Goal: Transaction & Acquisition: Purchase product/service

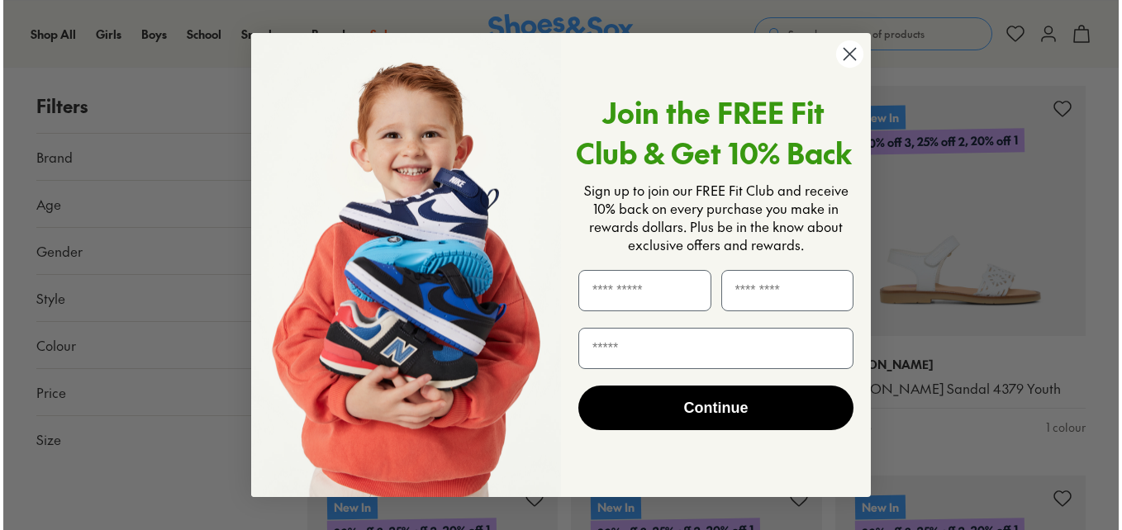
scroll to position [1492, 0]
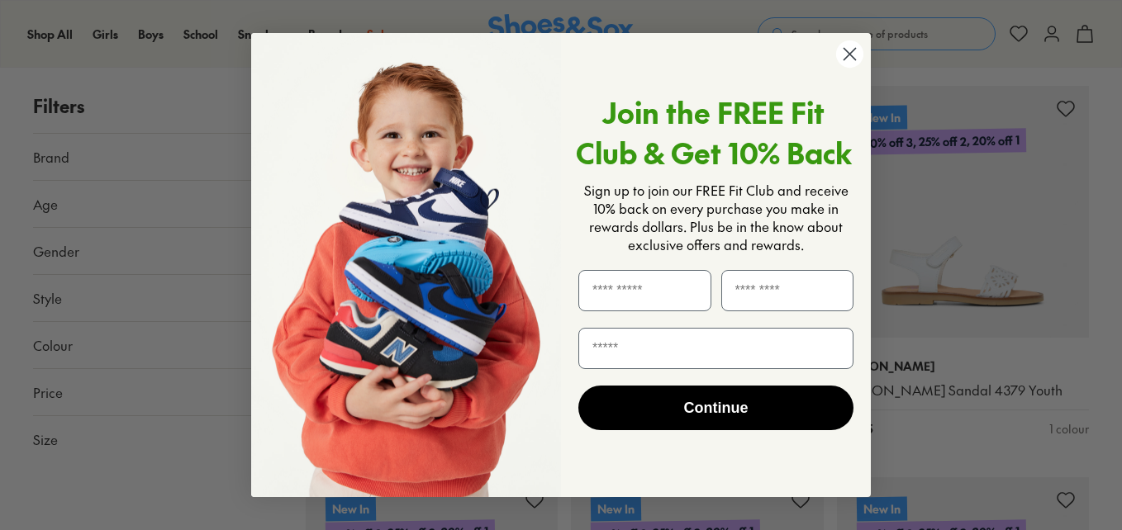
click at [847, 55] on circle "Close dialog" at bounding box center [849, 53] width 27 height 27
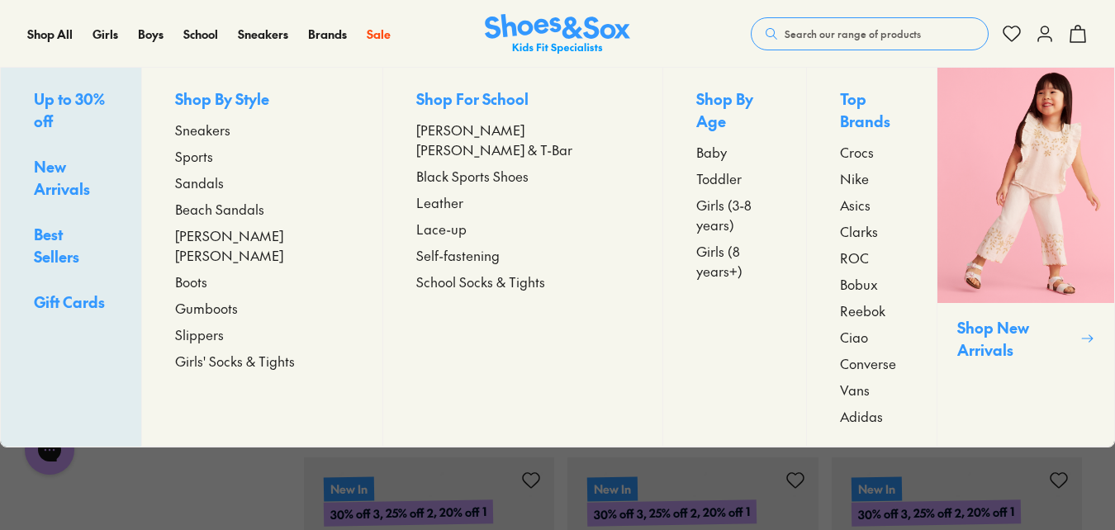
scroll to position [0, 0]
click at [696, 195] on span "Girls (3-8 years)" at bounding box center [734, 215] width 77 height 40
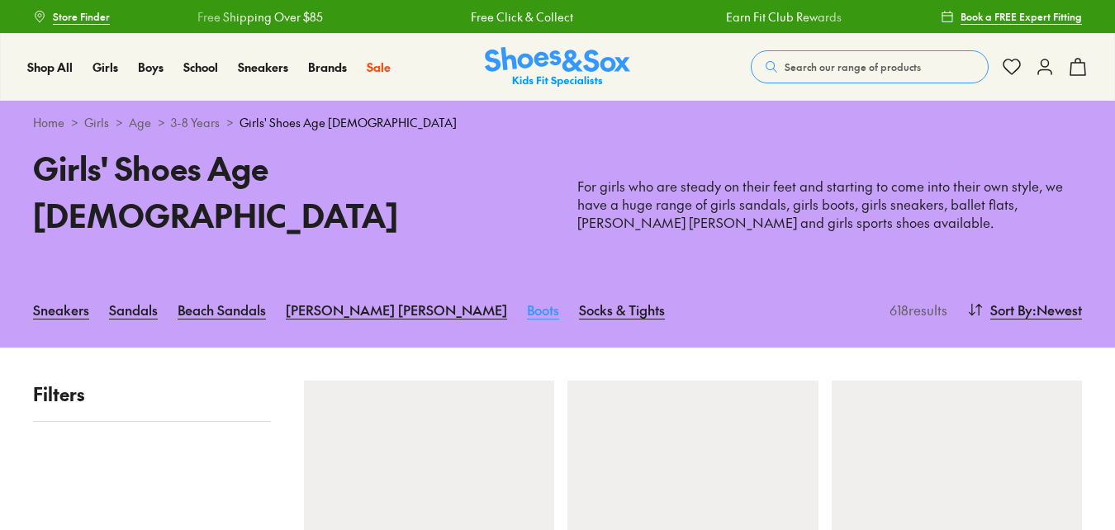
click at [527, 292] on link "Boots" at bounding box center [543, 310] width 32 height 36
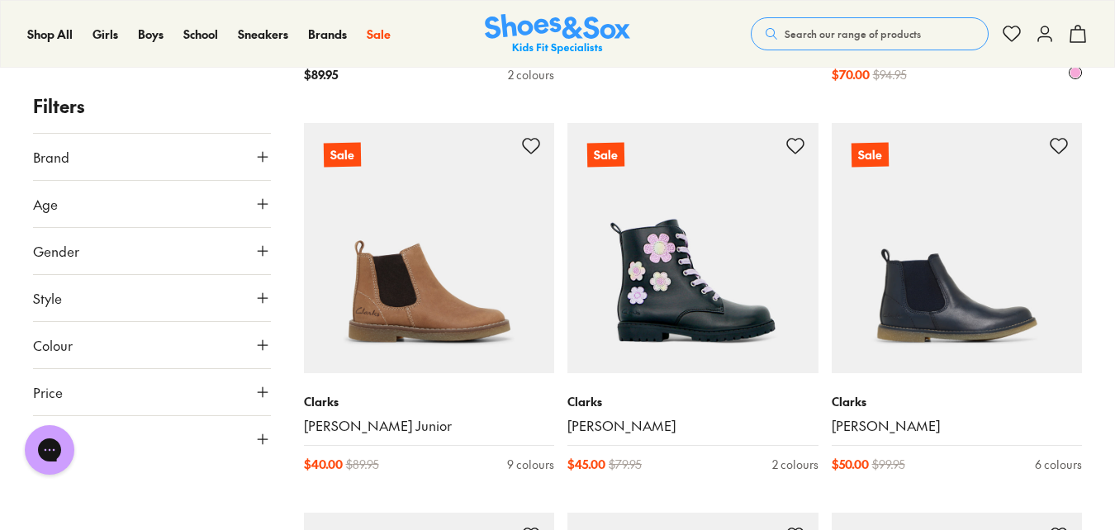
scroll to position [1074, 0]
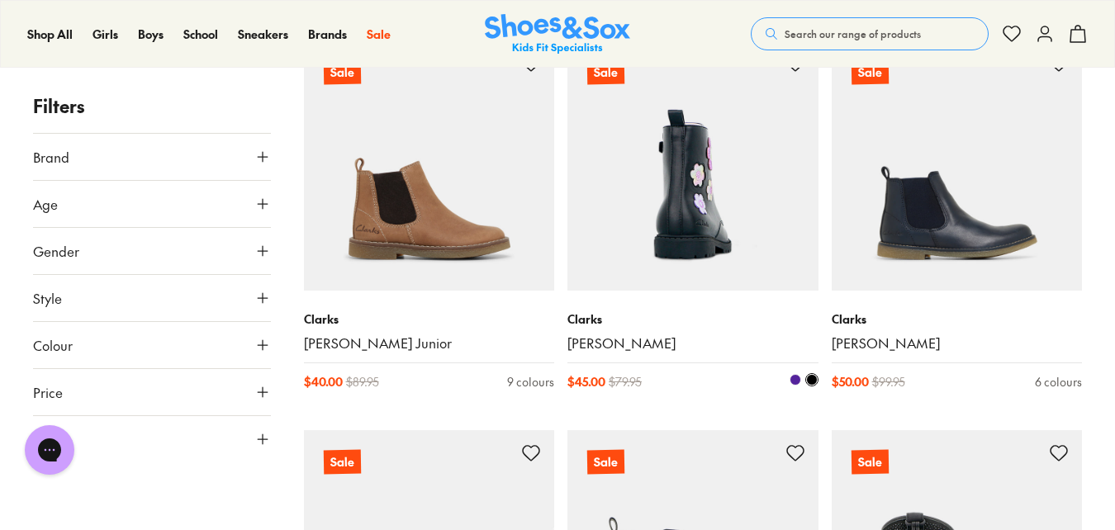
click at [579, 336] on link "[PERSON_NAME]" at bounding box center [693, 344] width 251 height 18
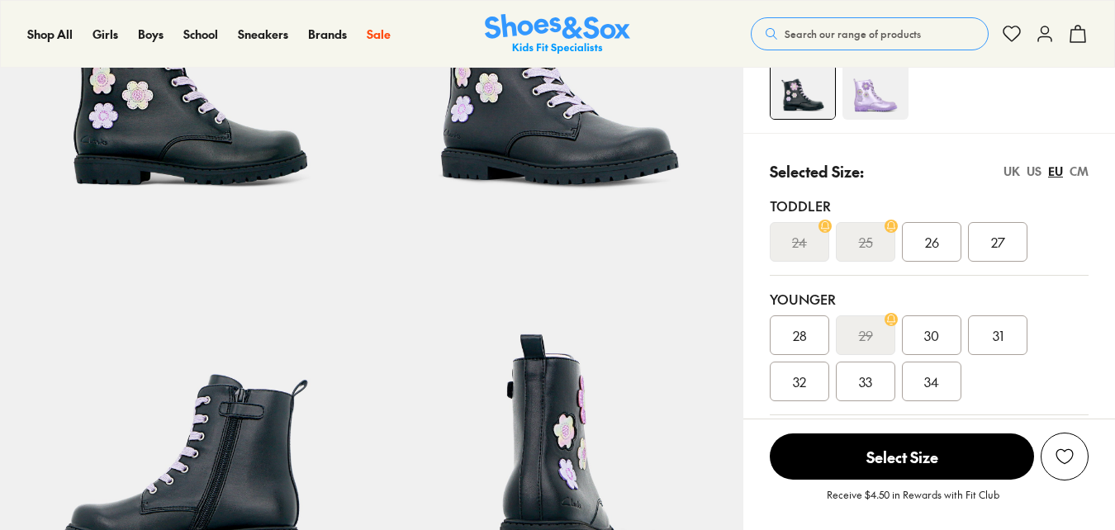
scroll to position [248, 0]
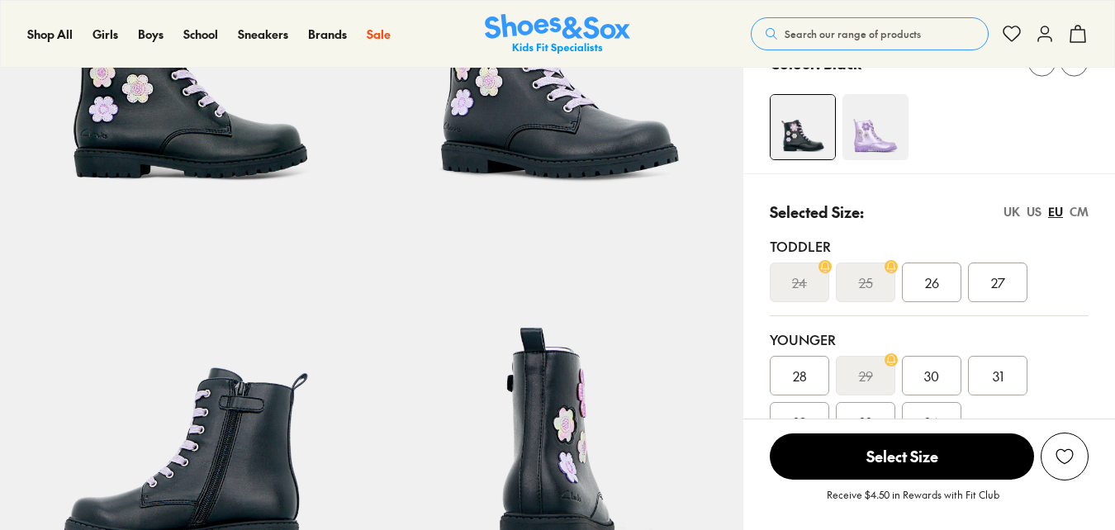
select select "*"
click at [1036, 209] on div "US" at bounding box center [1034, 211] width 15 height 17
click at [875, 141] on img at bounding box center [876, 127] width 66 height 66
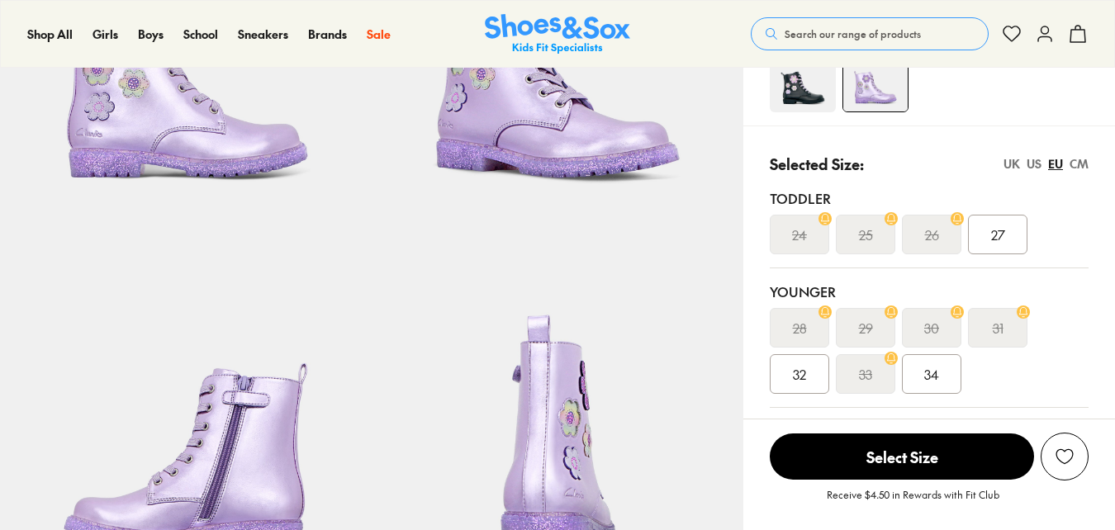
scroll to position [330, 0]
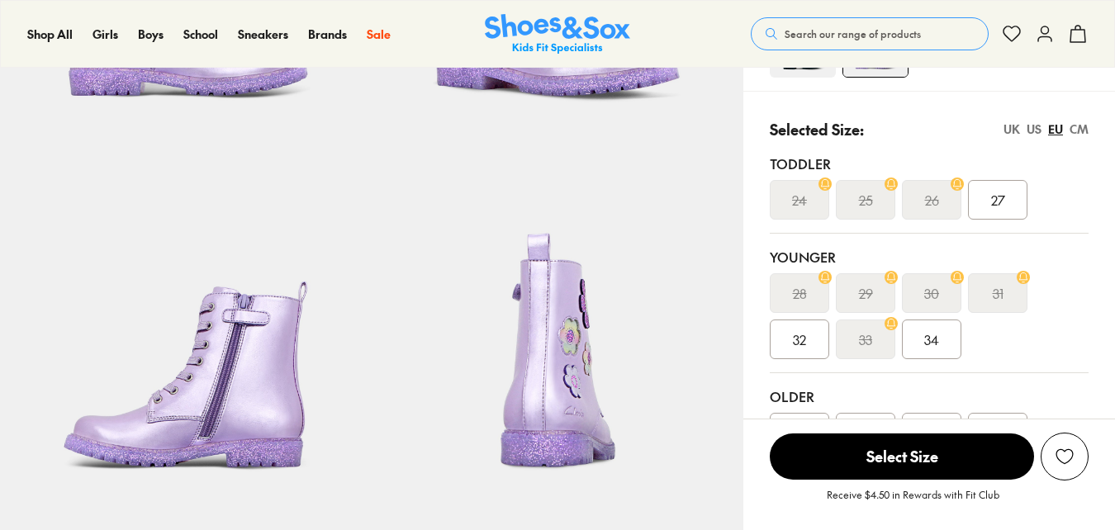
select select "*"
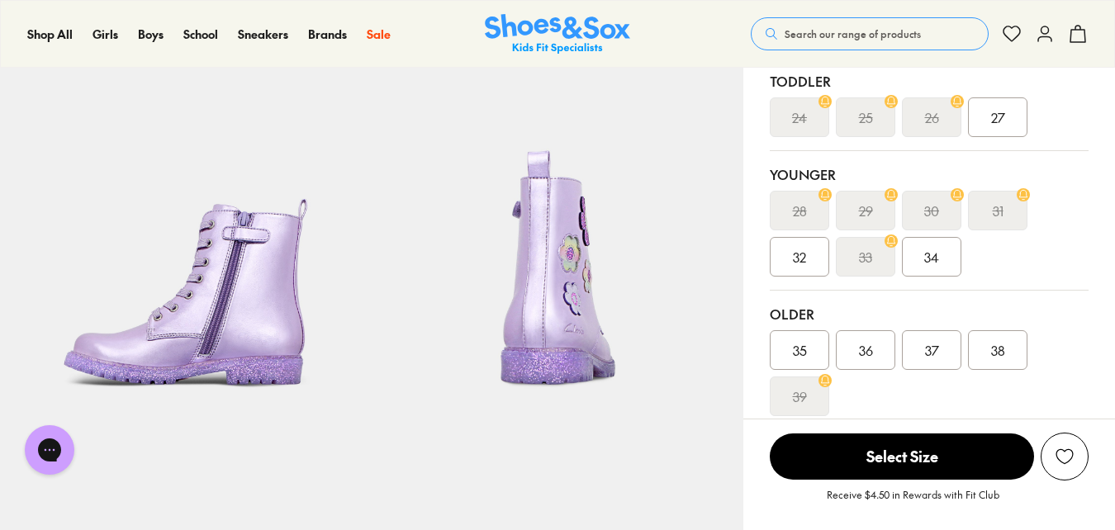
scroll to position [248, 0]
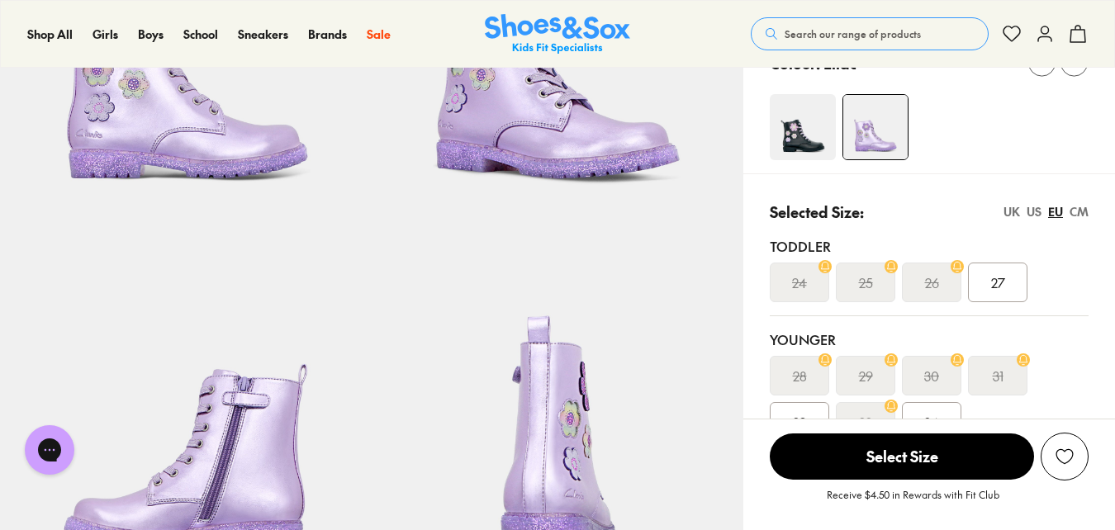
click at [1038, 208] on div "US" at bounding box center [1034, 211] width 15 height 17
click at [1007, 203] on div "UK" at bounding box center [1012, 211] width 17 height 17
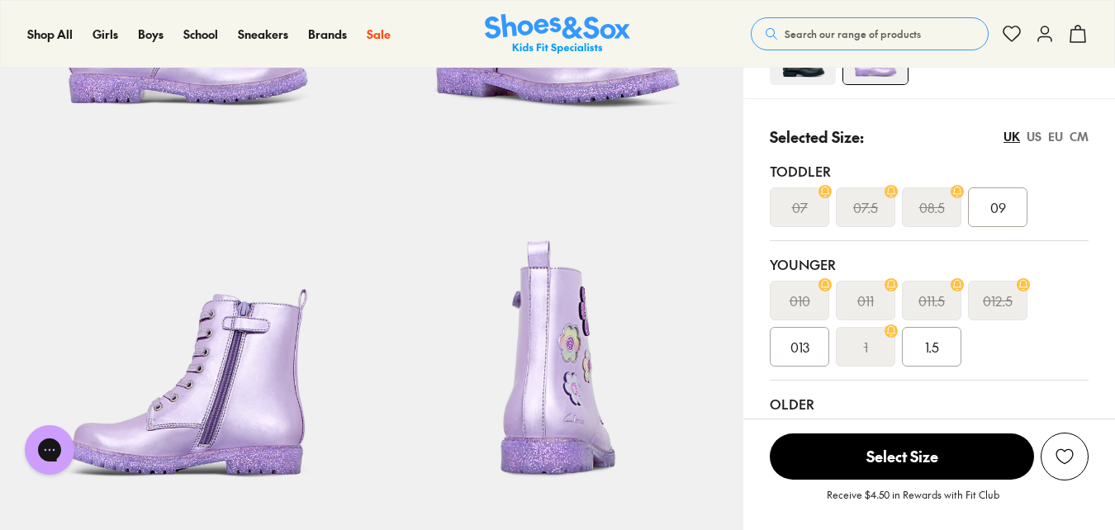
scroll to position [413, 0]
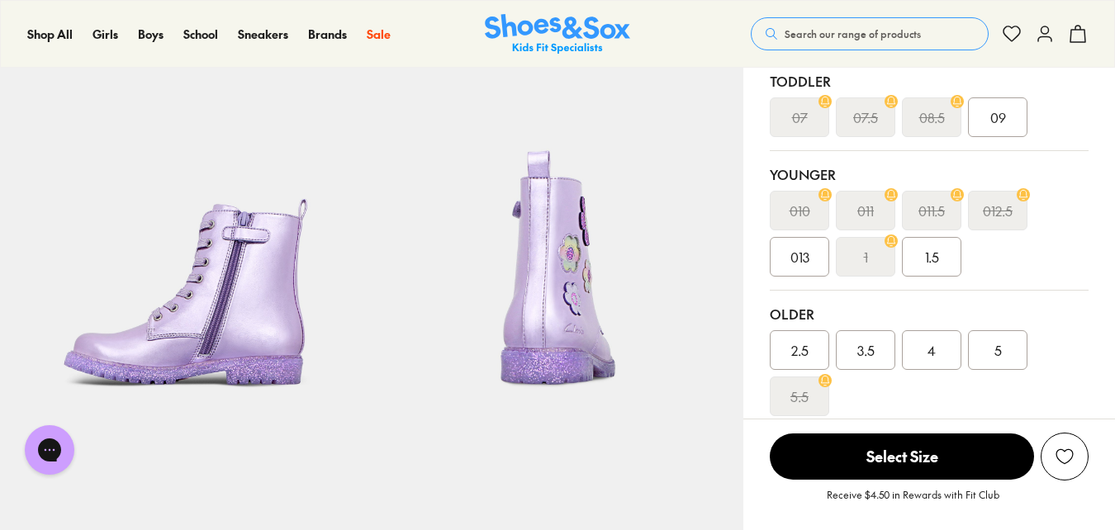
click at [933, 259] on span "1.5" at bounding box center [932, 257] width 14 height 20
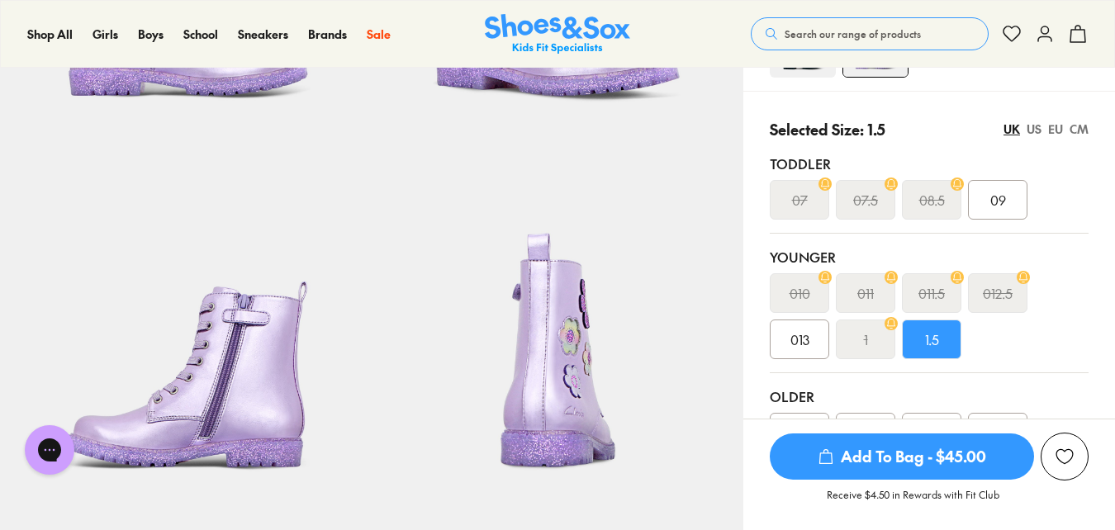
scroll to position [248, 0]
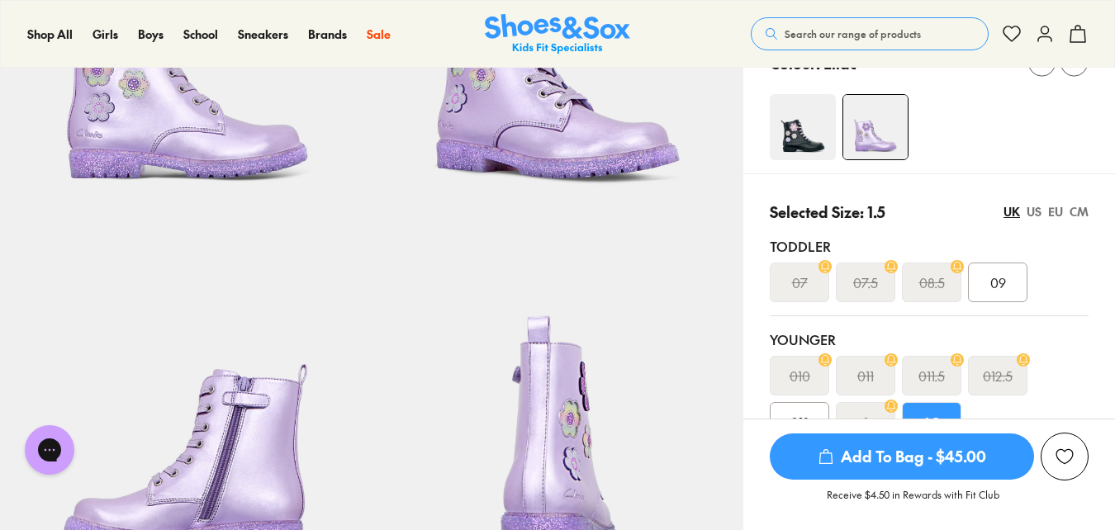
click at [934, 457] on span "Add To Bag - $45.00" at bounding box center [902, 457] width 264 height 46
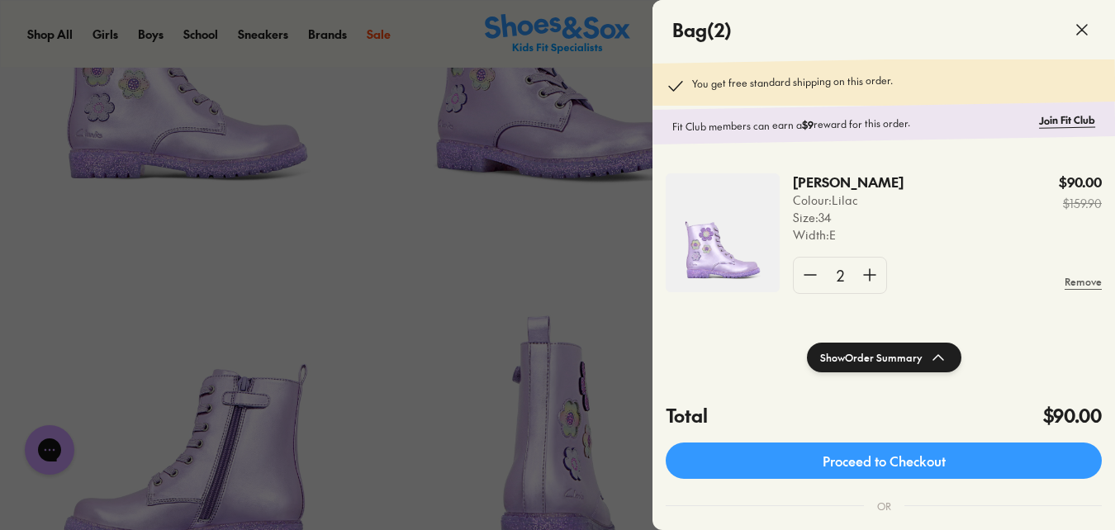
click at [1069, 26] on span at bounding box center [1082, 30] width 46 height 46
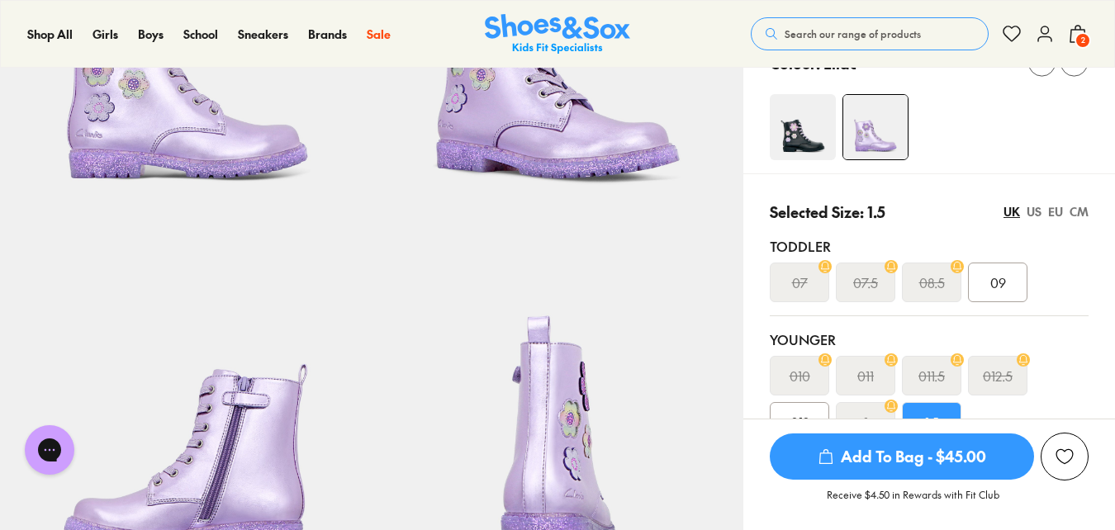
scroll to position [0, 0]
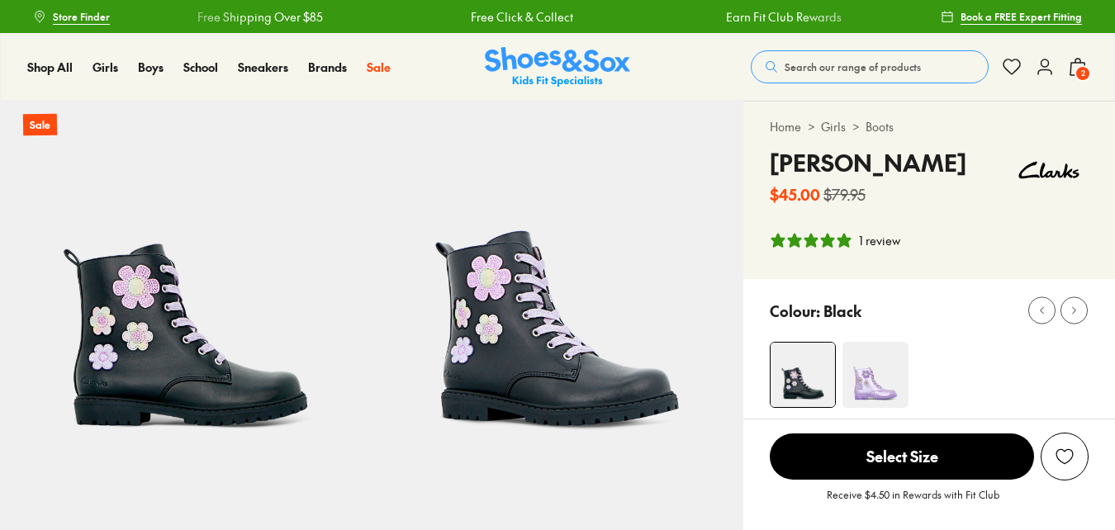
select select "*"
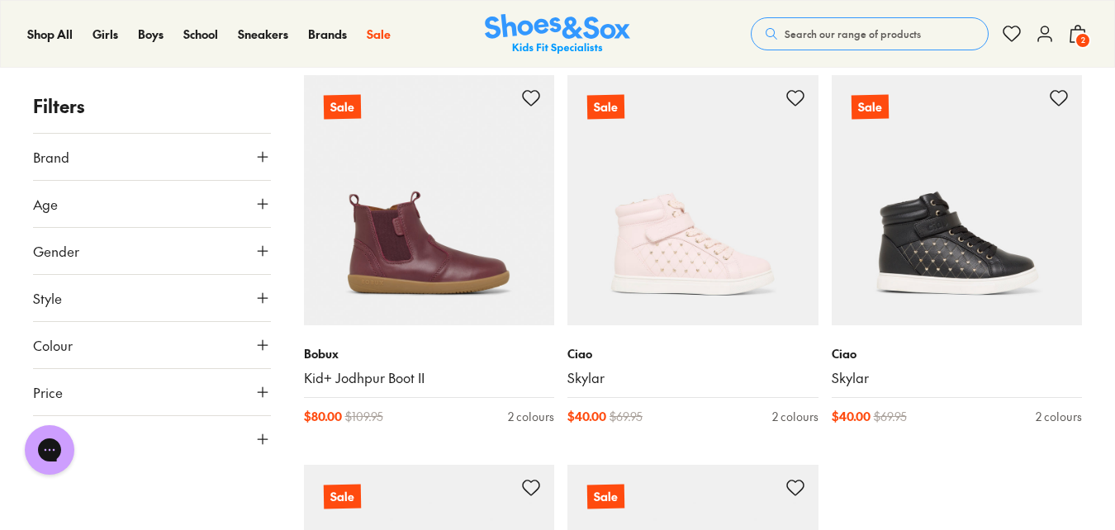
scroll to position [3800, 0]
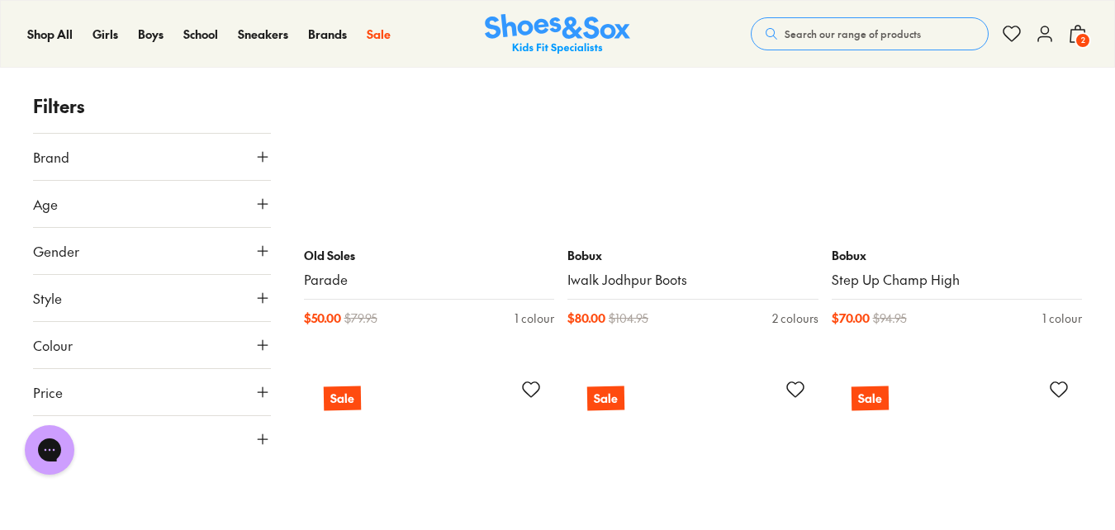
scroll to position [4791, 0]
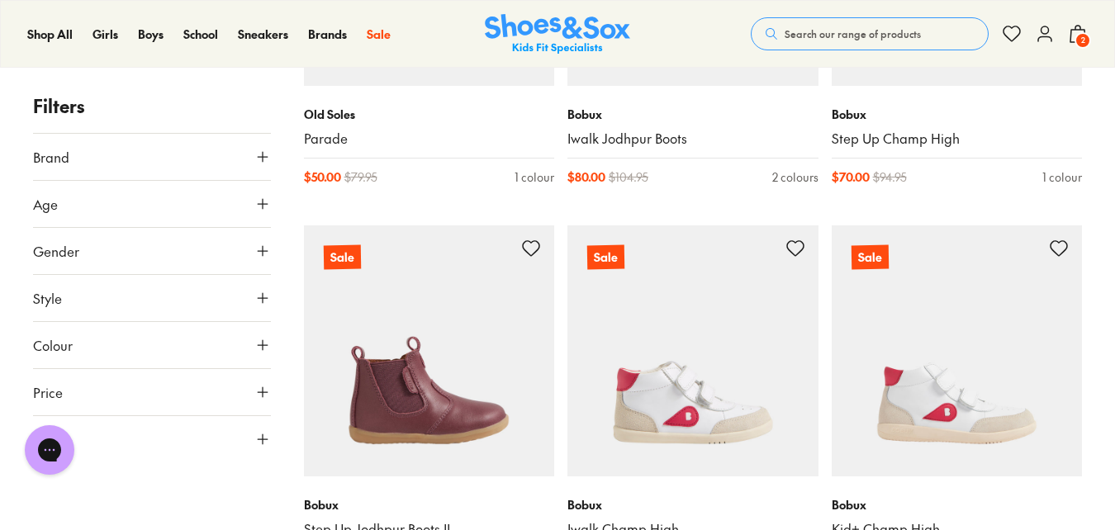
click at [262, 202] on use at bounding box center [263, 204] width 10 height 10
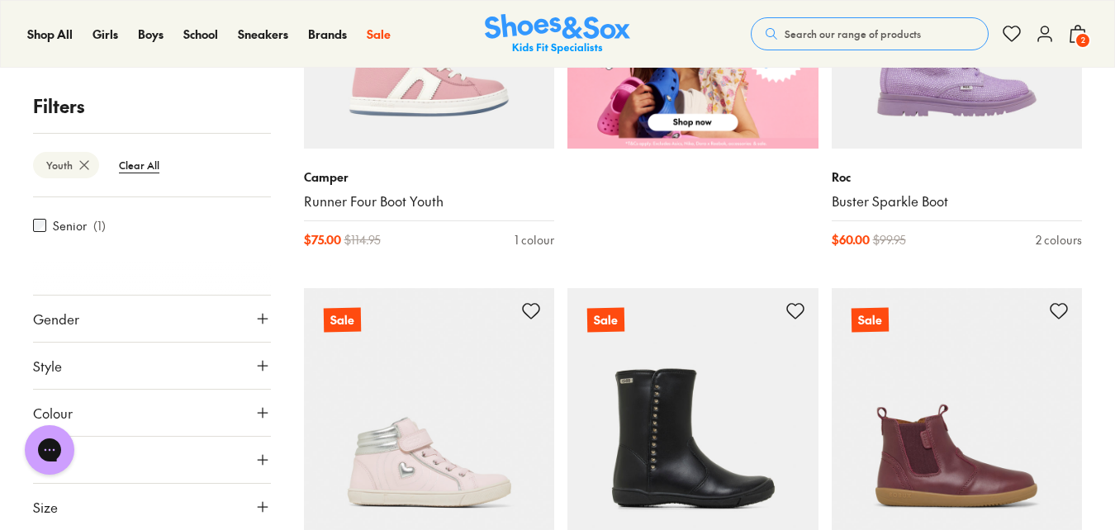
scroll to position [909, 0]
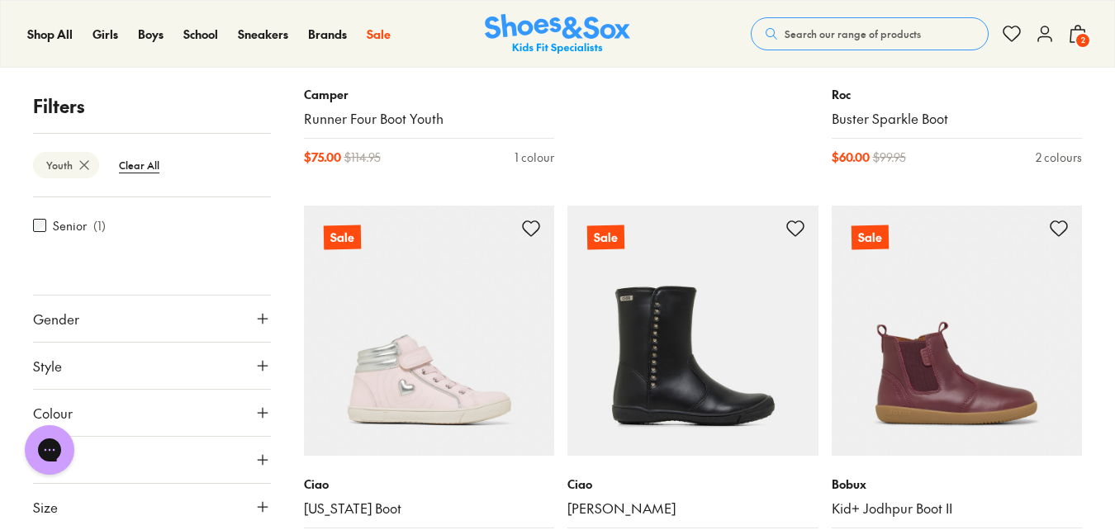
click at [258, 316] on use at bounding box center [263, 319] width 10 height 10
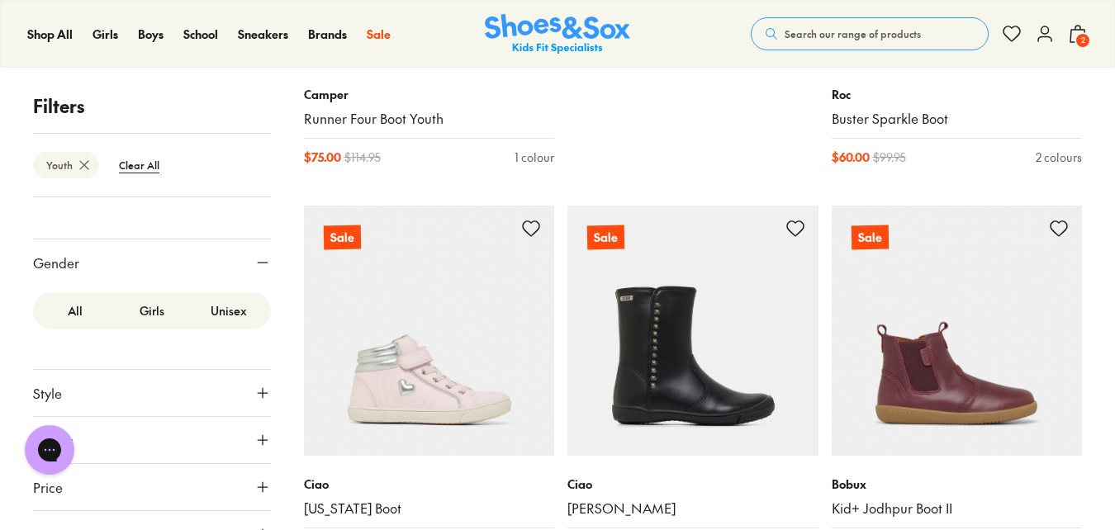
scroll to position [245, 0]
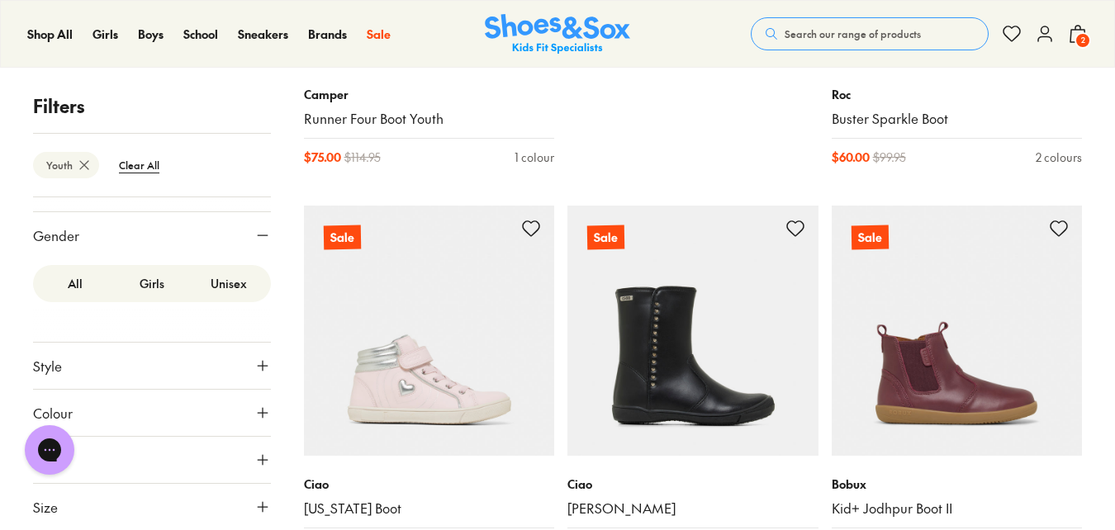
click at [149, 282] on label "Girls" at bounding box center [151, 283] width 77 height 31
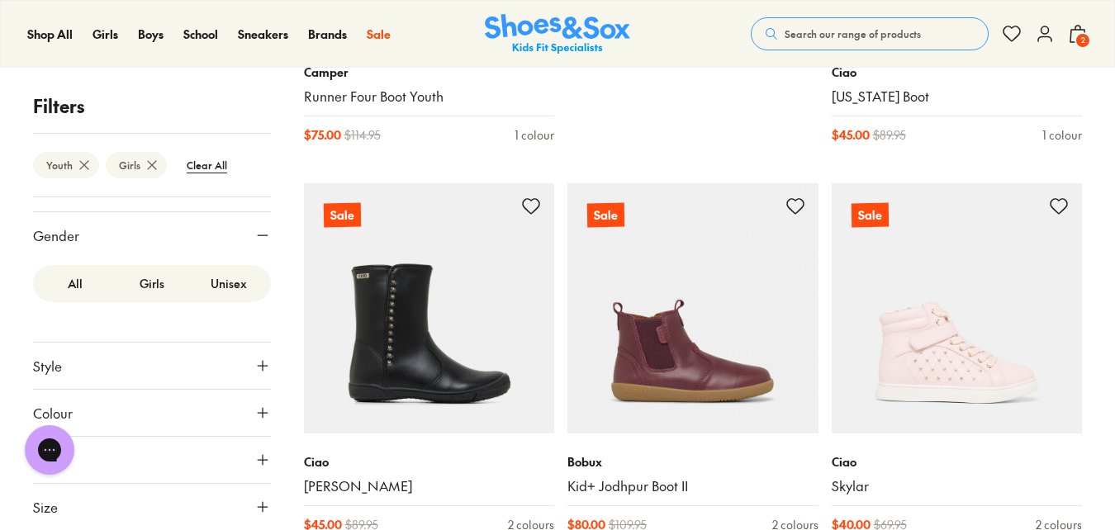
scroll to position [991, 0]
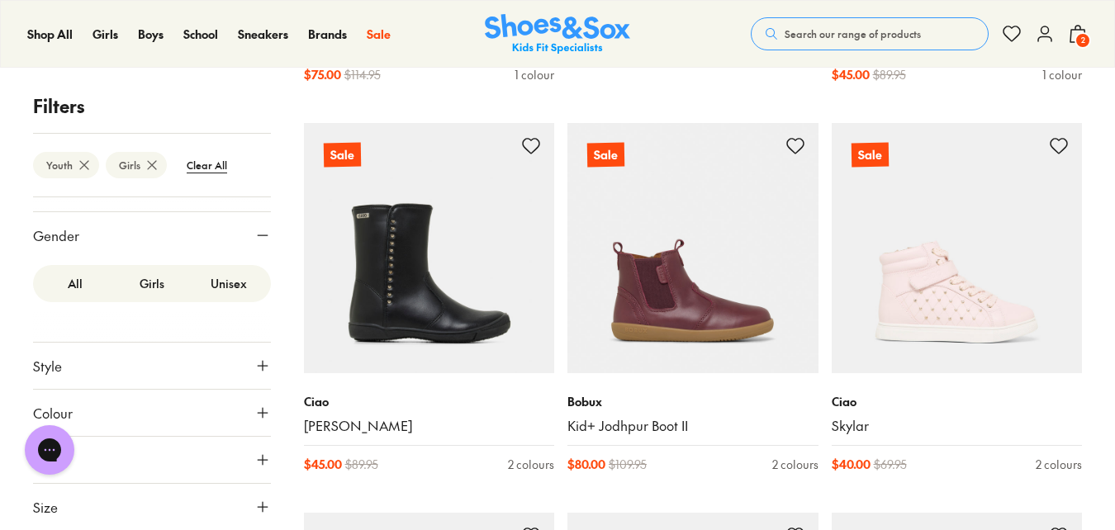
click at [254, 505] on icon at bounding box center [262, 507] width 17 height 17
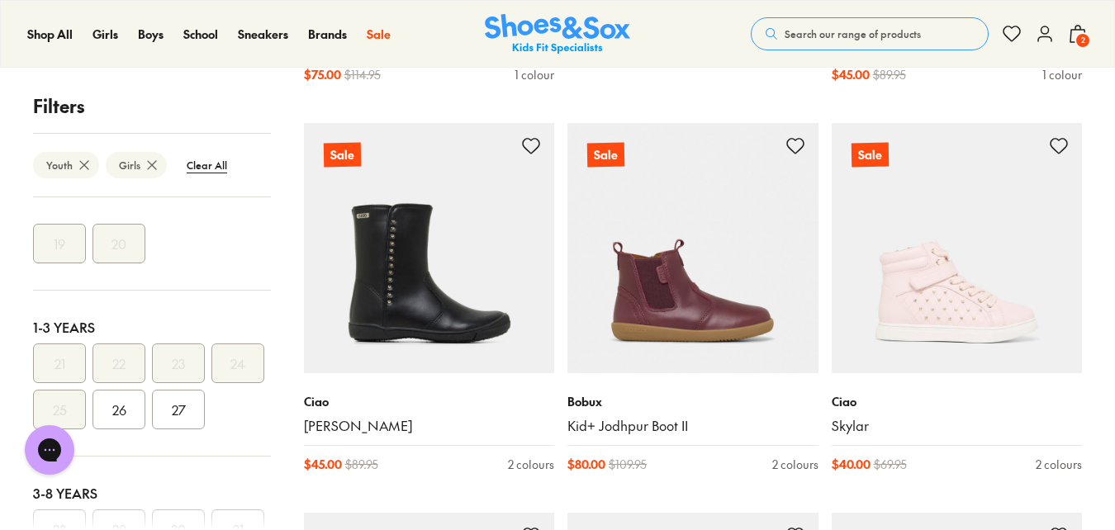
scroll to position [0, 0]
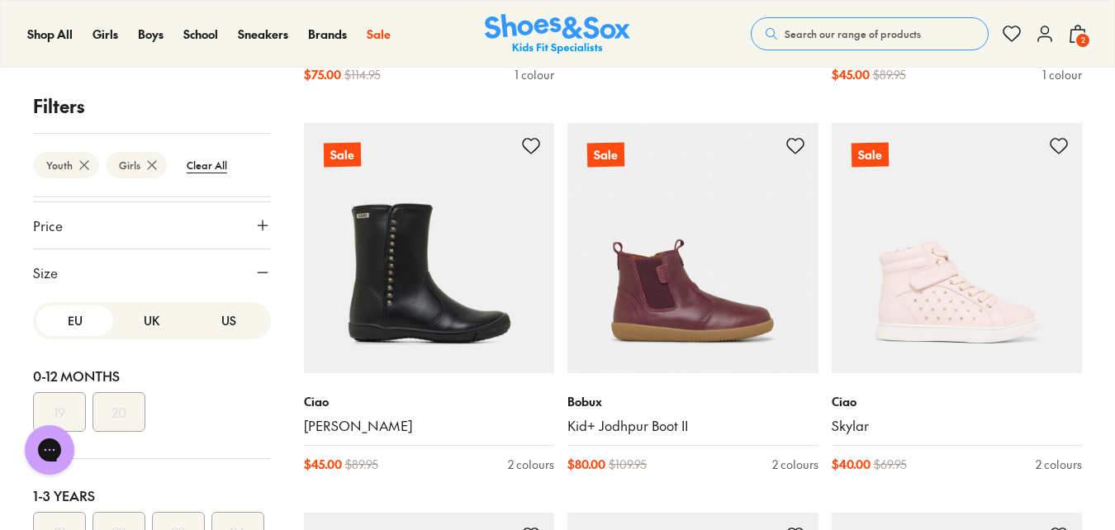
click at [140, 327] on button "UK" at bounding box center [151, 321] width 77 height 31
click at [202, 315] on button "US" at bounding box center [228, 321] width 77 height 31
click at [205, 325] on button "US" at bounding box center [228, 321] width 77 height 31
click at [211, 316] on button "US" at bounding box center [228, 321] width 77 height 31
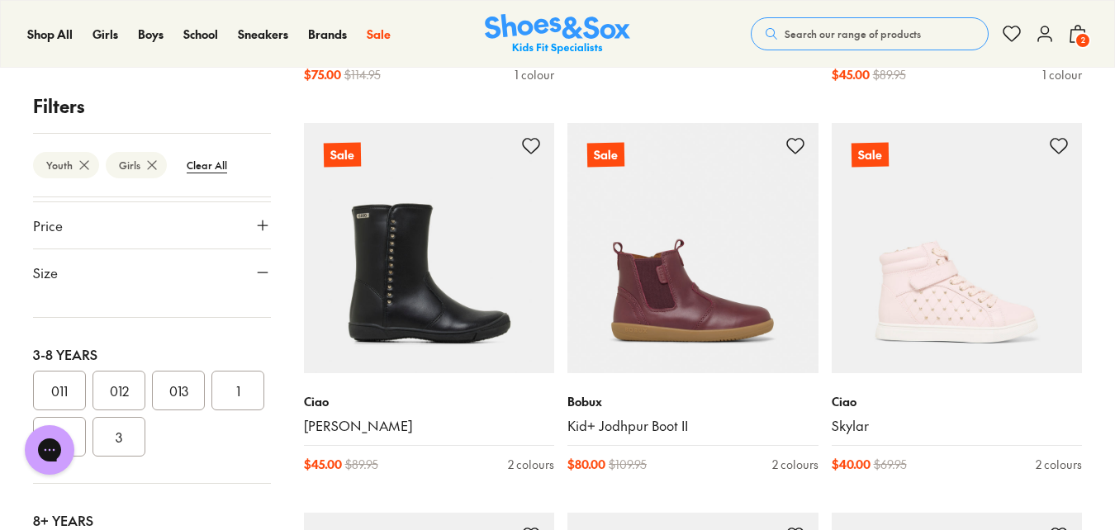
scroll to position [330, 0]
click at [211, 387] on button "1" at bounding box center [237, 368] width 53 height 40
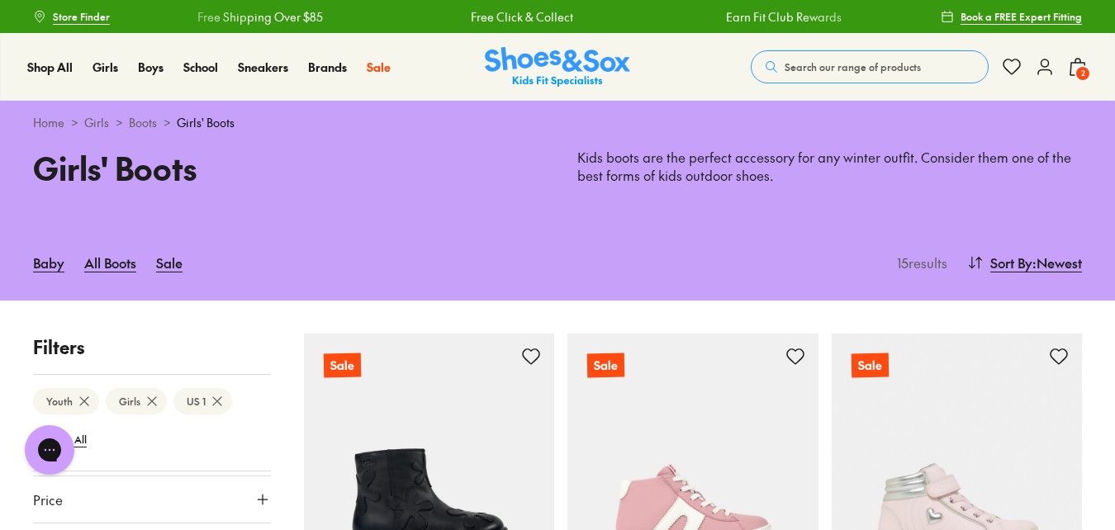
click at [91, 122] on link "Girls" at bounding box center [96, 122] width 25 height 17
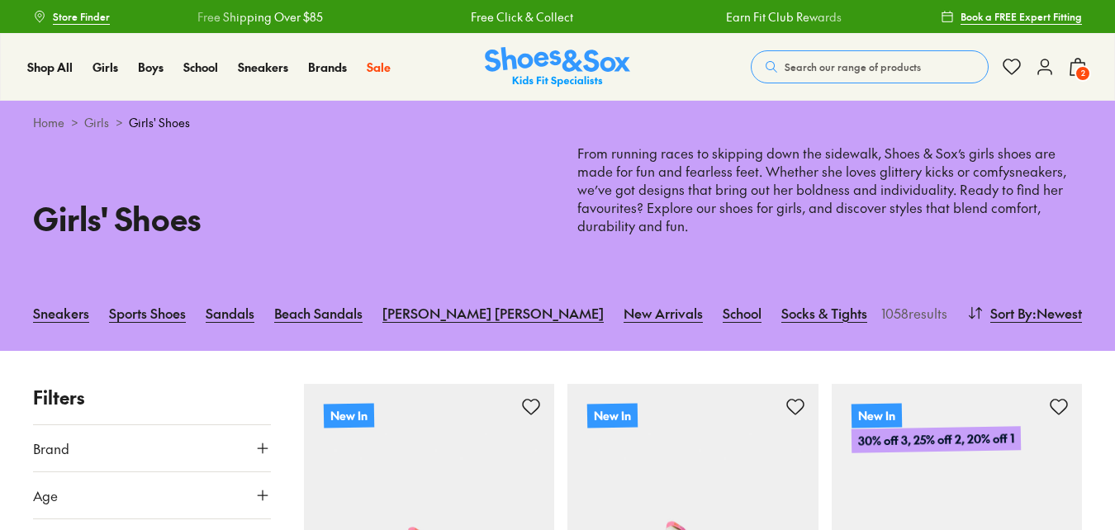
scroll to position [165, 0]
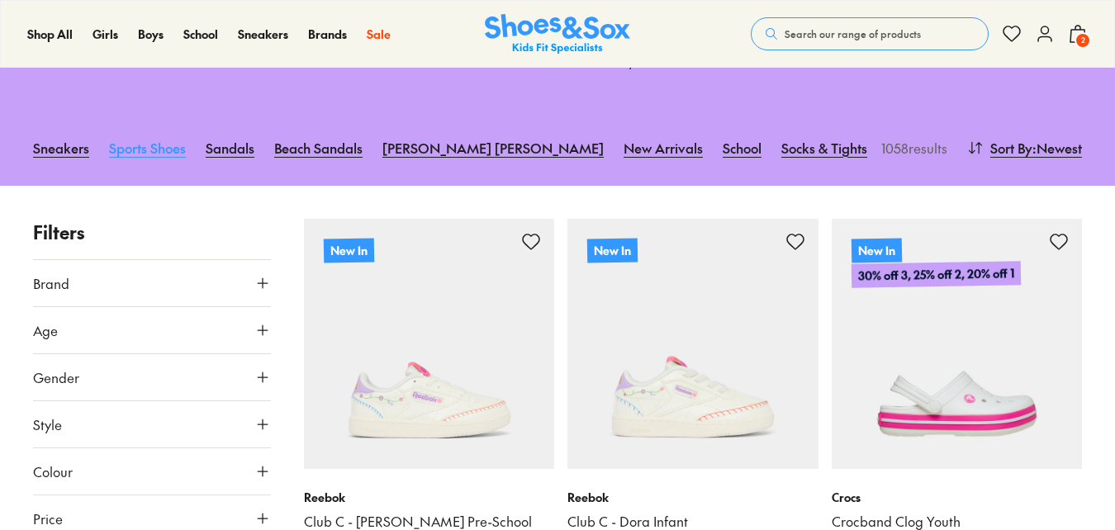
click at [116, 153] on link "Sports Shoes" at bounding box center [147, 148] width 77 height 36
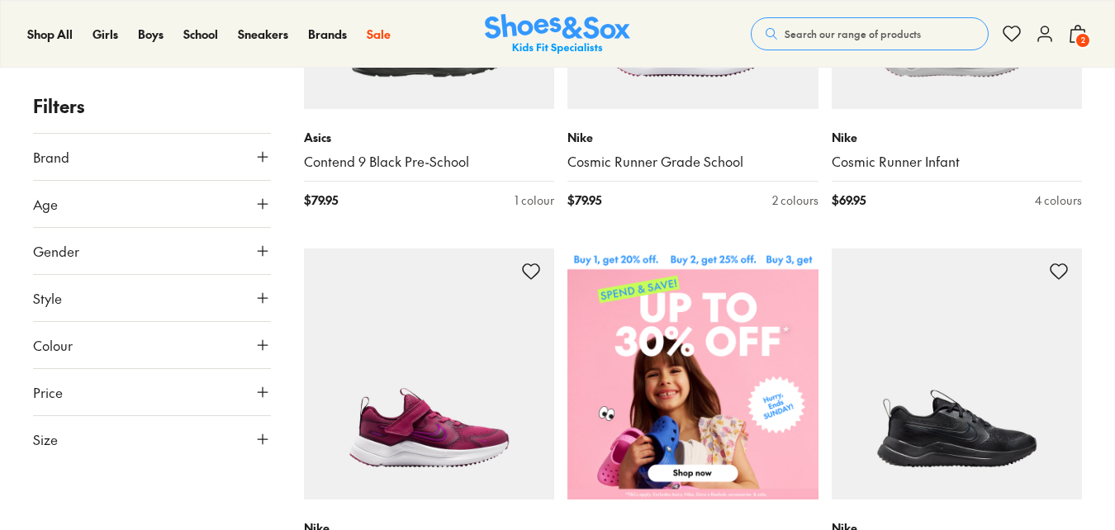
scroll to position [496, 0]
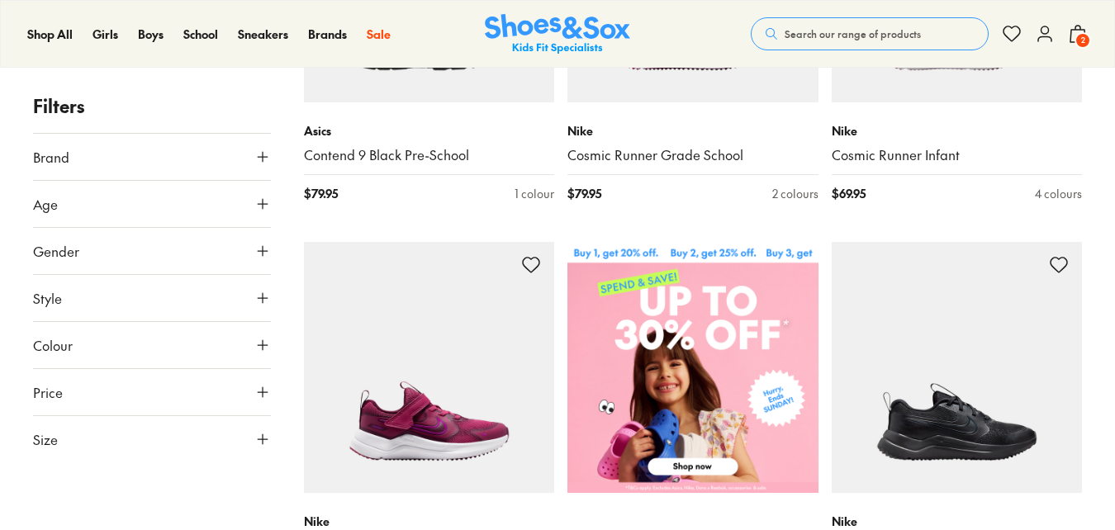
click at [266, 439] on use at bounding box center [263, 440] width 10 height 10
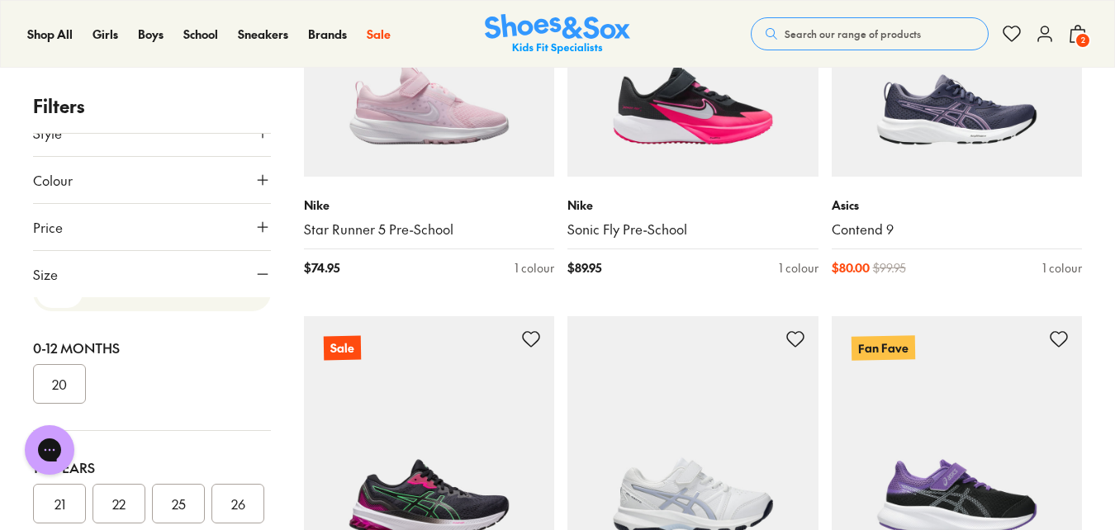
scroll to position [0, 0]
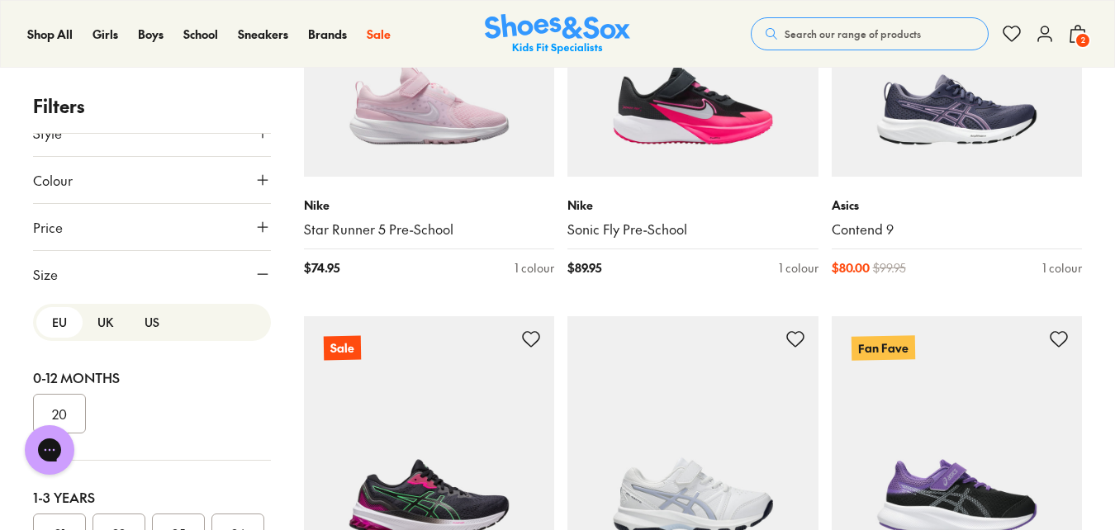
click at [141, 320] on button "US" at bounding box center [152, 322] width 46 height 31
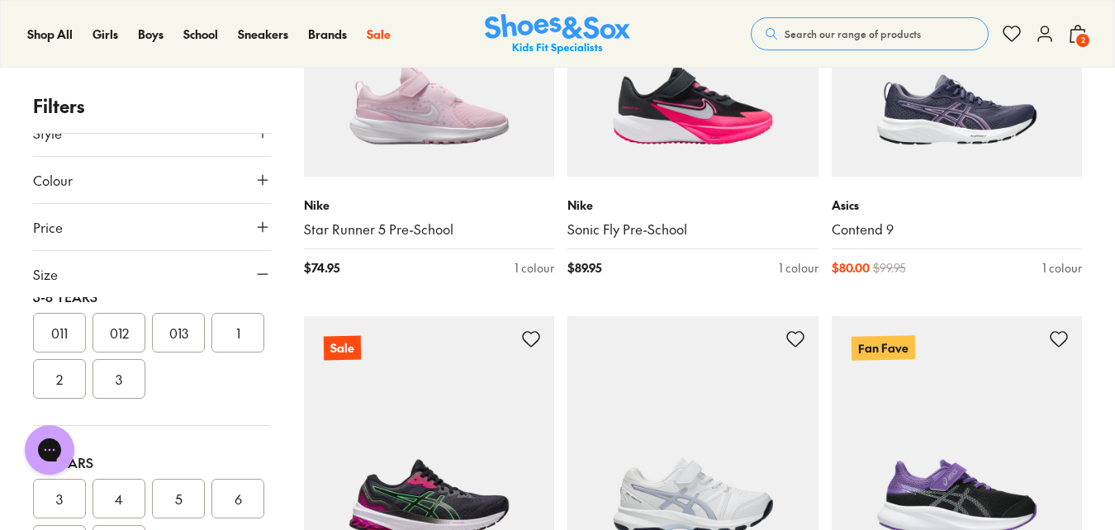
scroll to position [413, 0]
click at [211, 306] on button "1" at bounding box center [237, 287] width 53 height 40
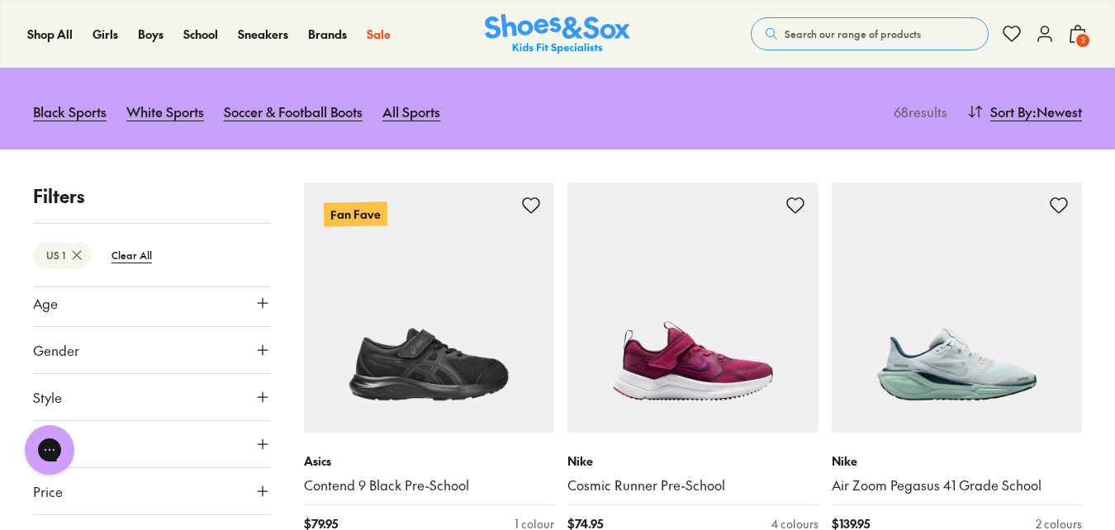
scroll to position [83, 0]
click at [258, 322] on use at bounding box center [263, 322] width 10 height 10
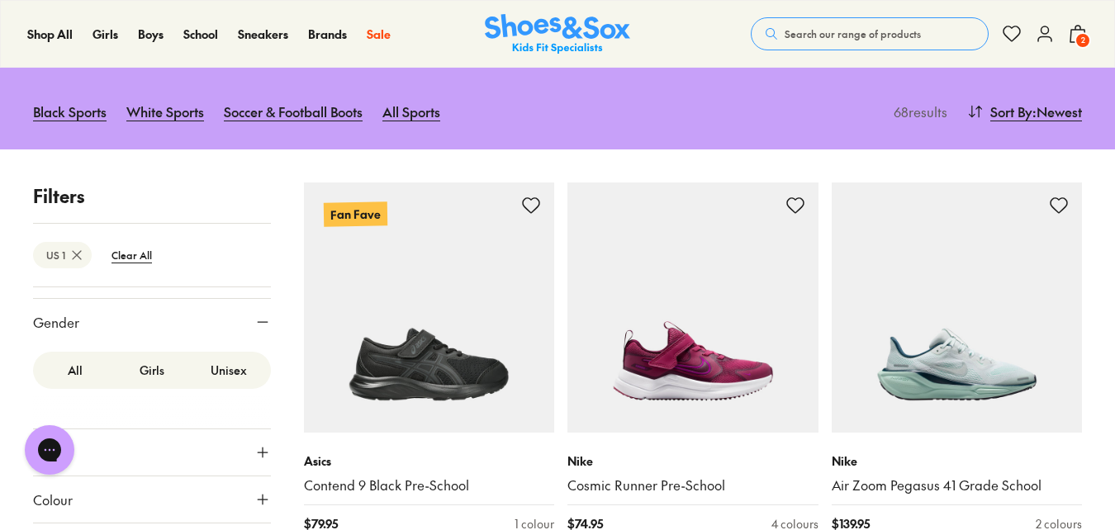
click at [148, 370] on label "Girls" at bounding box center [151, 370] width 77 height 31
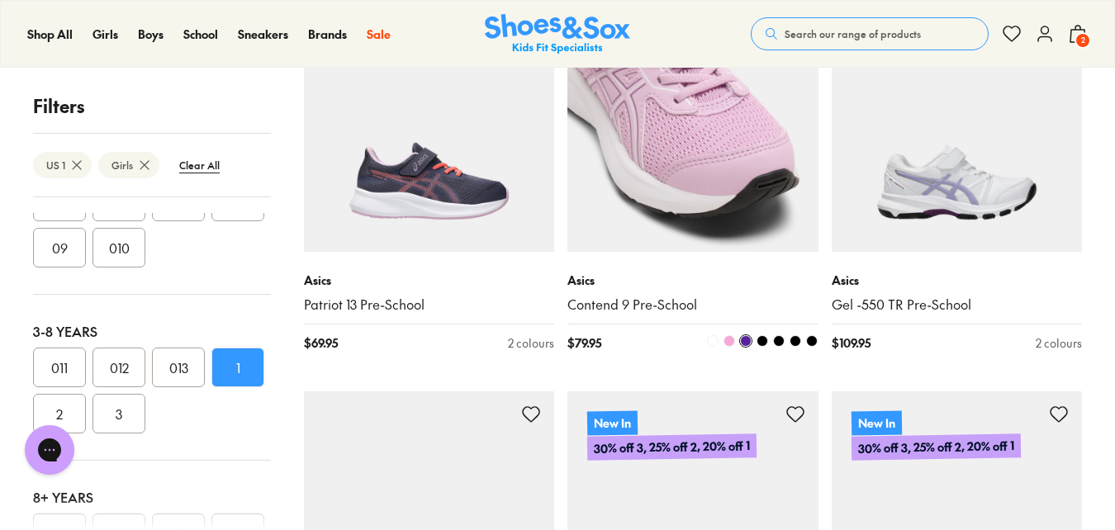
click at [648, 301] on link "Contend 9 Pre-School" at bounding box center [693, 305] width 251 height 18
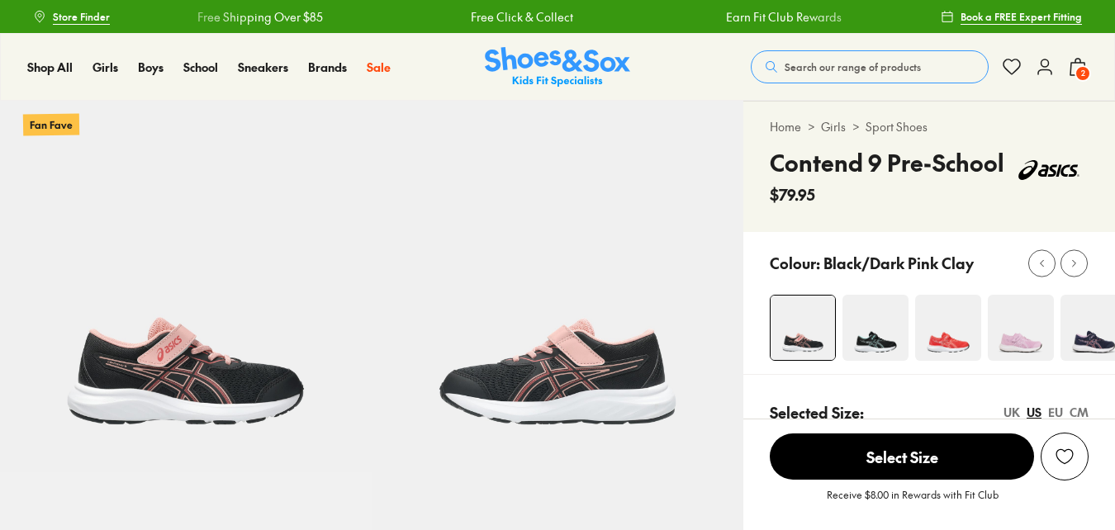
click at [878, 325] on img at bounding box center [876, 328] width 66 height 66
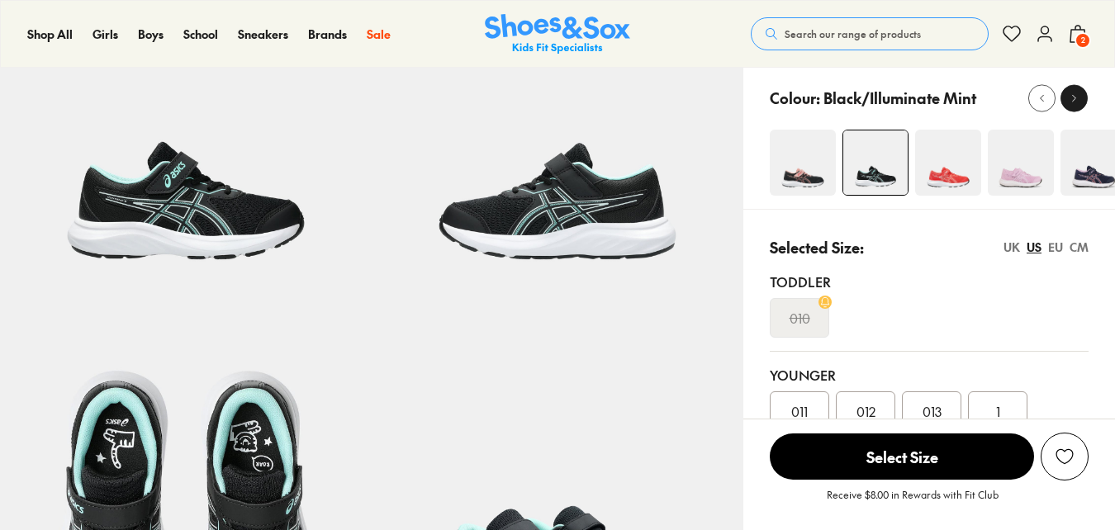
click at [1079, 99] on icon at bounding box center [1074, 98] width 12 height 12
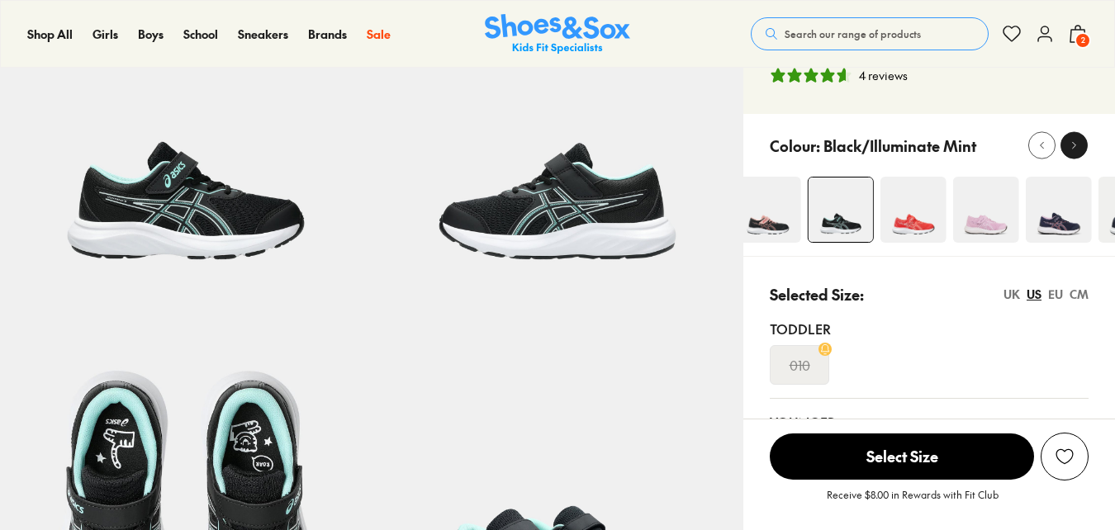
click at [1079, 99] on div "Home > Girls > Sport Shoes Contend 9 Pre-School $79.95 4 reviews" at bounding box center [929, 25] width 372 height 178
select select "*"
click at [1073, 147] on icon at bounding box center [1074, 146] width 12 height 12
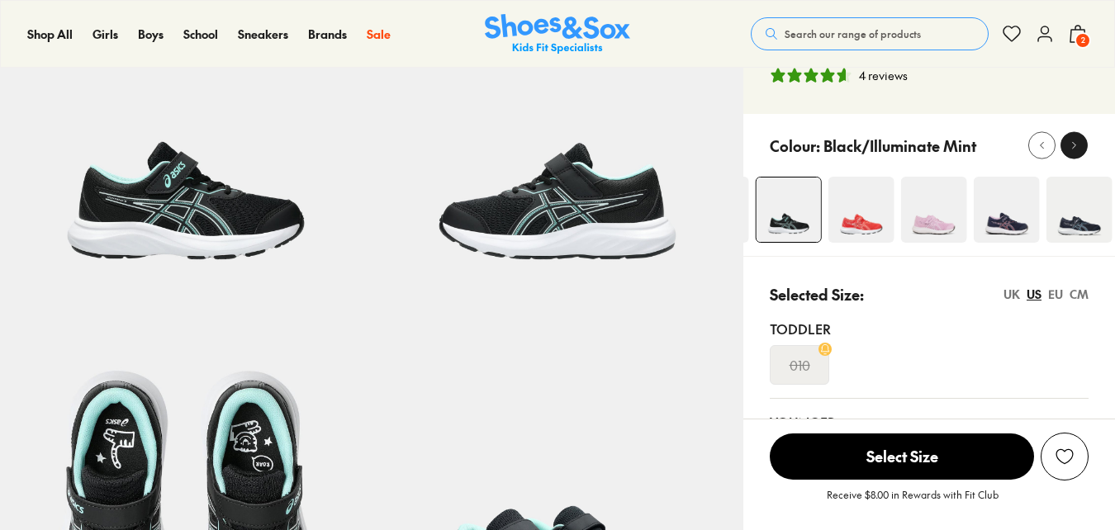
click at [1073, 147] on icon at bounding box center [1074, 146] width 12 height 12
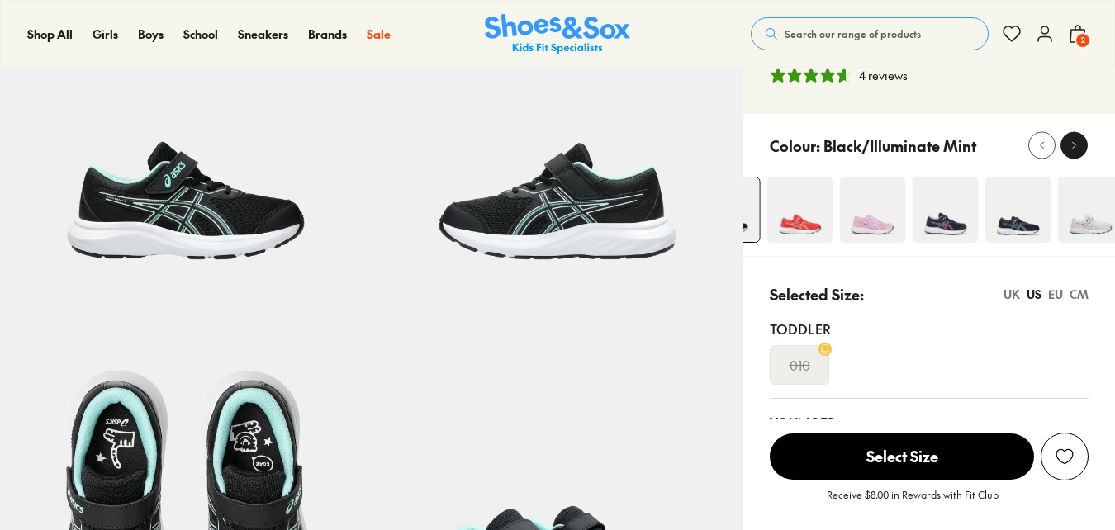
click at [1073, 147] on icon at bounding box center [1074, 146] width 12 height 12
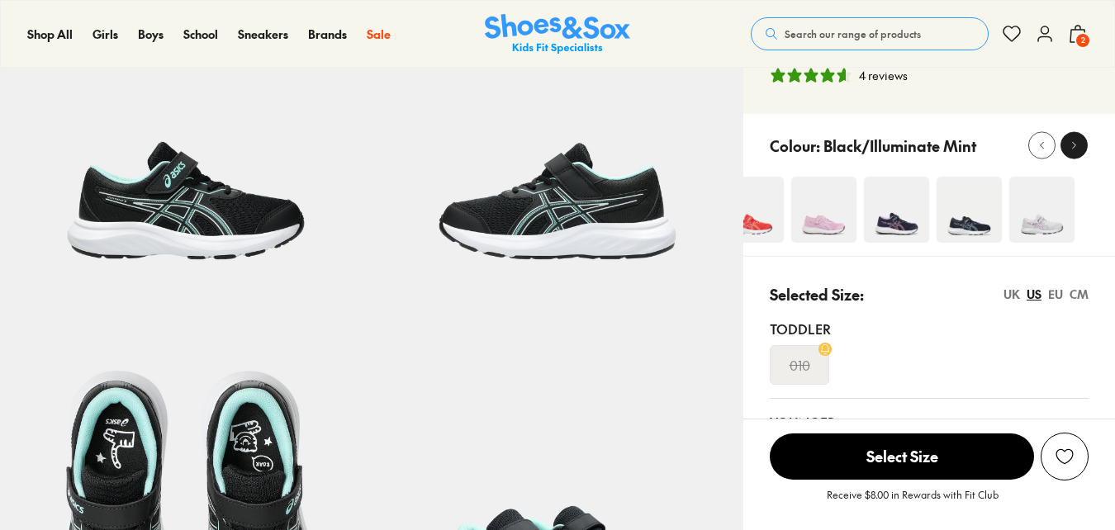
click at [1073, 147] on icon at bounding box center [1074, 146] width 12 height 12
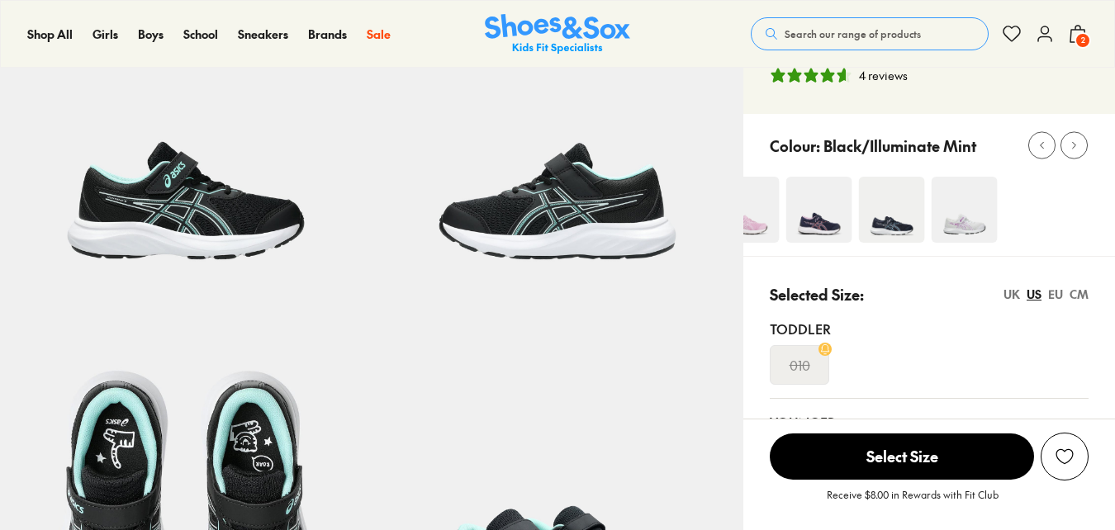
click at [948, 226] on img at bounding box center [965, 210] width 66 height 66
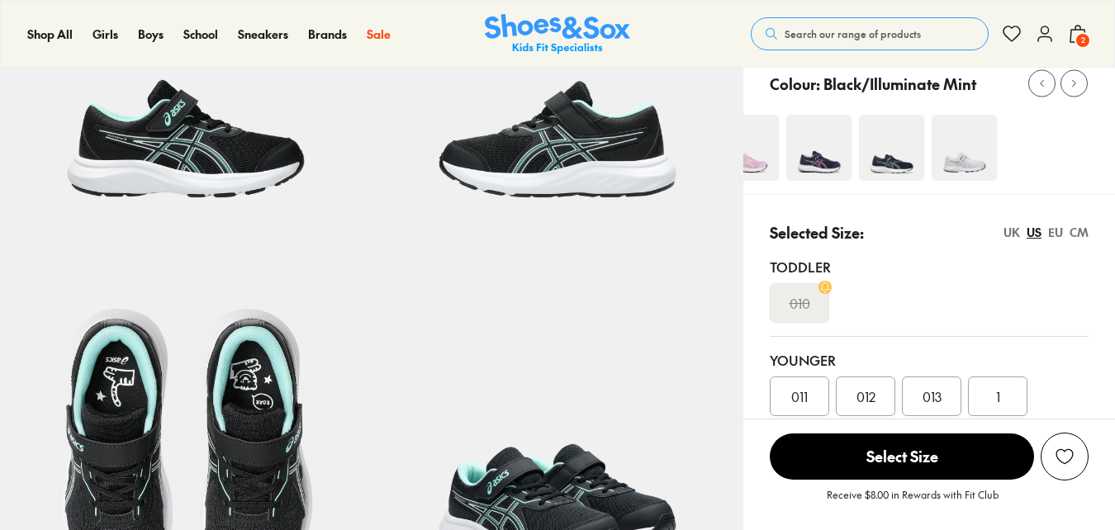
scroll to position [330, 0]
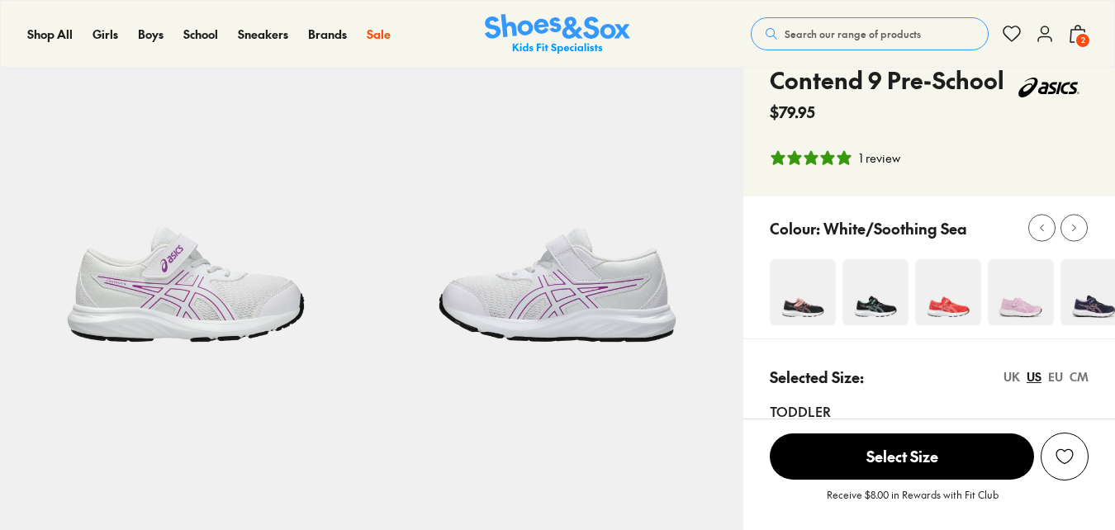
select select "*"
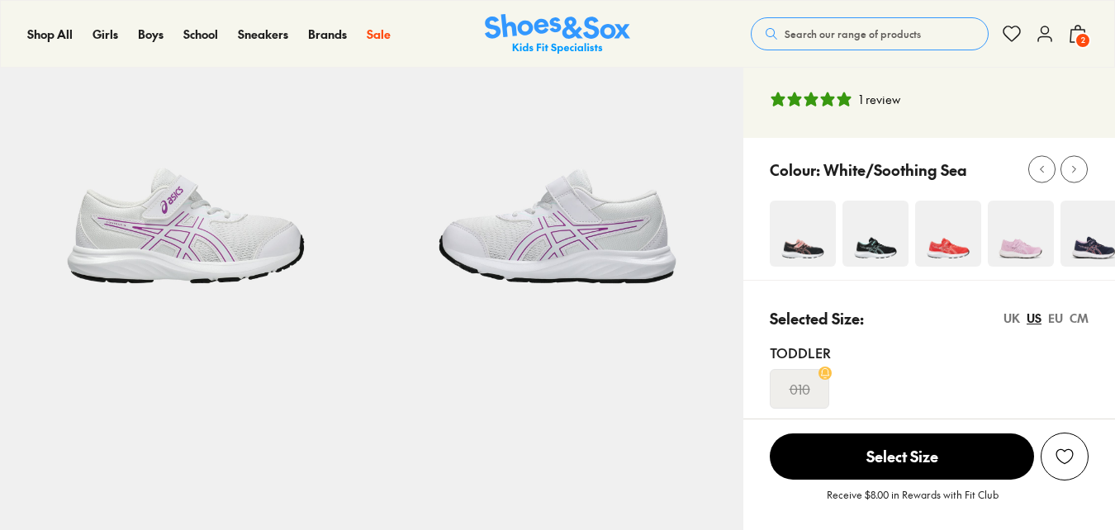
scroll to position [165, 0]
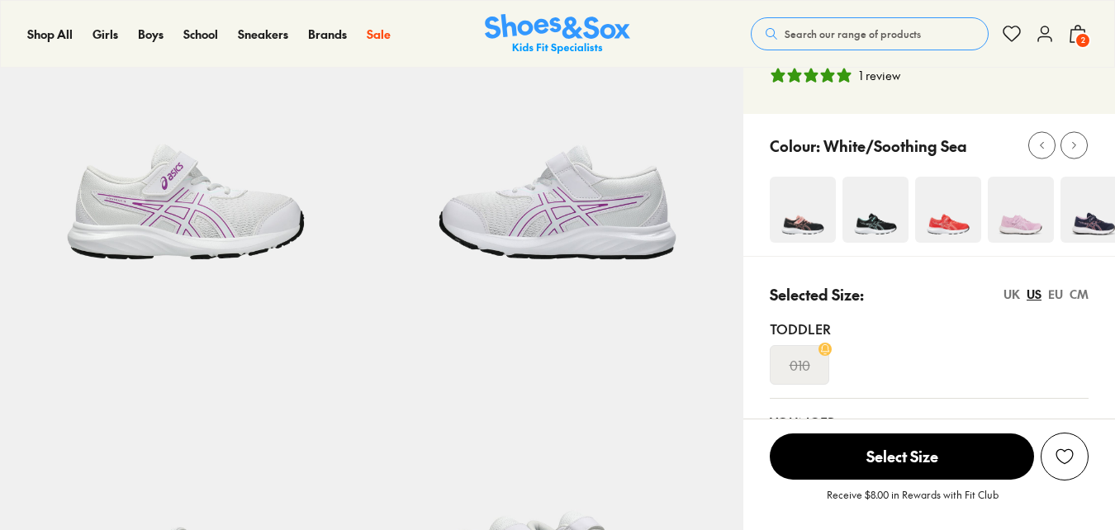
click at [1022, 197] on img at bounding box center [1021, 210] width 66 height 66
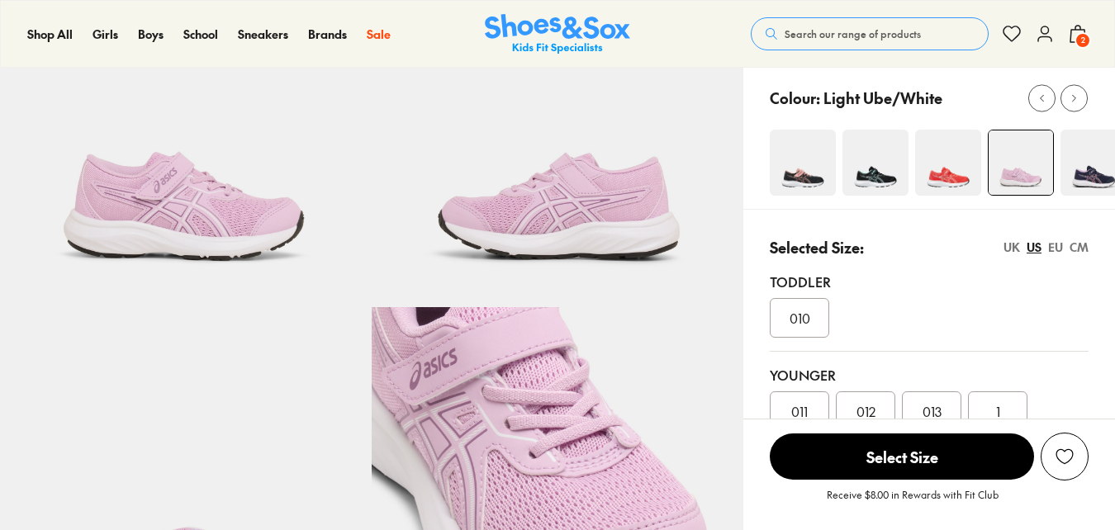
select select "*"
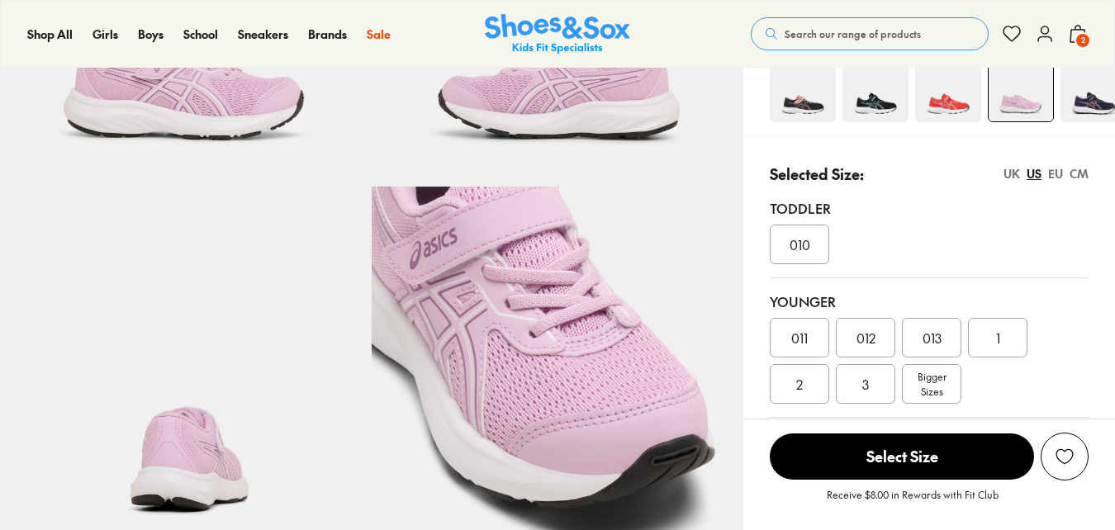
scroll to position [413, 0]
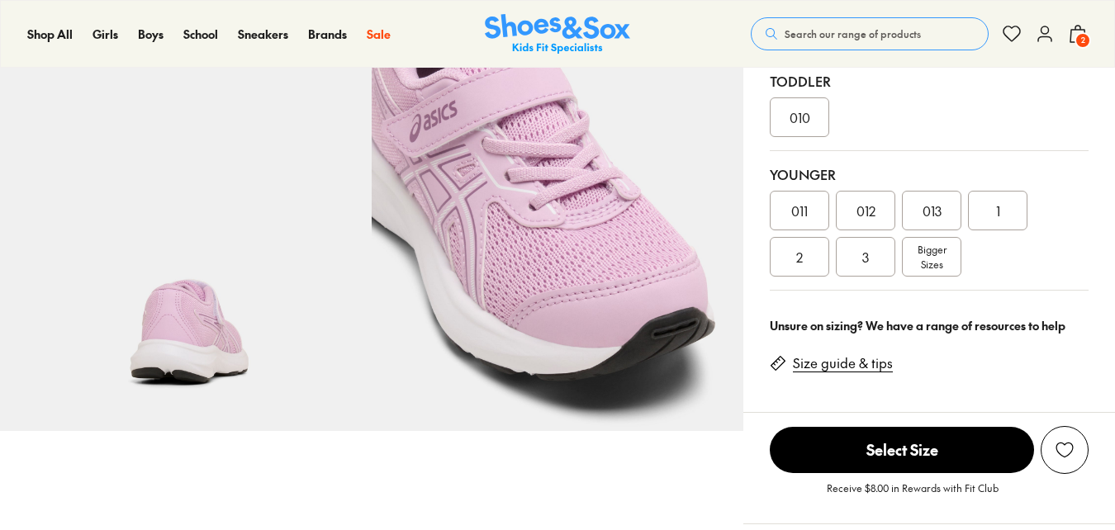
click at [1012, 205] on div "1" at bounding box center [997, 211] width 59 height 40
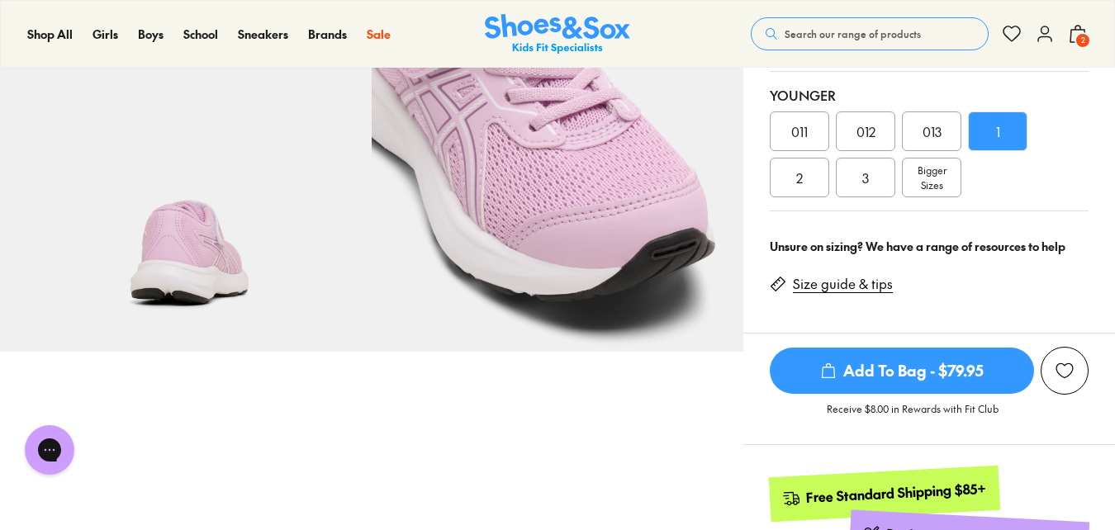
scroll to position [496, 0]
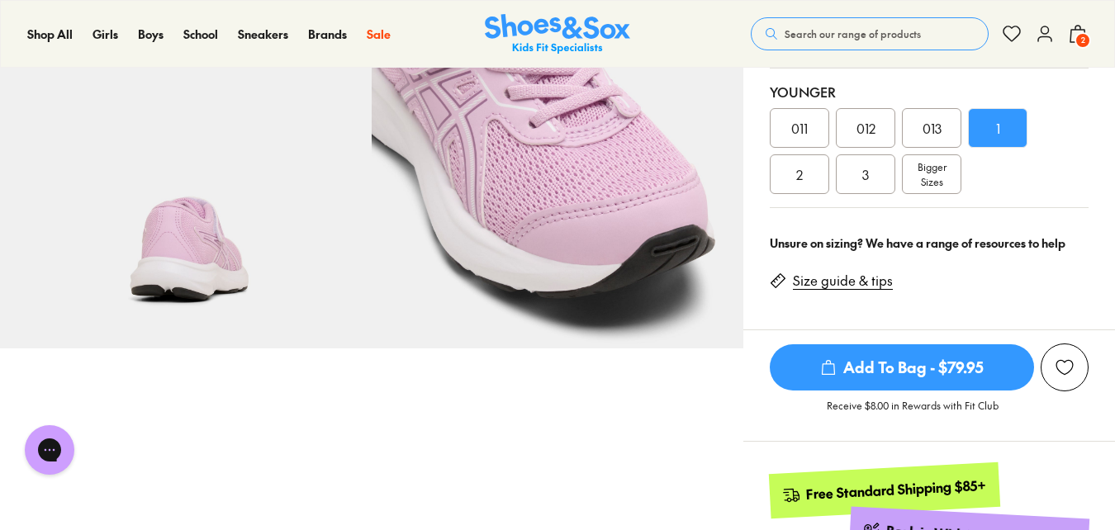
click at [904, 364] on span "Add To Bag - $79.95" at bounding box center [902, 367] width 264 height 46
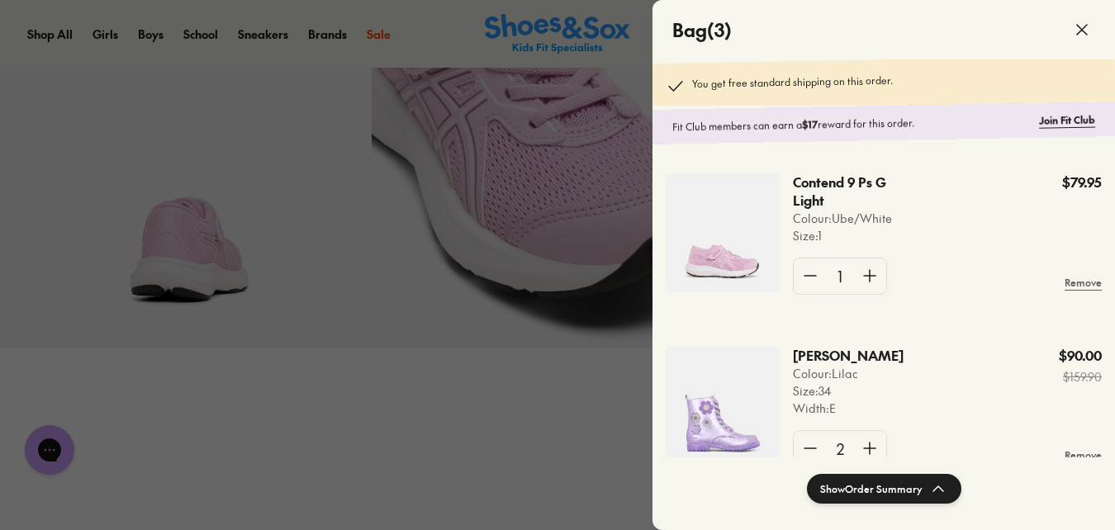
scroll to position [49, 0]
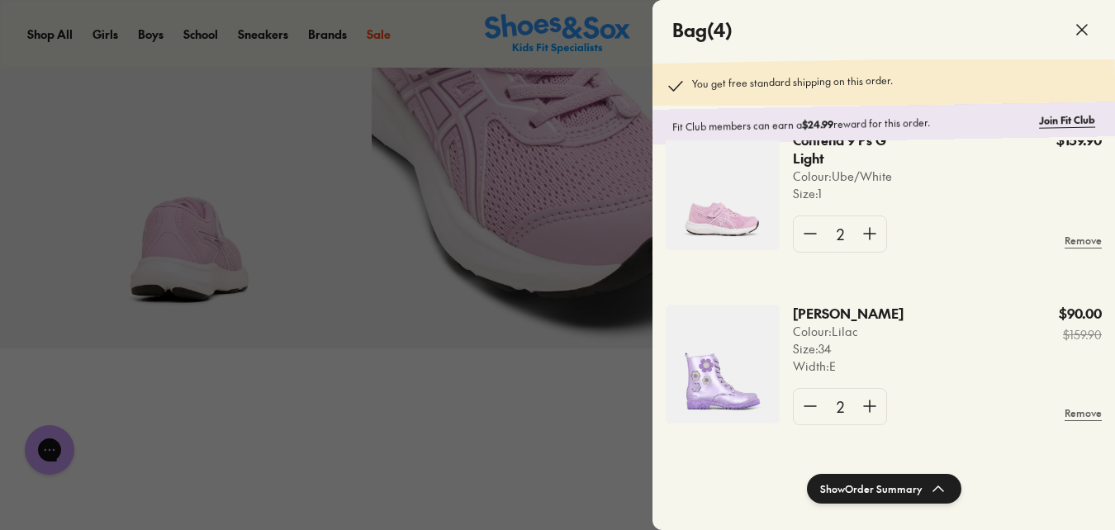
click at [588, 386] on div at bounding box center [557, 265] width 1115 height 530
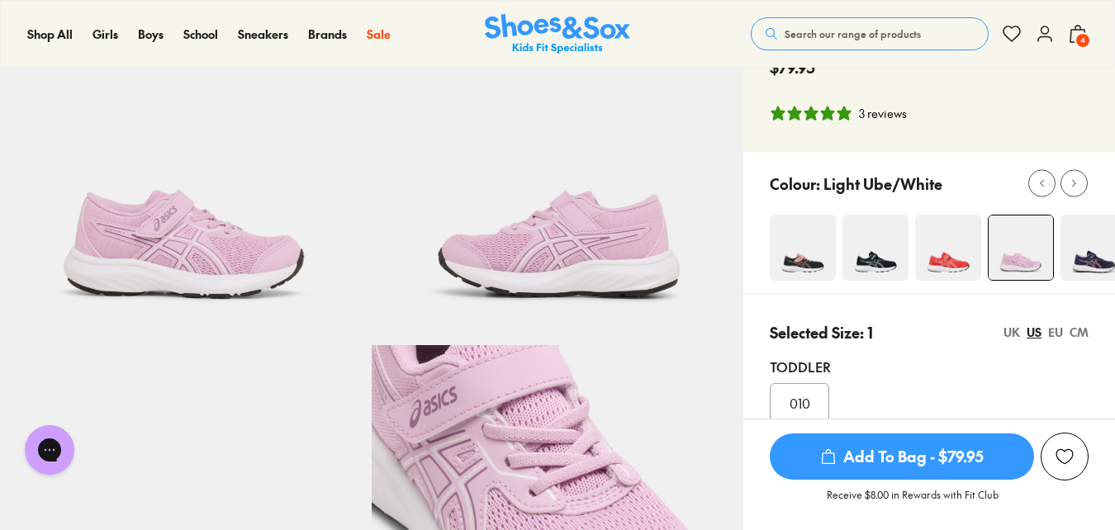
scroll to position [83, 0]
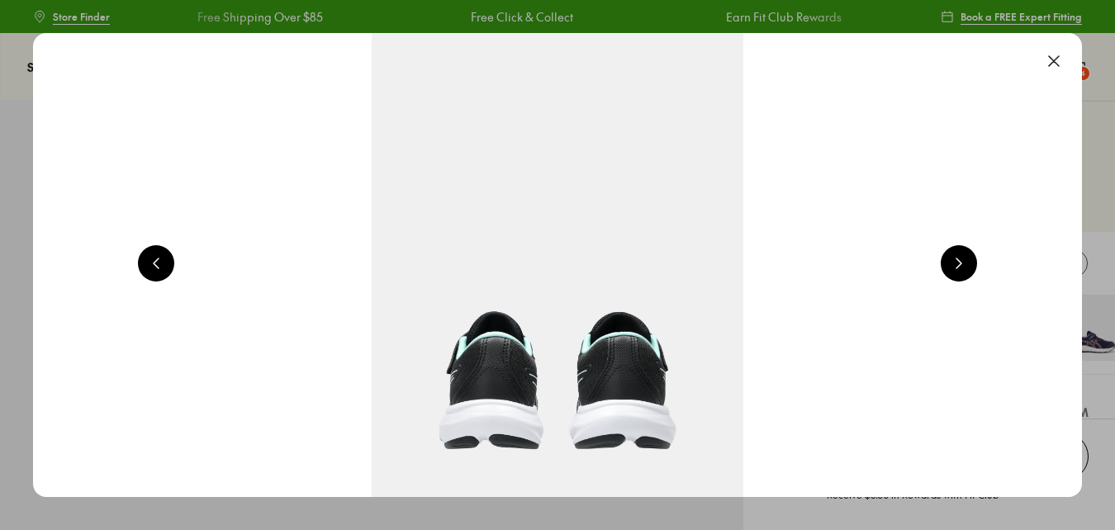
select select "*"
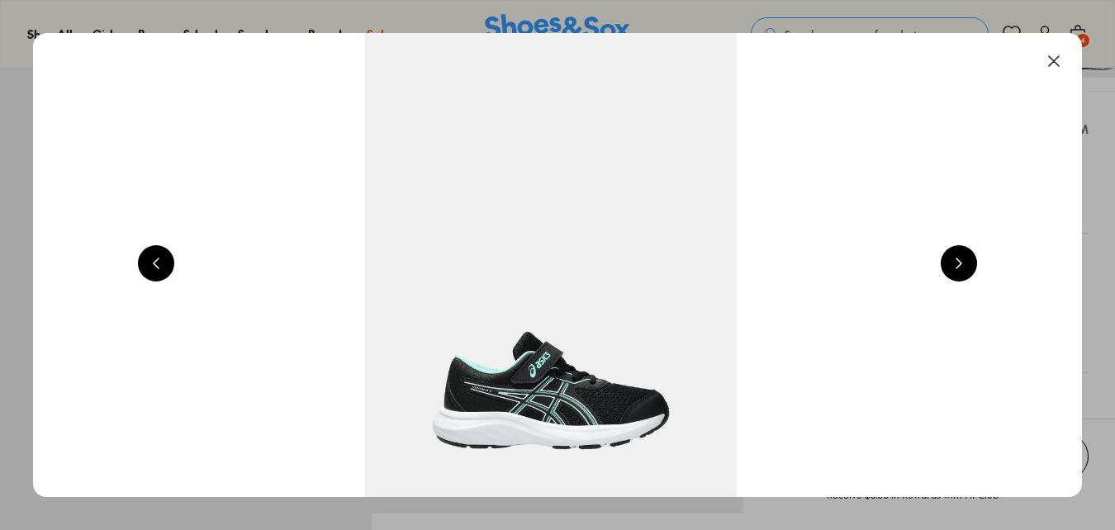
click at [1063, 64] on button at bounding box center [1054, 61] width 36 height 36
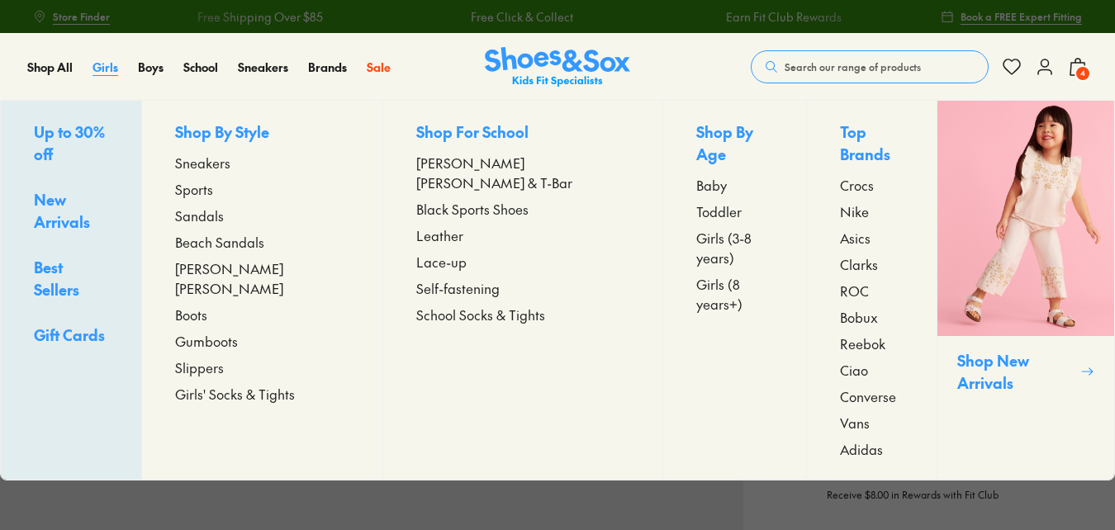
click at [98, 64] on span "Girls" at bounding box center [106, 67] width 26 height 17
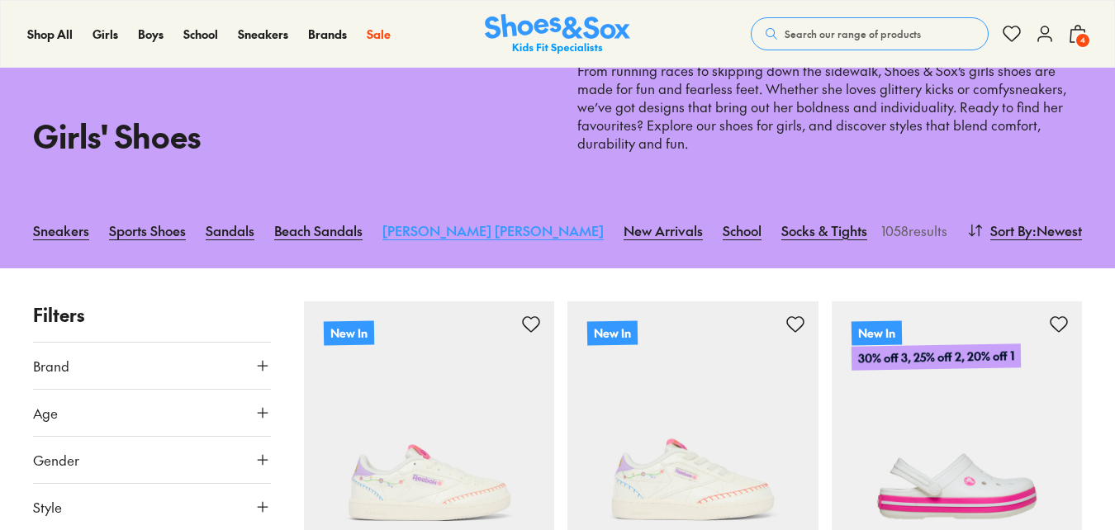
click at [410, 229] on link "[PERSON_NAME] [PERSON_NAME]" at bounding box center [492, 230] width 221 height 36
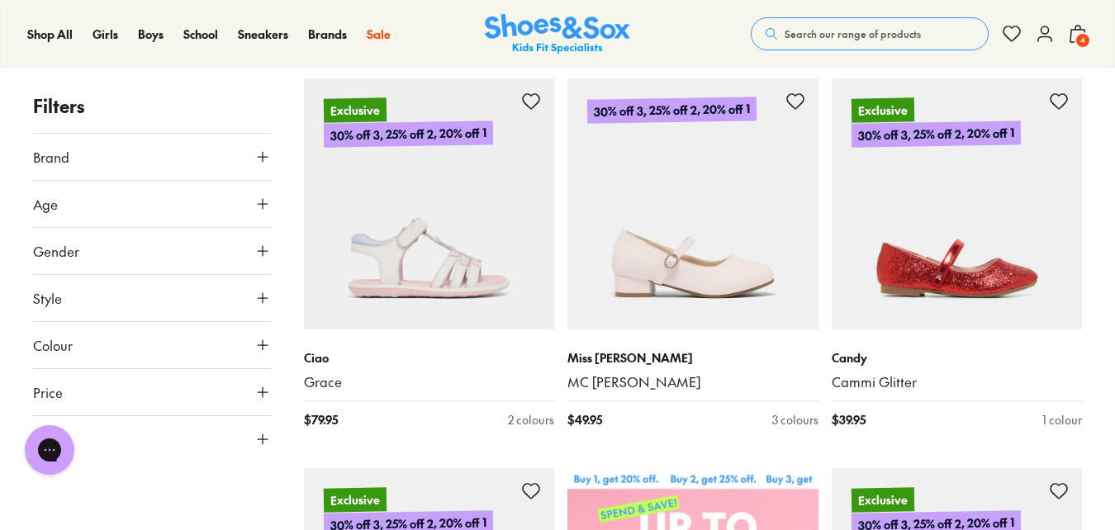
scroll to position [413, 0]
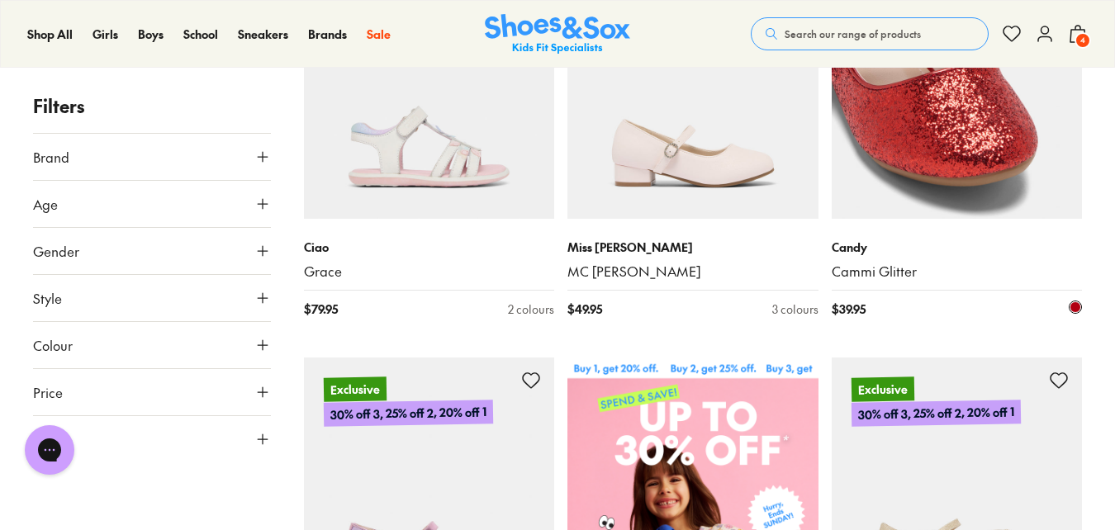
click at [872, 263] on link "Cammi Glitter" at bounding box center [957, 272] width 251 height 18
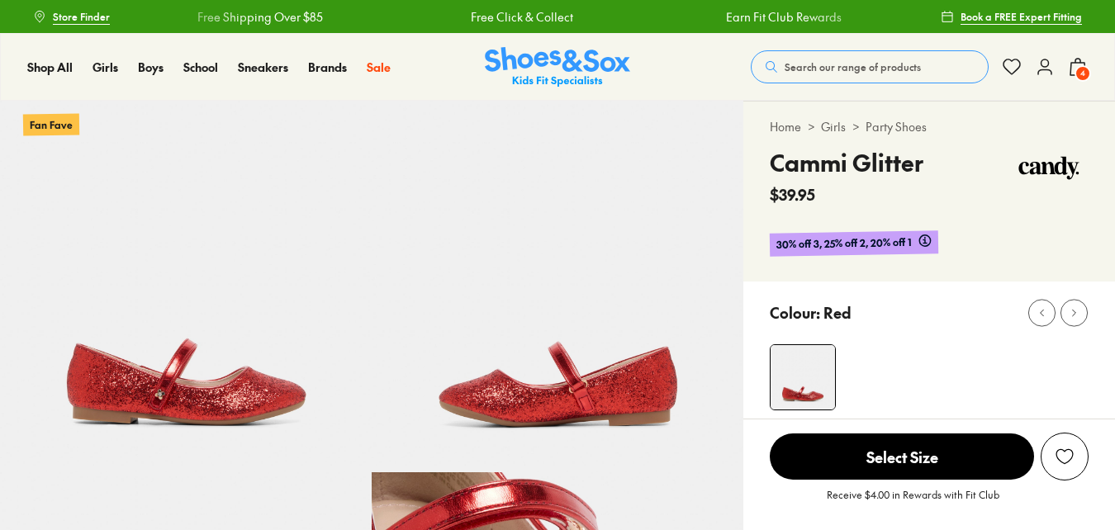
select select "*"
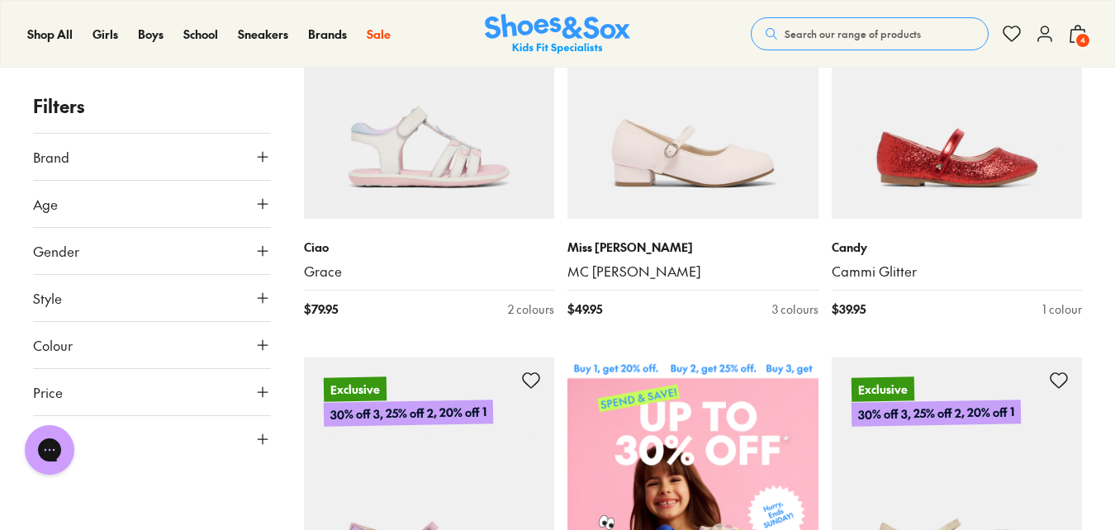
click at [258, 443] on icon at bounding box center [262, 439] width 17 height 17
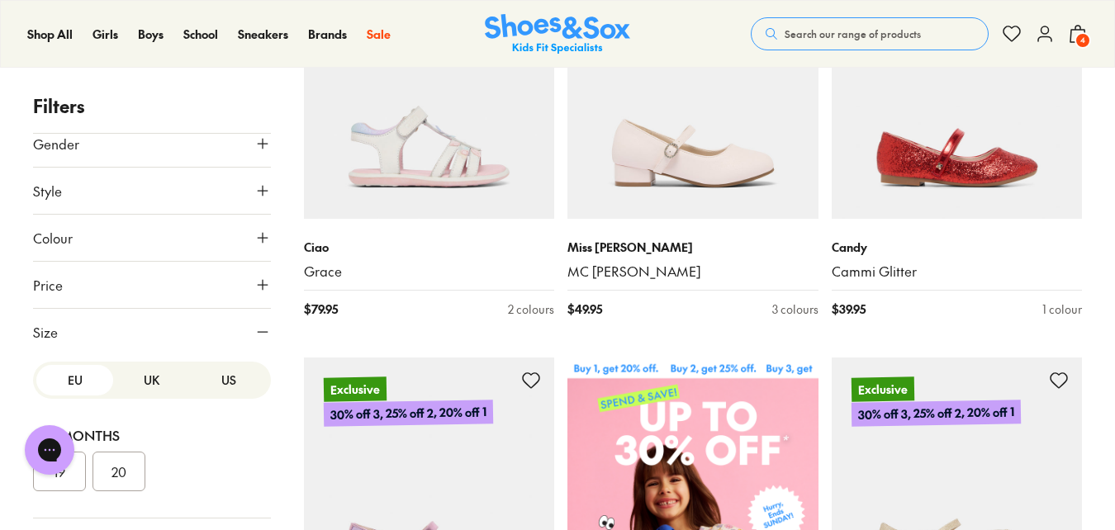
scroll to position [165, 0]
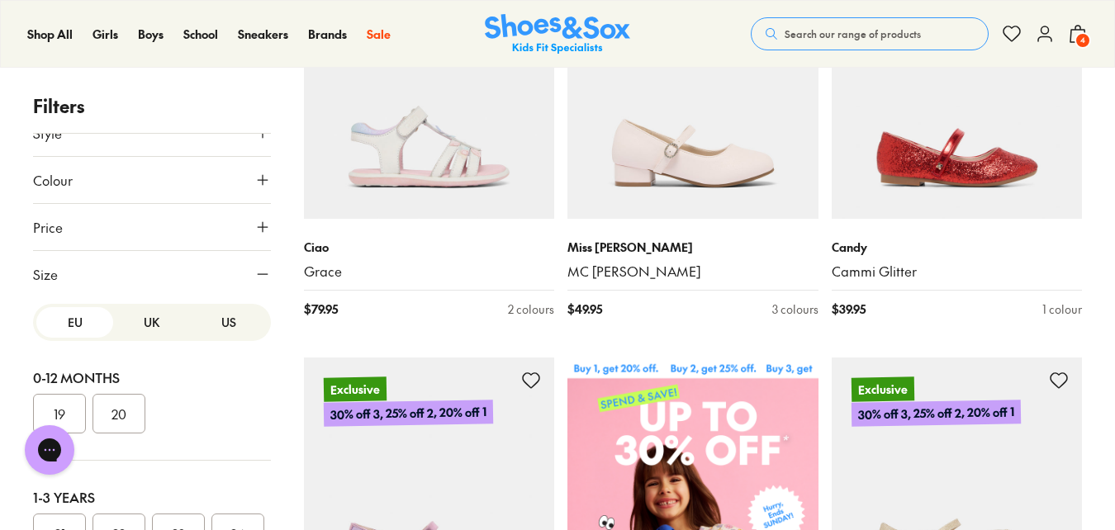
click at [221, 319] on button "US" at bounding box center [228, 322] width 77 height 31
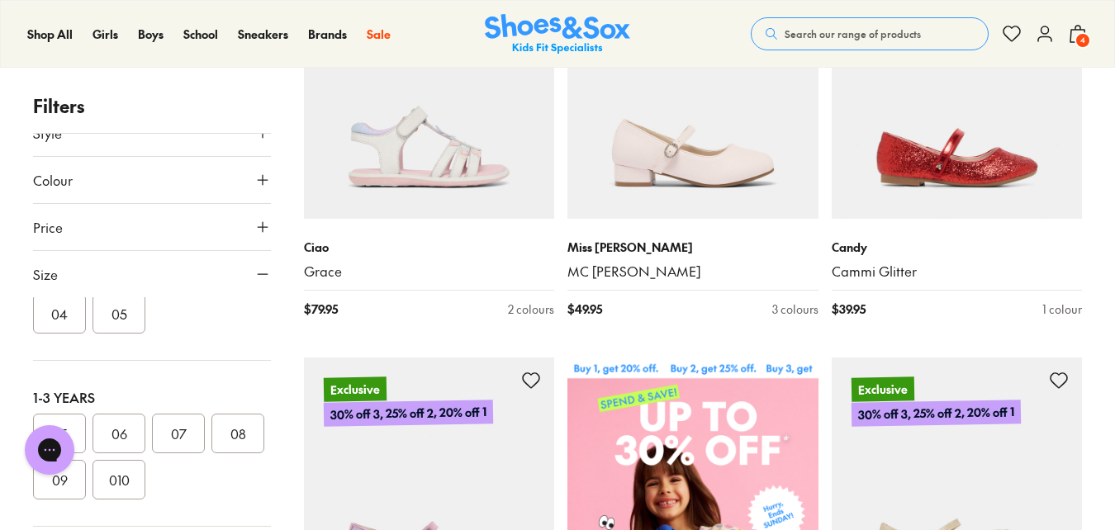
scroll to position [330, 0]
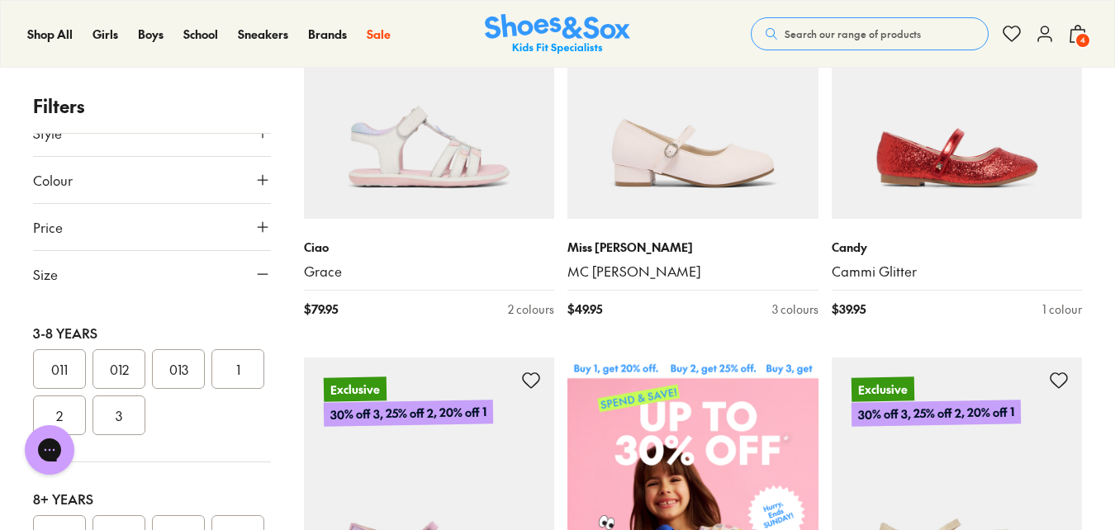
click at [211, 389] on button "1" at bounding box center [237, 369] width 53 height 40
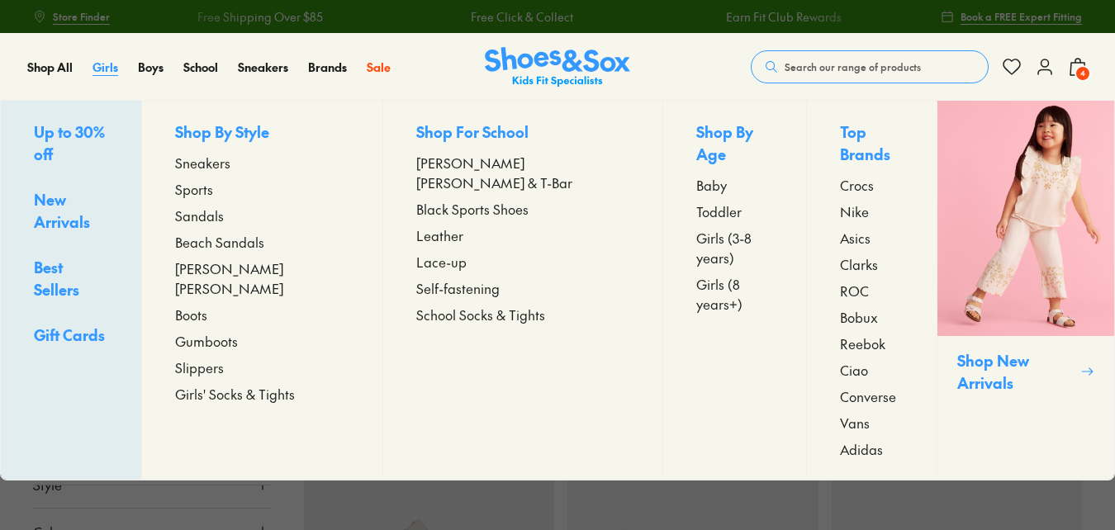
click at [113, 65] on span "Girls" at bounding box center [106, 67] width 26 height 17
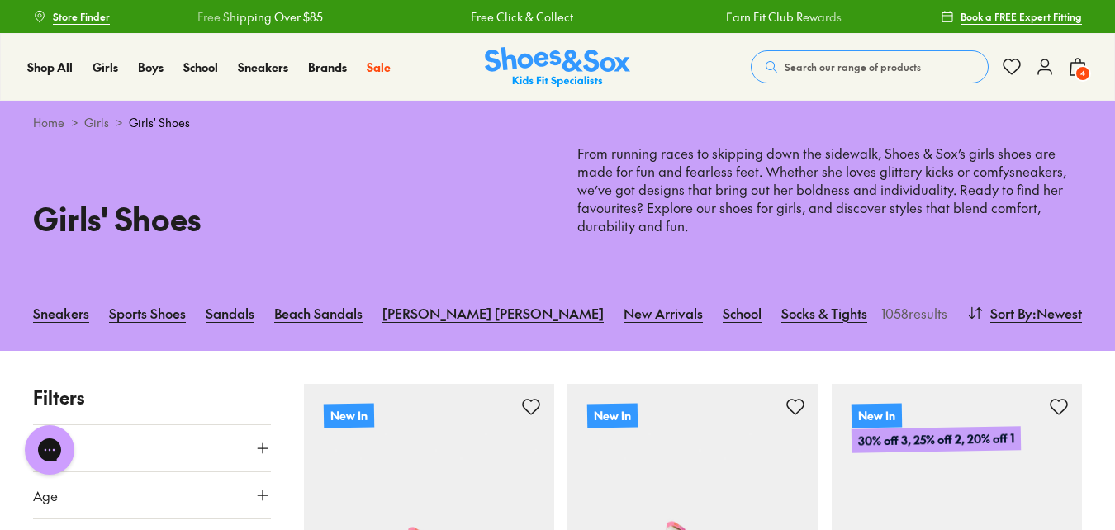
click at [887, 311] on link "Boots" at bounding box center [903, 313] width 32 height 36
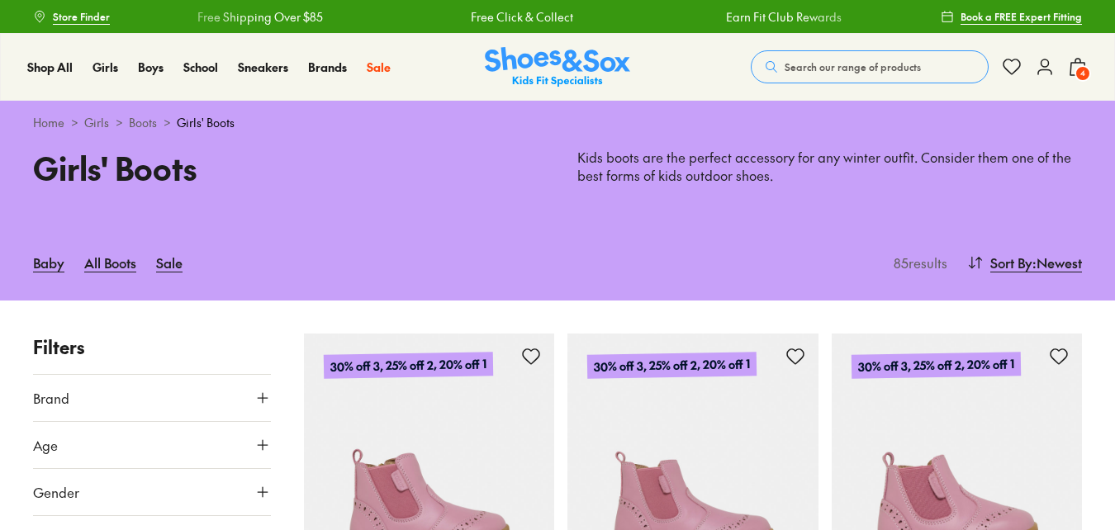
click at [101, 119] on link "Girls" at bounding box center [96, 122] width 25 height 17
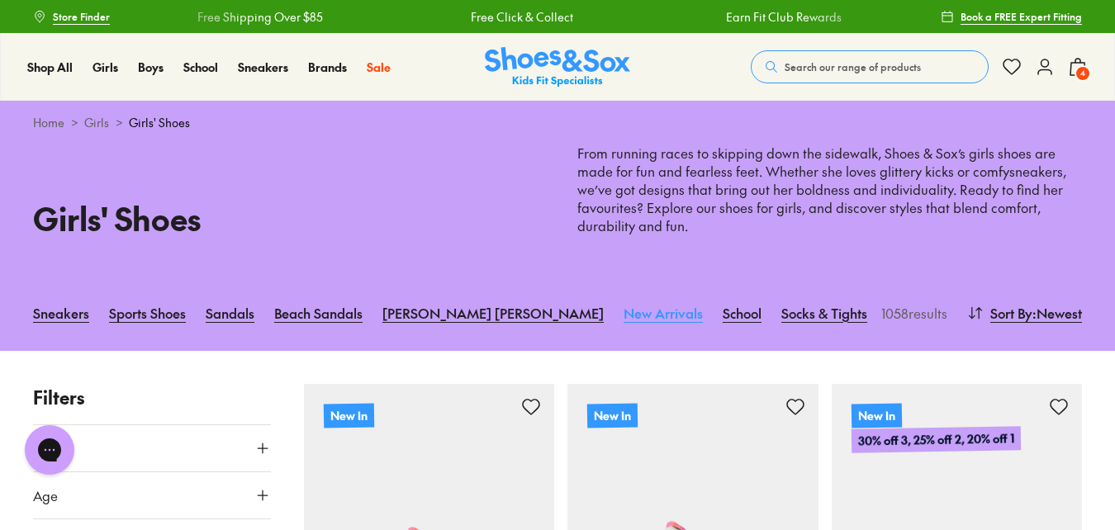
click at [624, 315] on link "New Arrivals" at bounding box center [663, 313] width 79 height 36
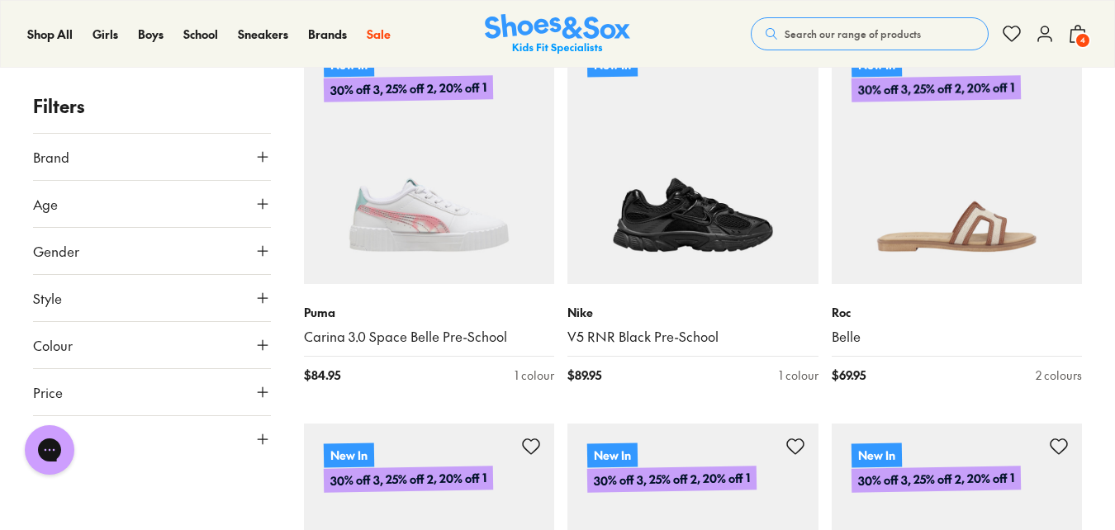
scroll to position [3470, 0]
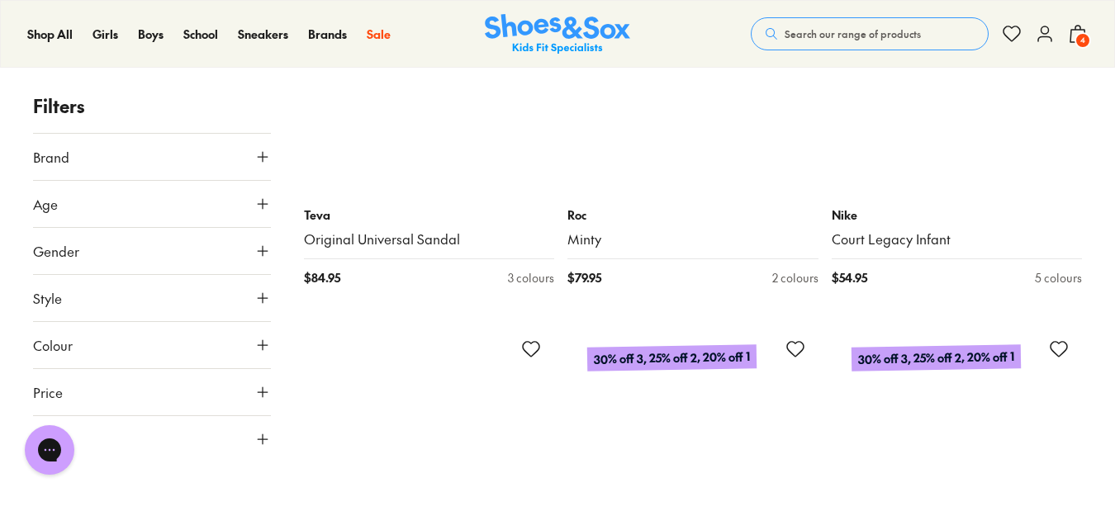
scroll to position [8753, 0]
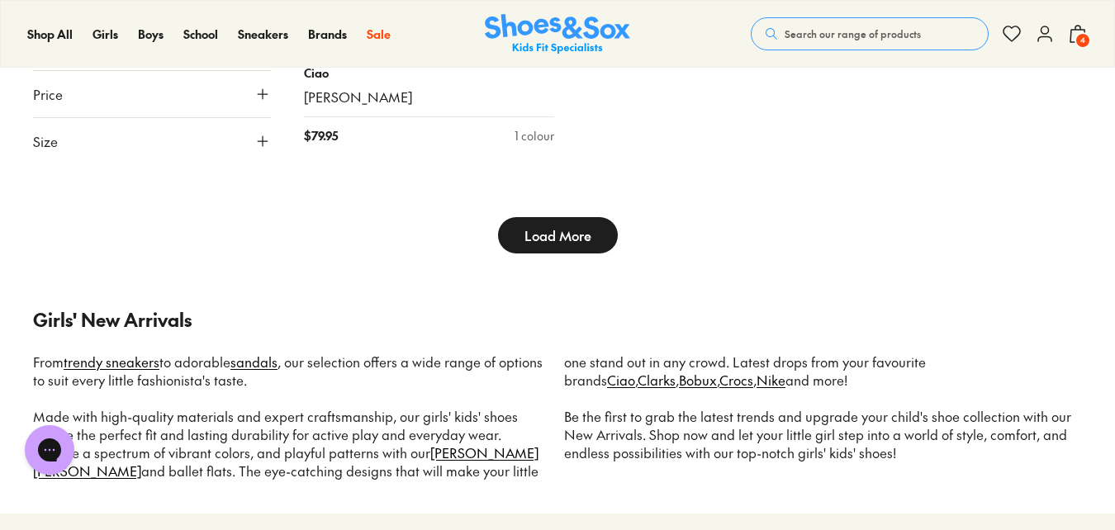
click at [549, 239] on span "Load More" at bounding box center [558, 236] width 67 height 20
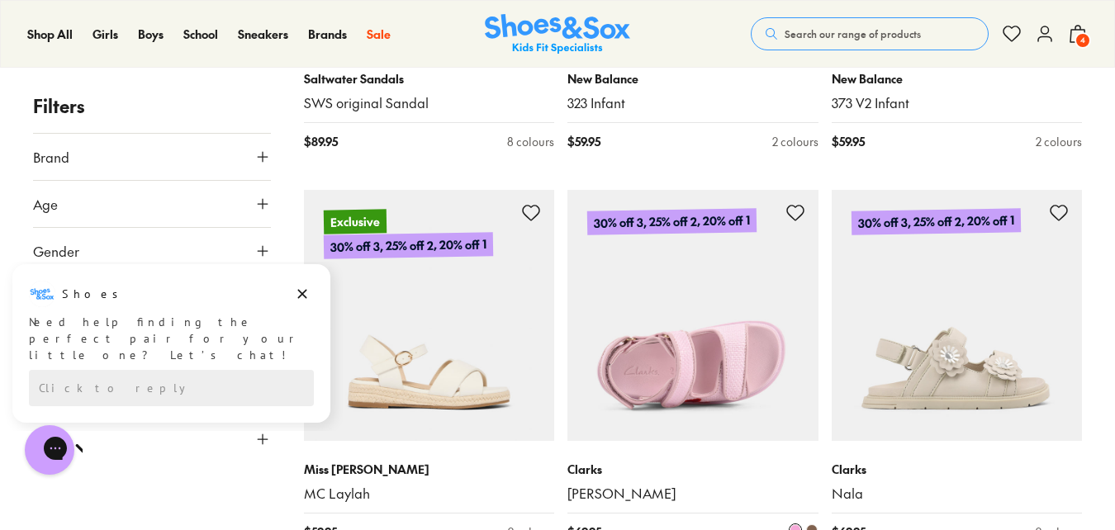
scroll to position [11562, 0]
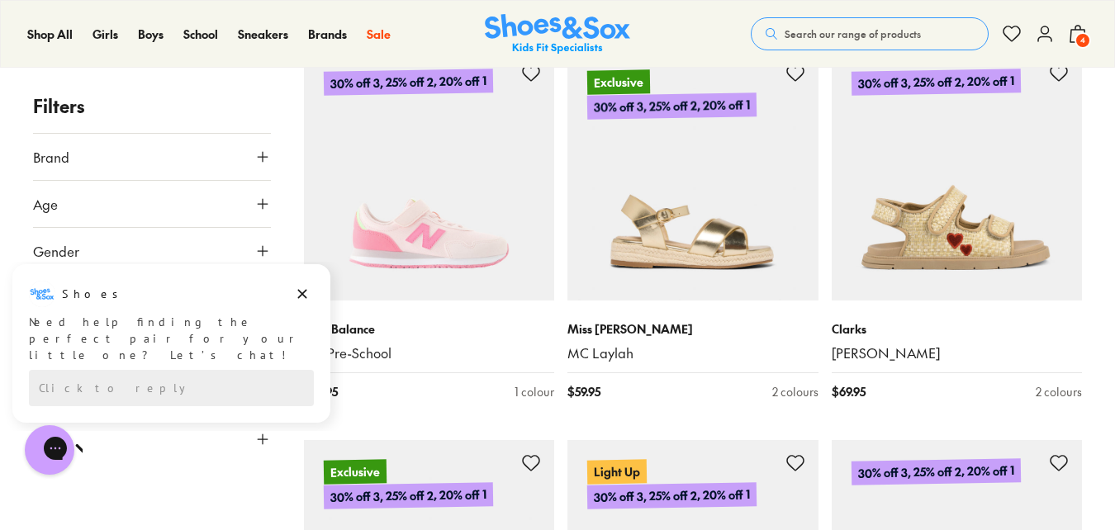
scroll to position [12140, 0]
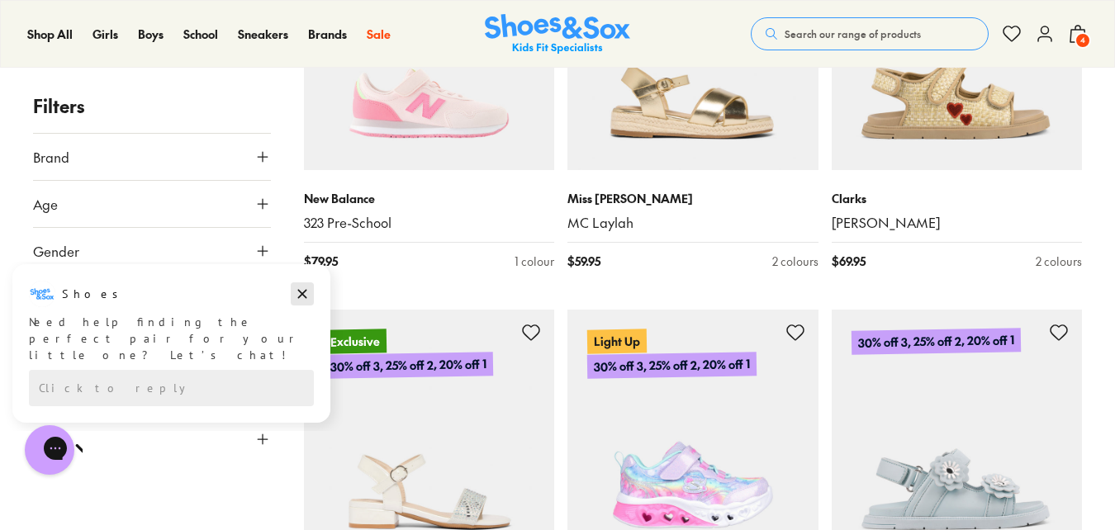
click at [300, 298] on icon "Dismiss campaign" at bounding box center [302, 294] width 17 height 20
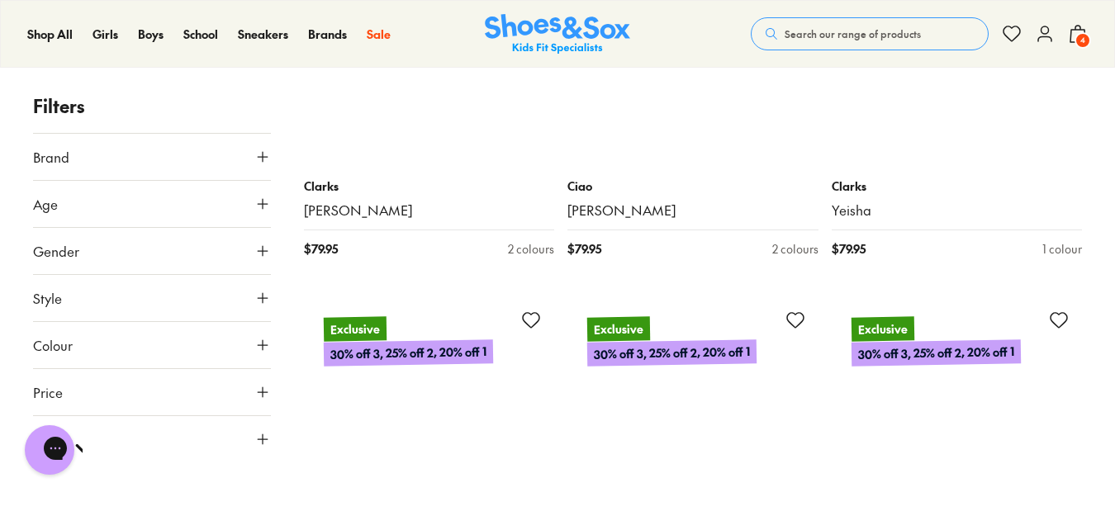
scroll to position [14701, 0]
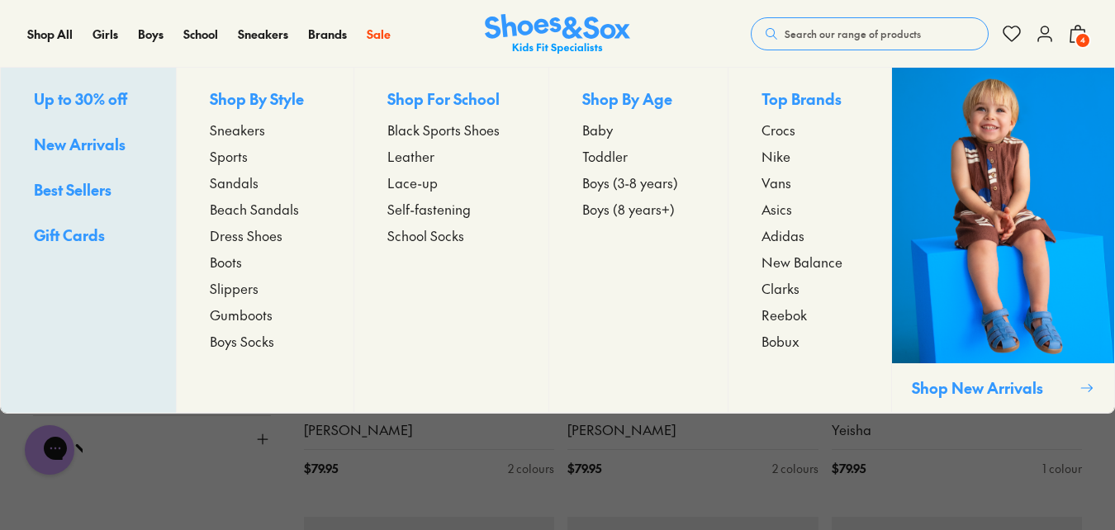
click at [243, 312] on span "Gumboots" at bounding box center [241, 315] width 63 height 20
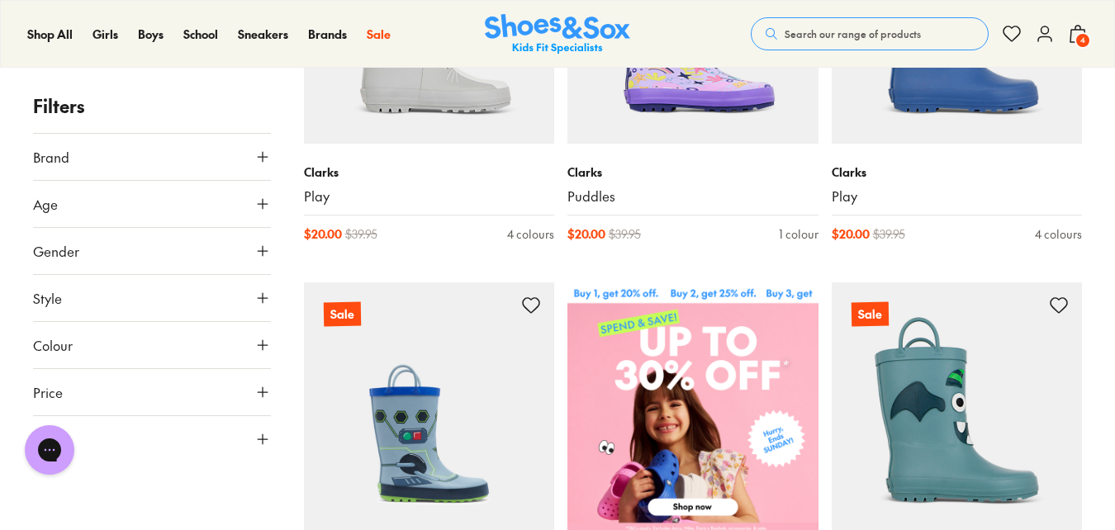
scroll to position [413, 0]
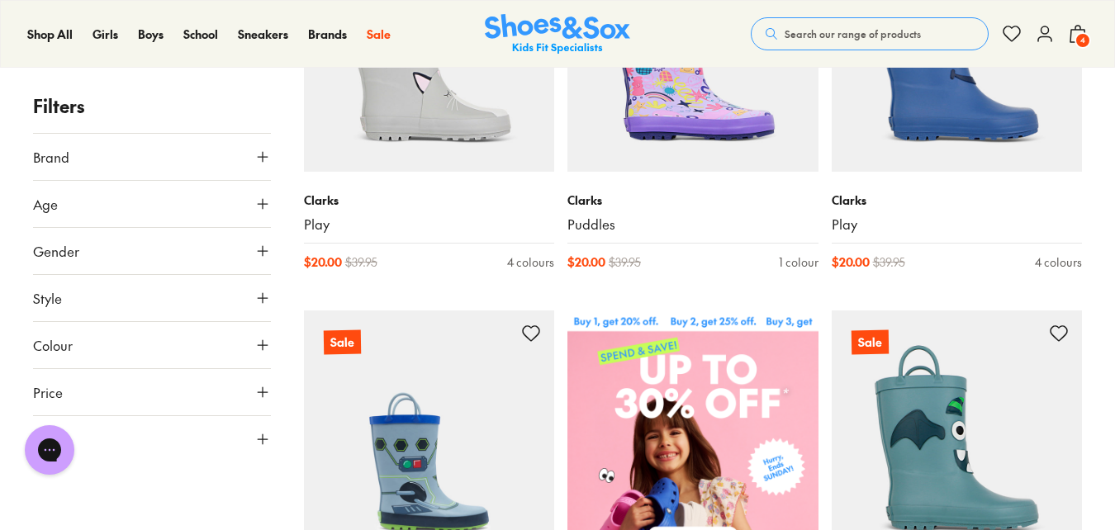
click at [256, 245] on icon at bounding box center [262, 251] width 17 height 17
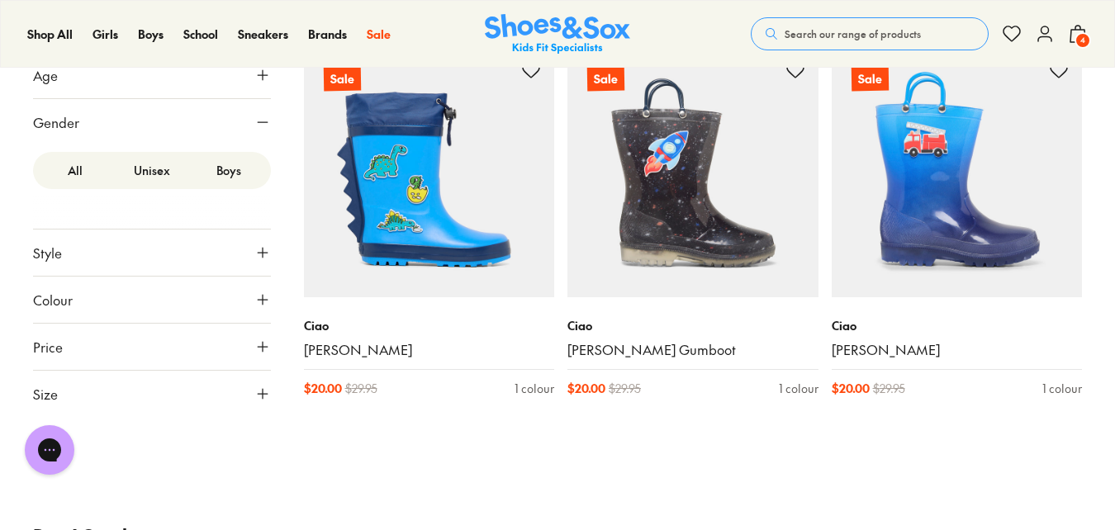
scroll to position [1074, 0]
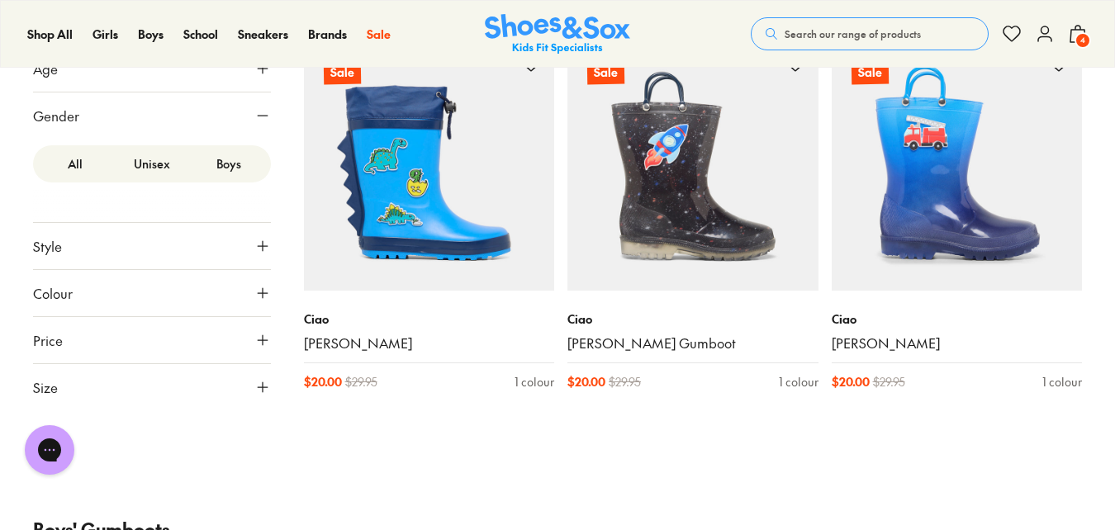
click at [263, 384] on icon at bounding box center [262, 387] width 17 height 17
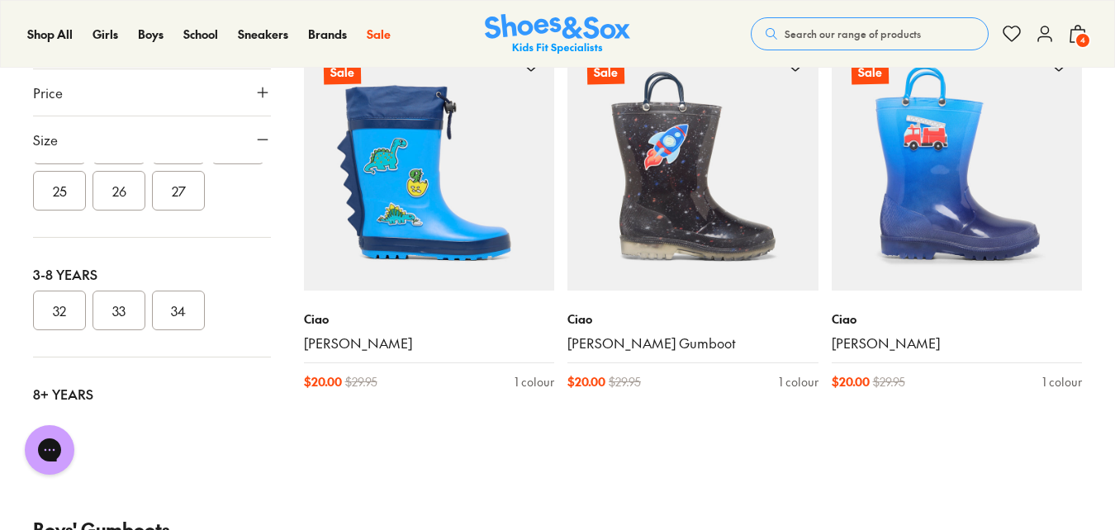
scroll to position [0, 0]
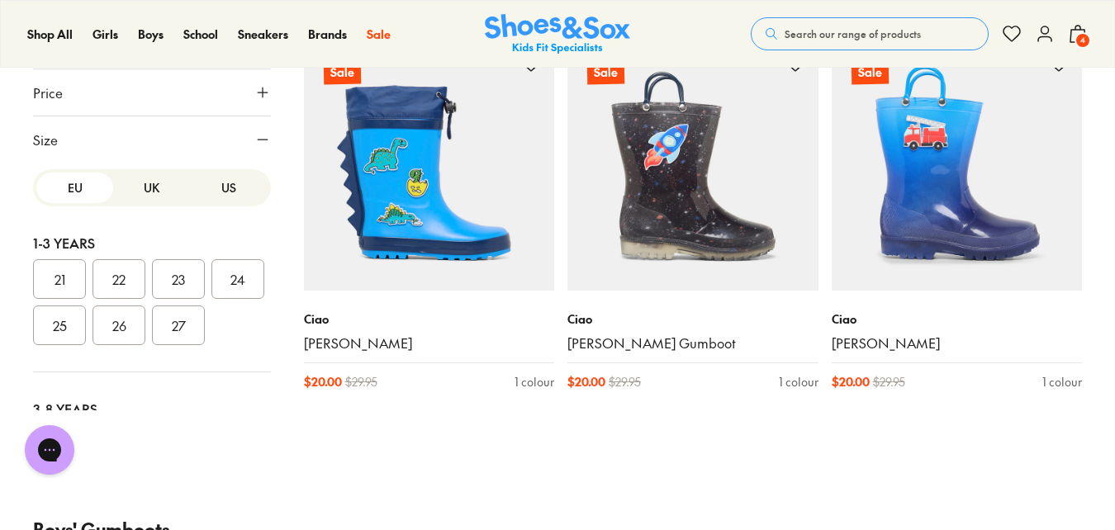
click at [221, 191] on button "US" at bounding box center [228, 188] width 77 height 31
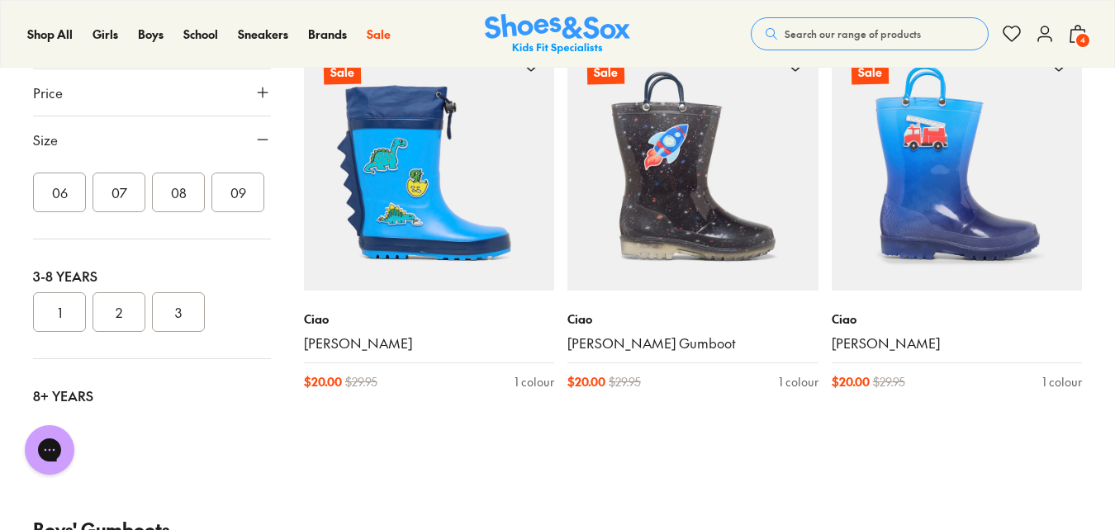
scroll to position [172, 0]
click at [62, 271] on button "1" at bounding box center [59, 274] width 53 height 40
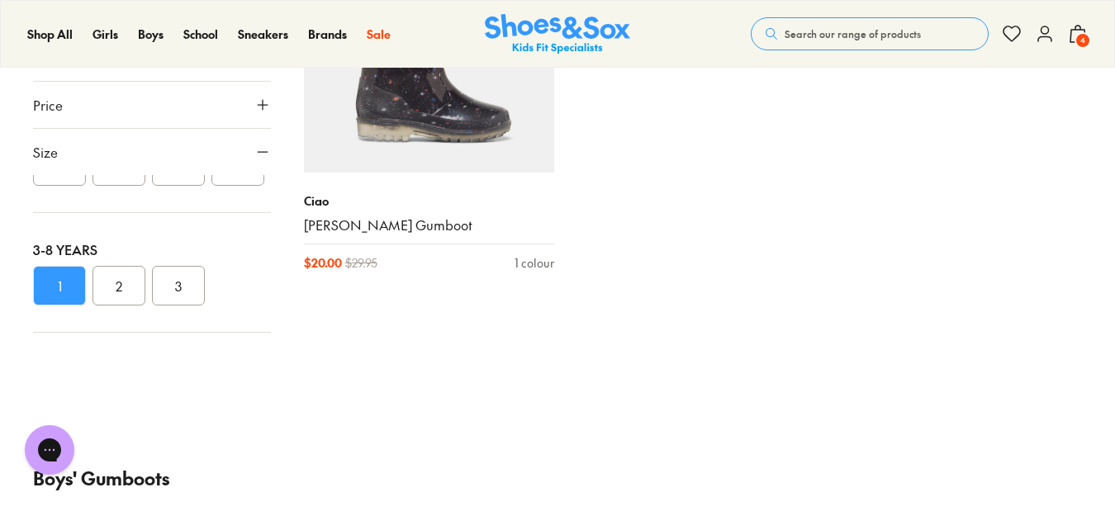
scroll to position [383, 0]
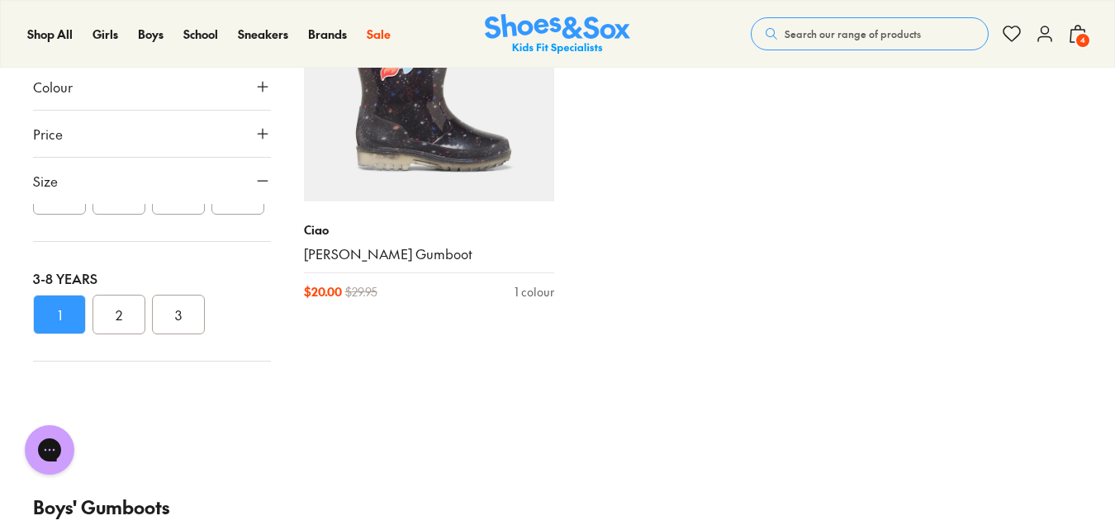
click at [123, 305] on button "2" at bounding box center [119, 315] width 53 height 40
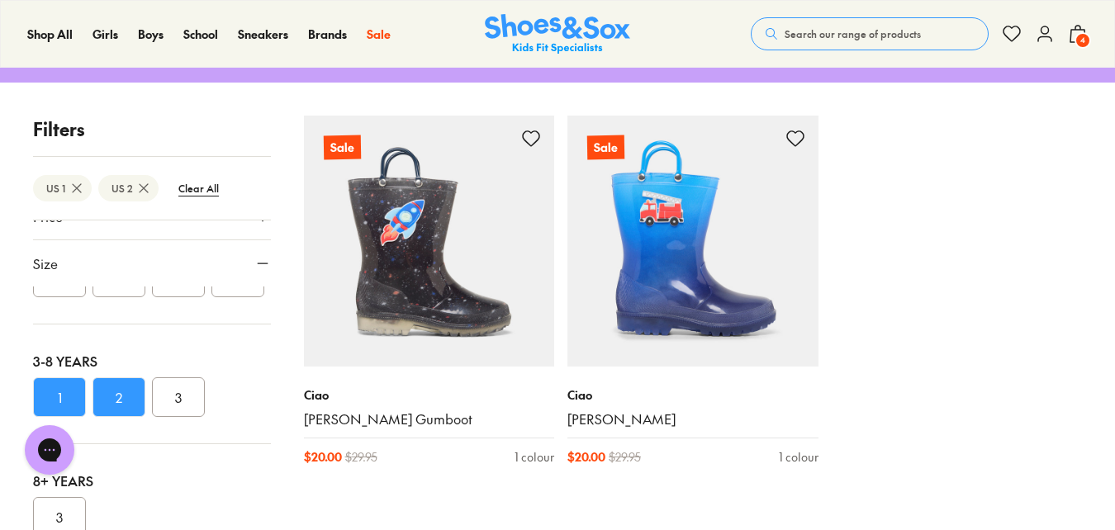
scroll to position [172, 0]
click at [52, 401] on button "1" at bounding box center [59, 398] width 53 height 40
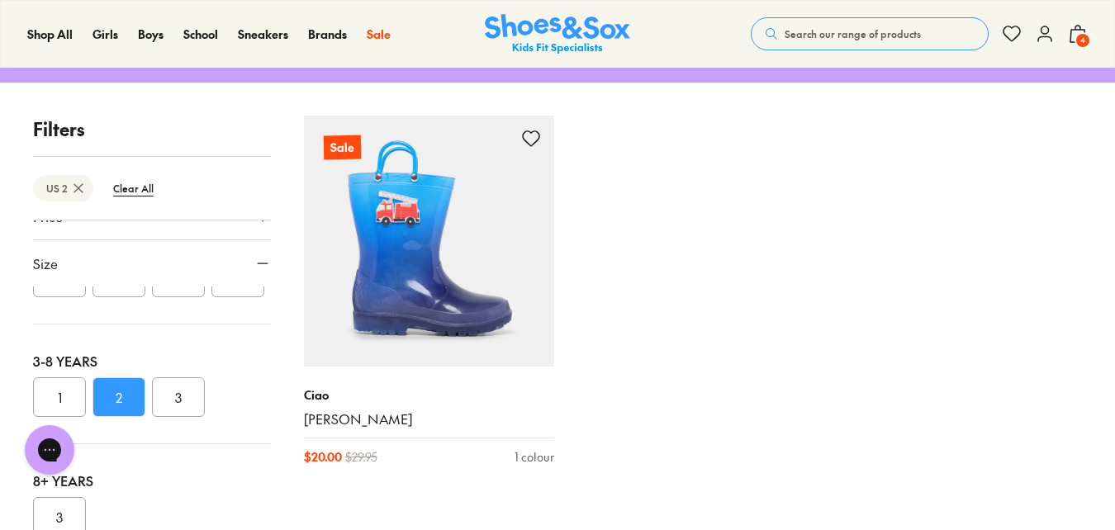
click at [177, 401] on button "3" at bounding box center [178, 398] width 53 height 40
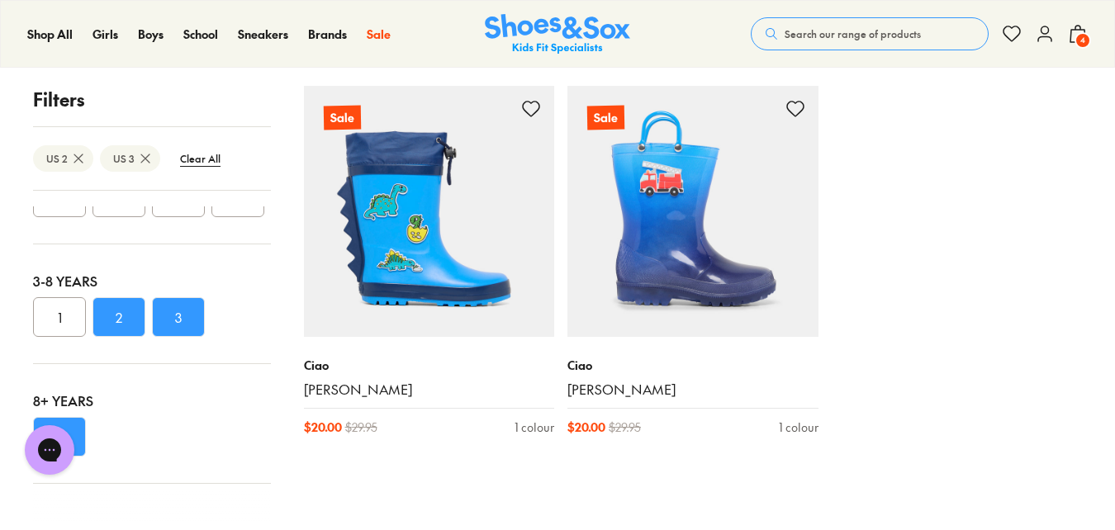
click at [40, 314] on button "1" at bounding box center [59, 317] width 53 height 40
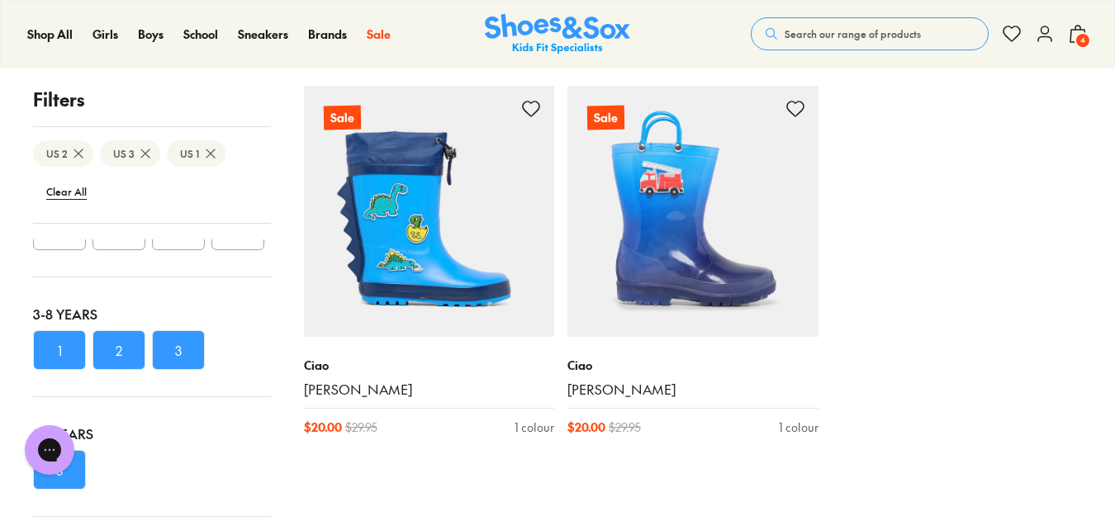
click at [131, 344] on button "2" at bounding box center [119, 350] width 53 height 40
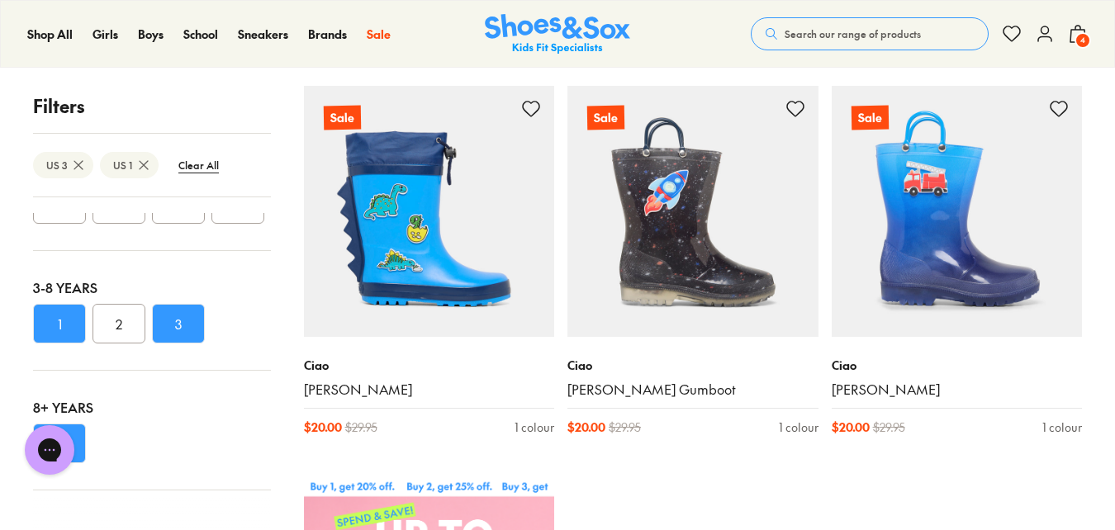
click at [187, 325] on button "3" at bounding box center [178, 324] width 53 height 40
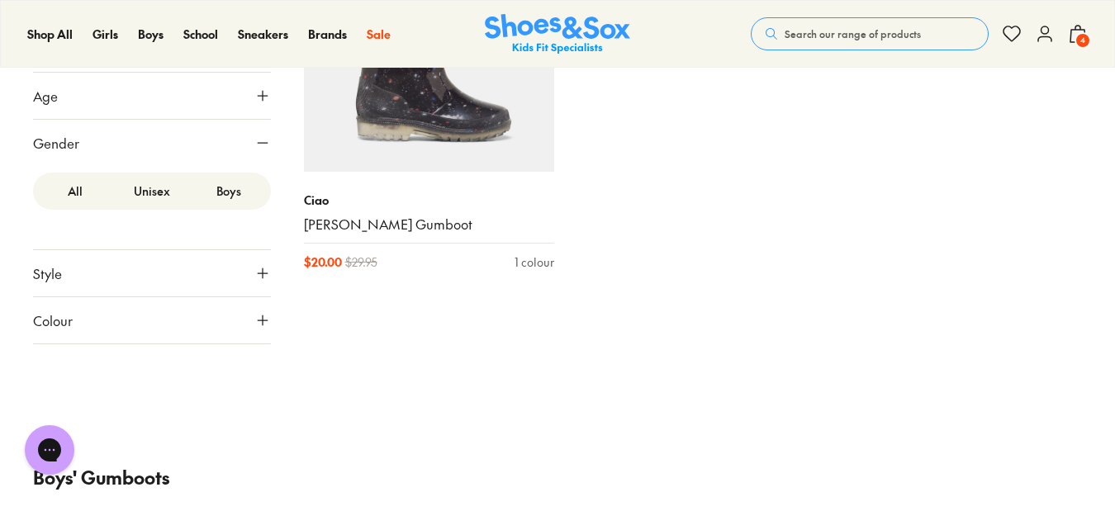
click at [154, 191] on label "Unisex" at bounding box center [151, 191] width 77 height 31
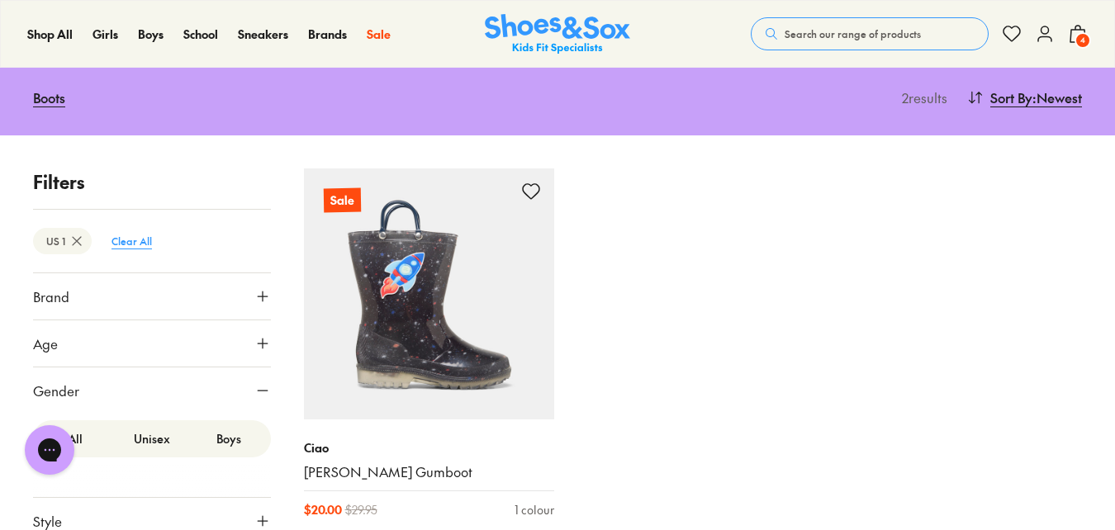
click at [132, 242] on btn "Clear All" at bounding box center [131, 241] width 67 height 30
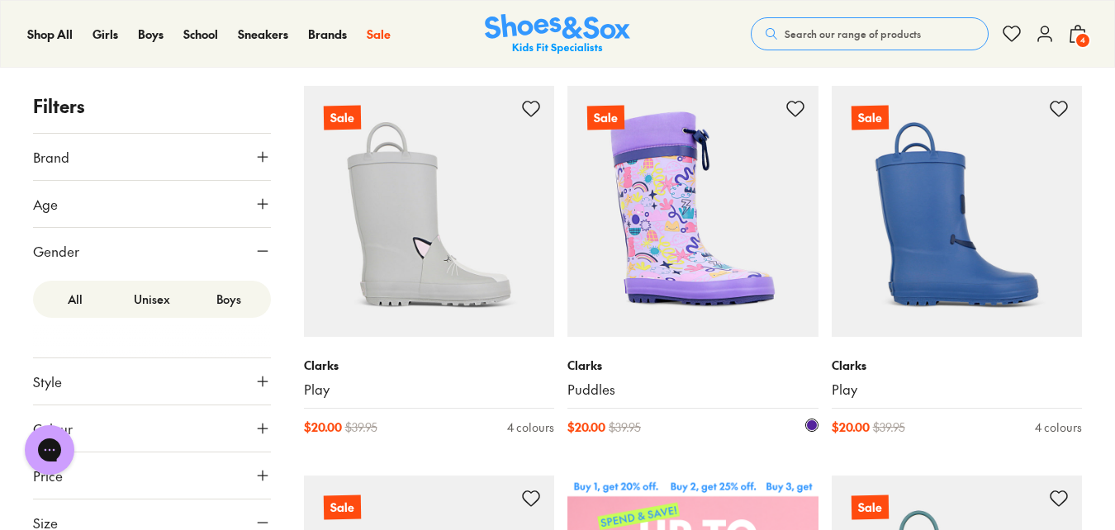
click at [593, 382] on link "Puddles" at bounding box center [693, 390] width 251 height 18
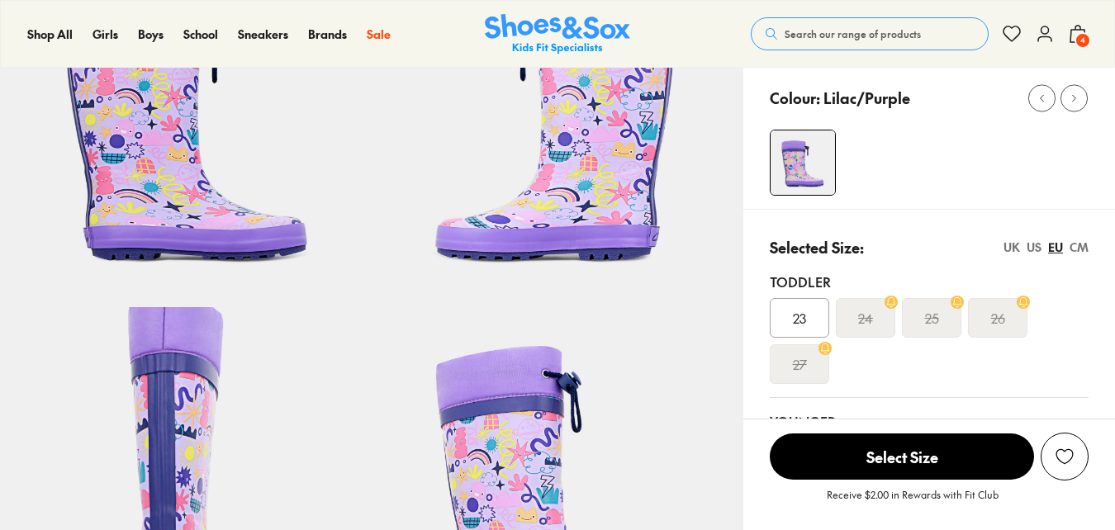
scroll to position [248, 0]
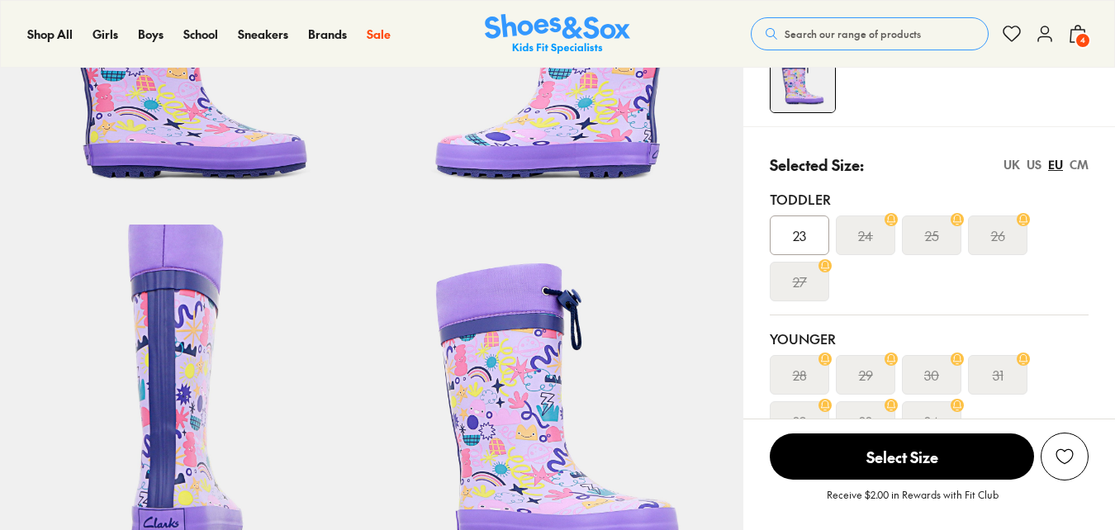
click at [1030, 164] on div "US" at bounding box center [1034, 164] width 15 height 17
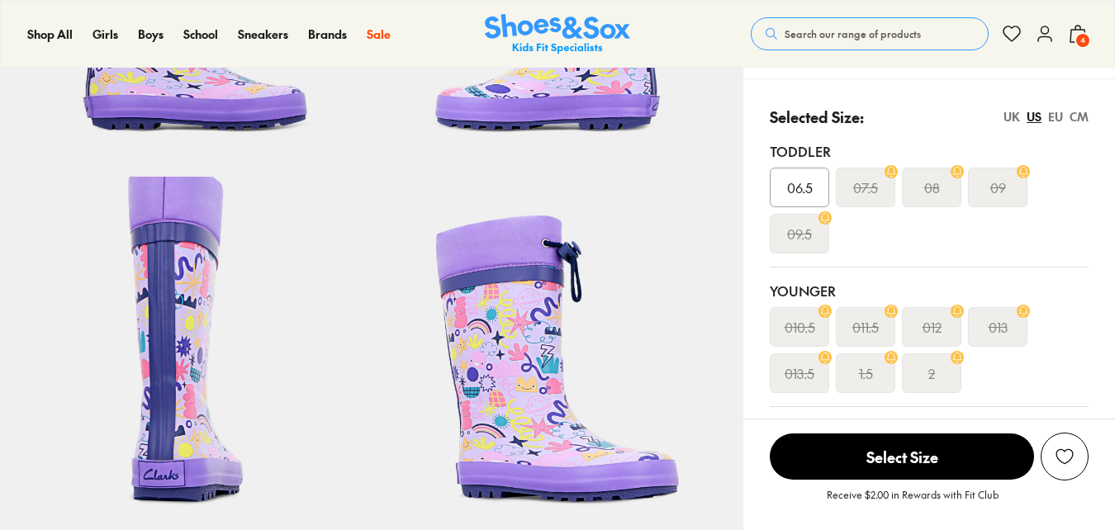
select select "*"
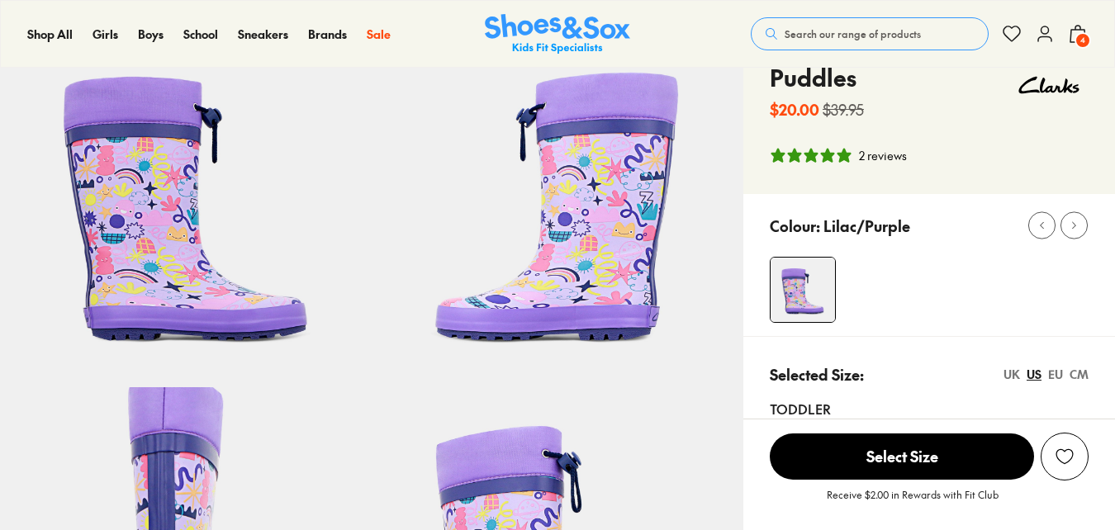
scroll to position [83, 0]
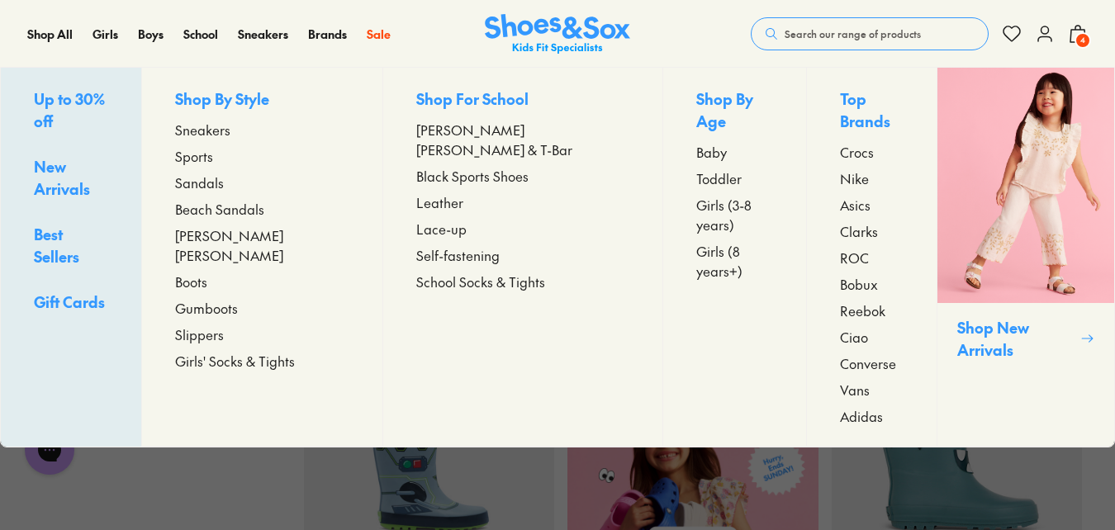
click at [226, 351] on span "Girls' Socks & Tights" at bounding box center [235, 361] width 120 height 20
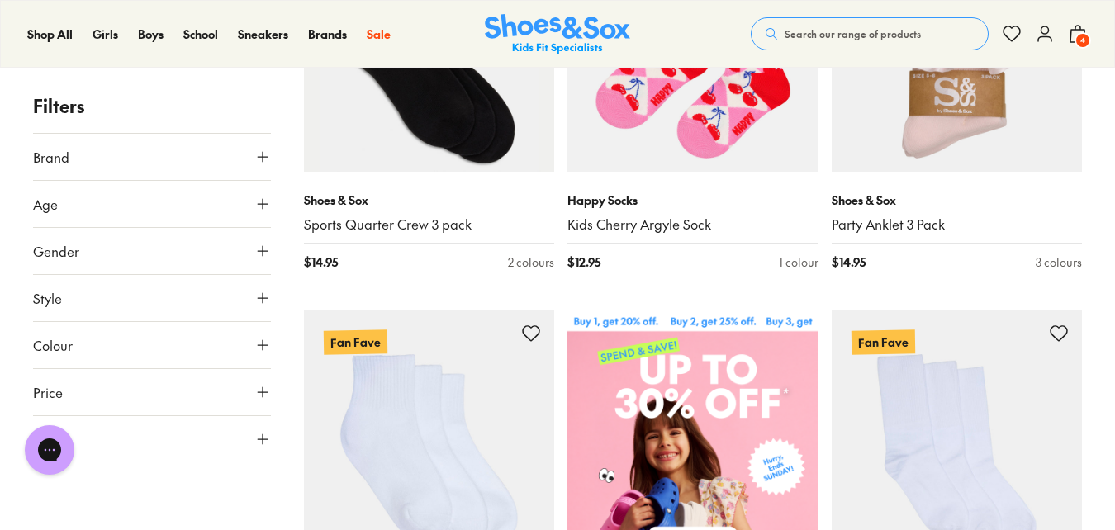
click at [255, 437] on icon at bounding box center [262, 439] width 17 height 17
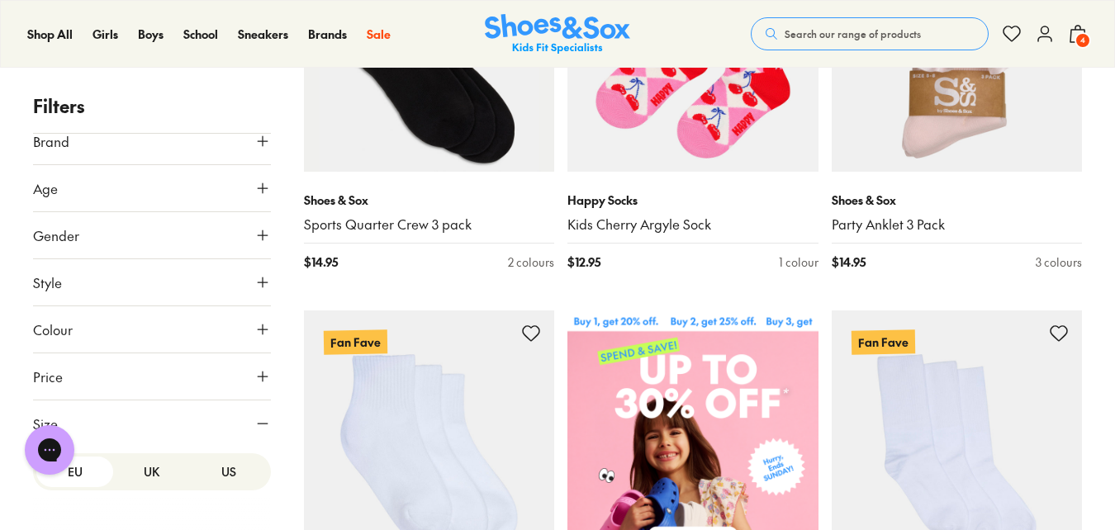
click at [223, 468] on button "US" at bounding box center [228, 472] width 77 height 31
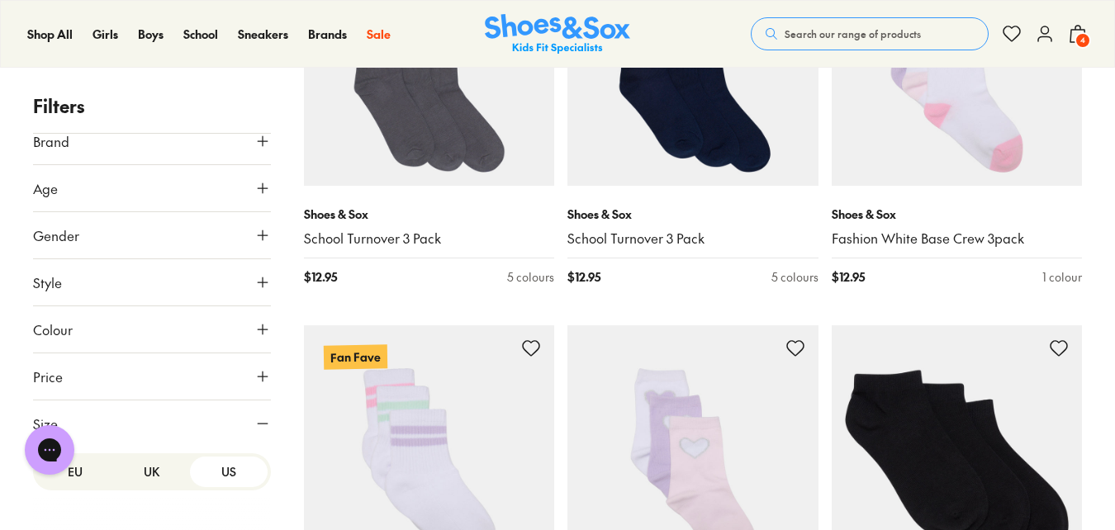
click at [214, 472] on button "US" at bounding box center [228, 472] width 77 height 31
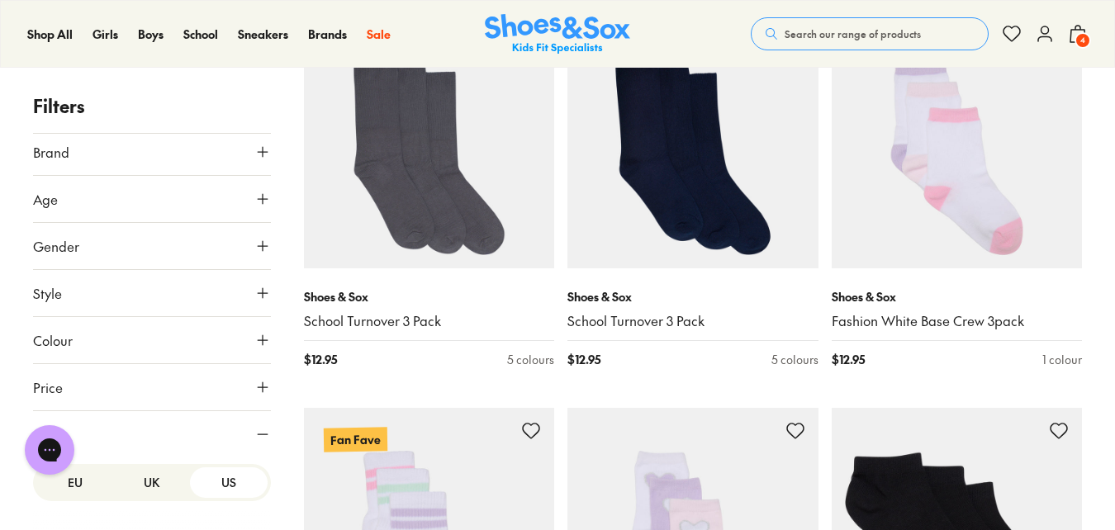
scroll to position [0, 0]
click at [258, 204] on use at bounding box center [263, 204] width 10 height 10
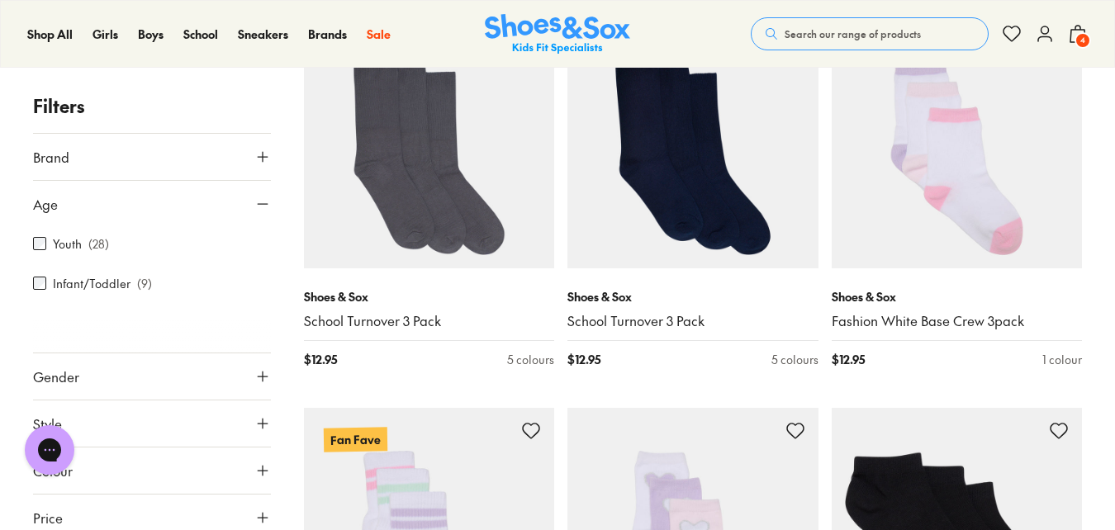
click at [78, 248] on label "Youth" at bounding box center [67, 243] width 29 height 17
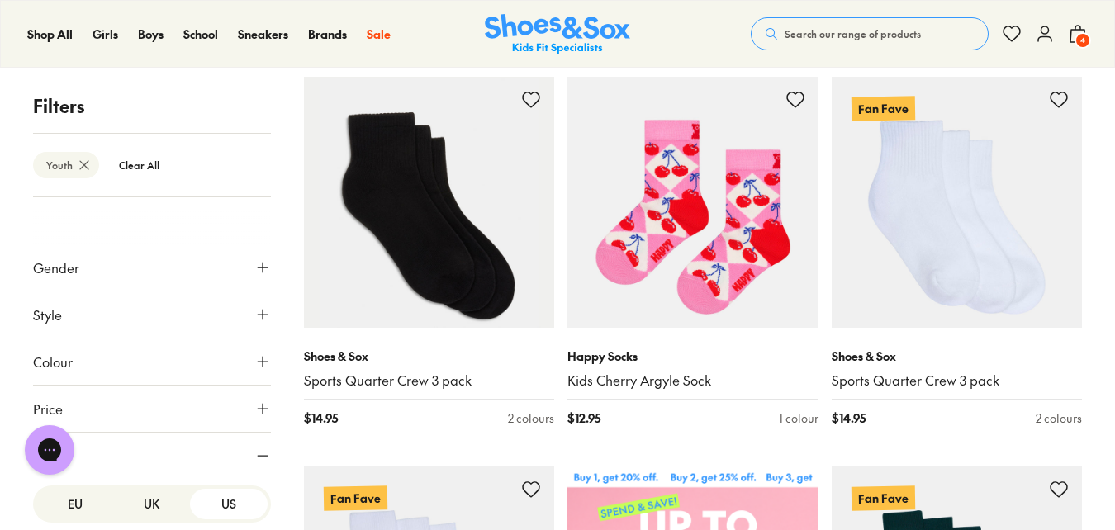
scroll to position [205, 0]
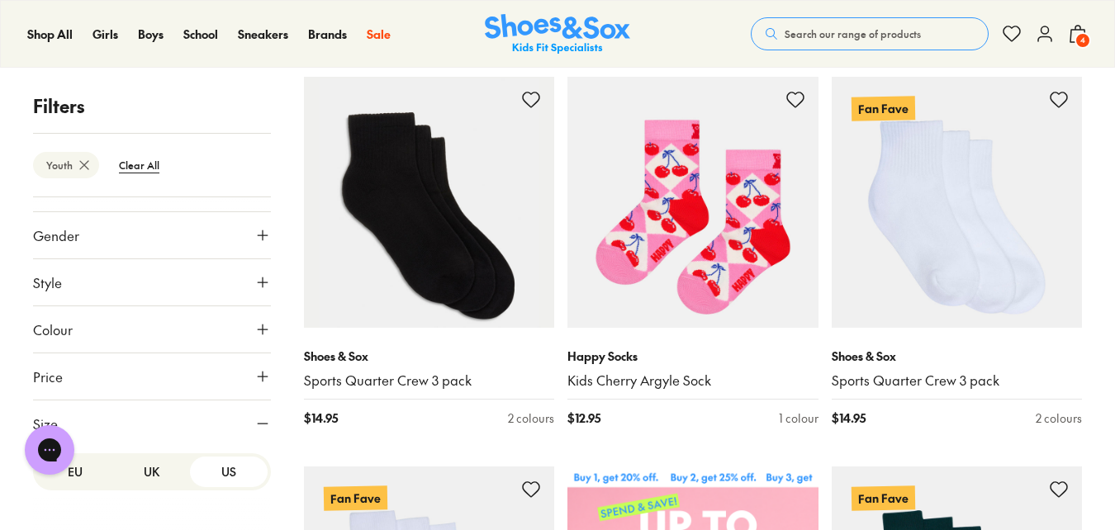
click at [243, 230] on button "Gender" at bounding box center [152, 235] width 238 height 46
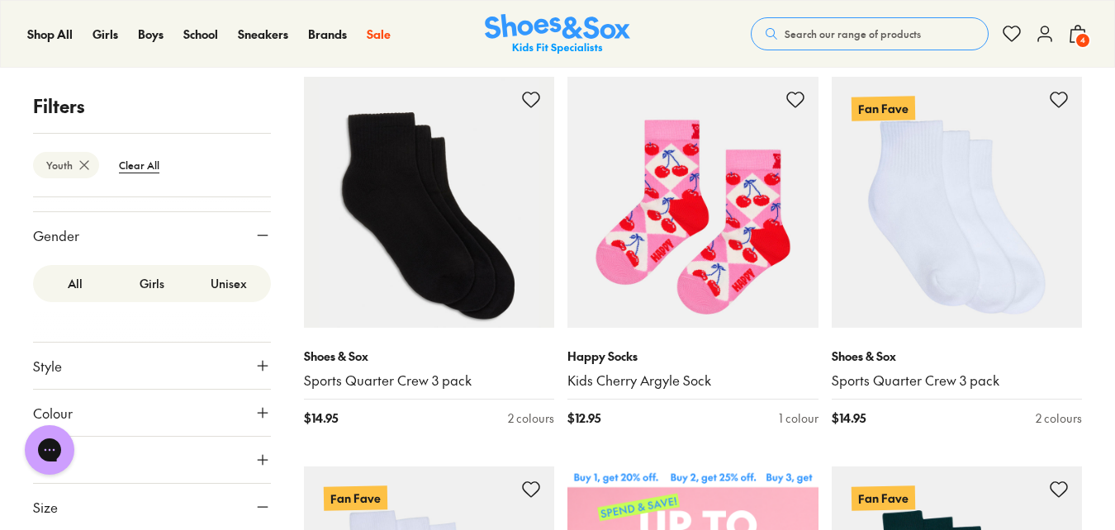
click at [143, 283] on label "Girls" at bounding box center [151, 283] width 77 height 31
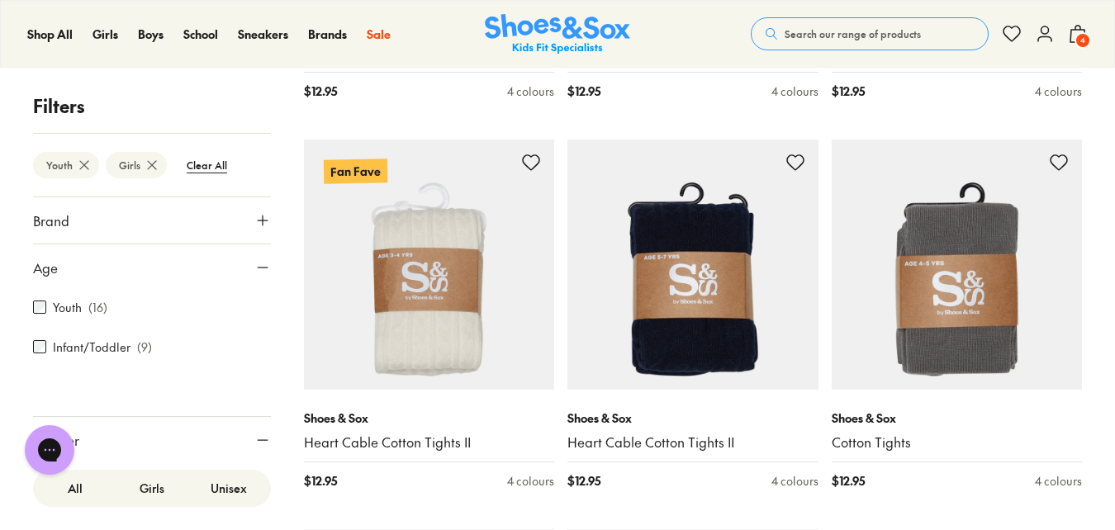
scroll to position [1731, 0]
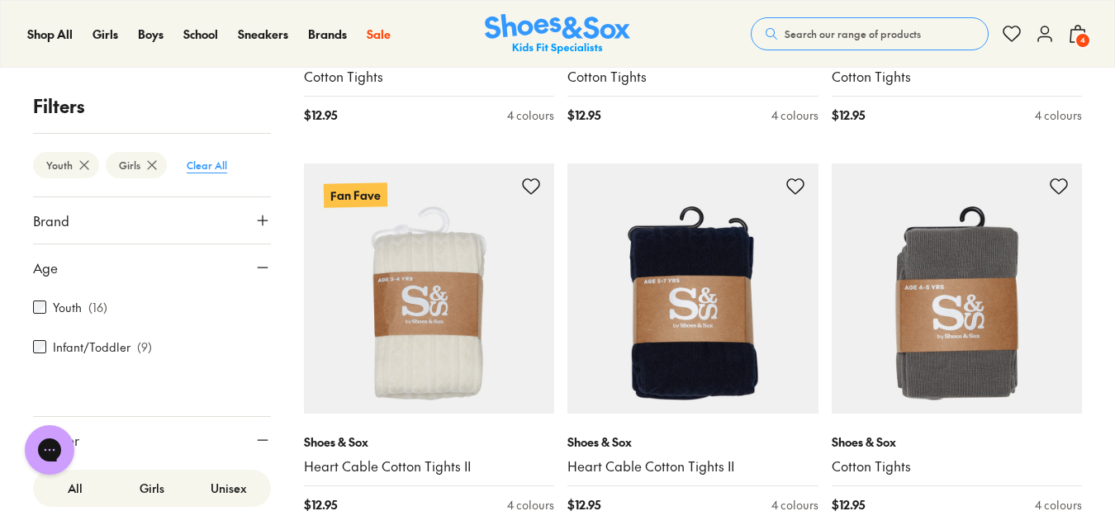
click at [202, 166] on btn "Clear All" at bounding box center [206, 165] width 67 height 30
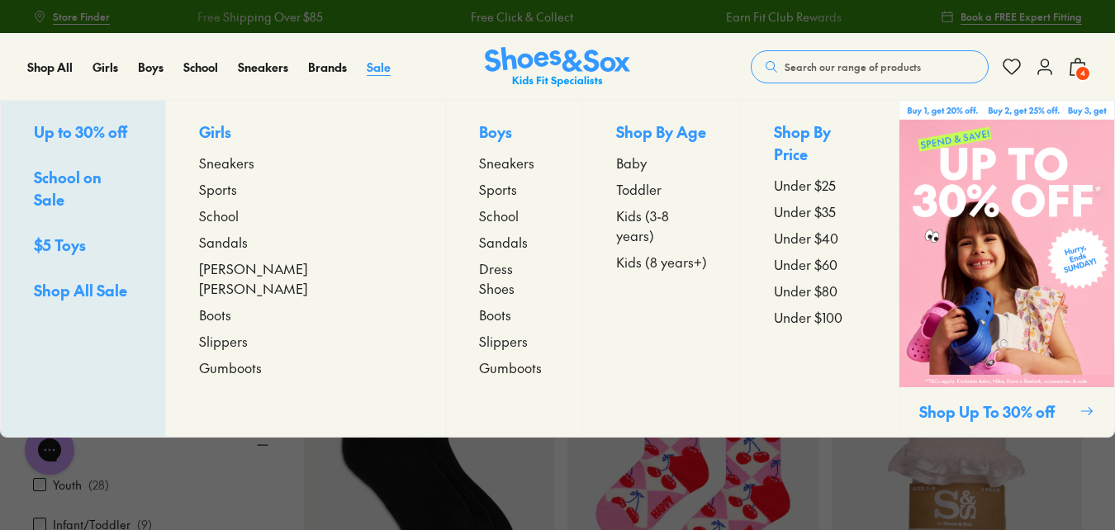
click at [368, 69] on span "Sale" at bounding box center [379, 67] width 24 height 17
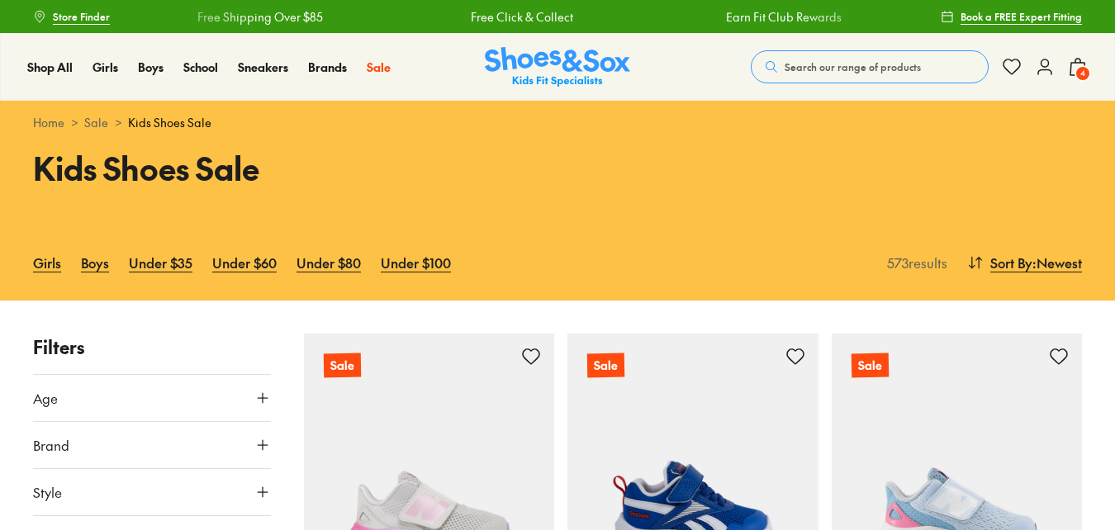
scroll to position [165, 0]
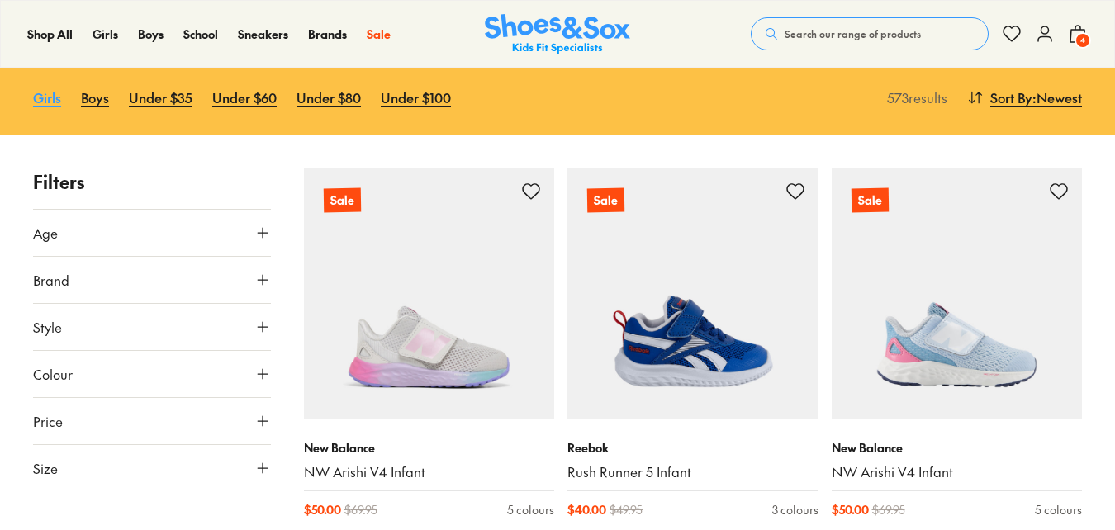
click at [45, 98] on link "Girls" at bounding box center [47, 97] width 28 height 36
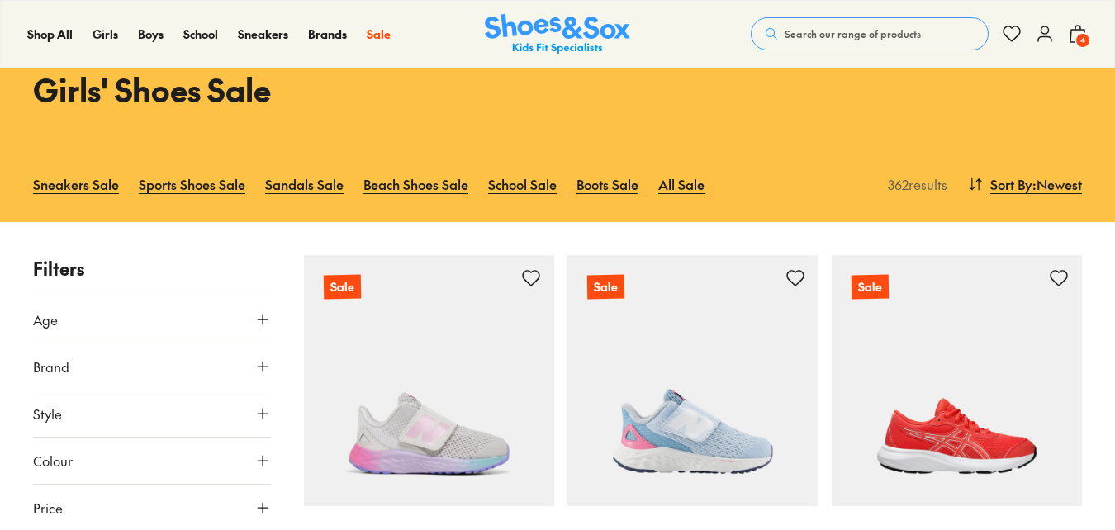
scroll to position [248, 0]
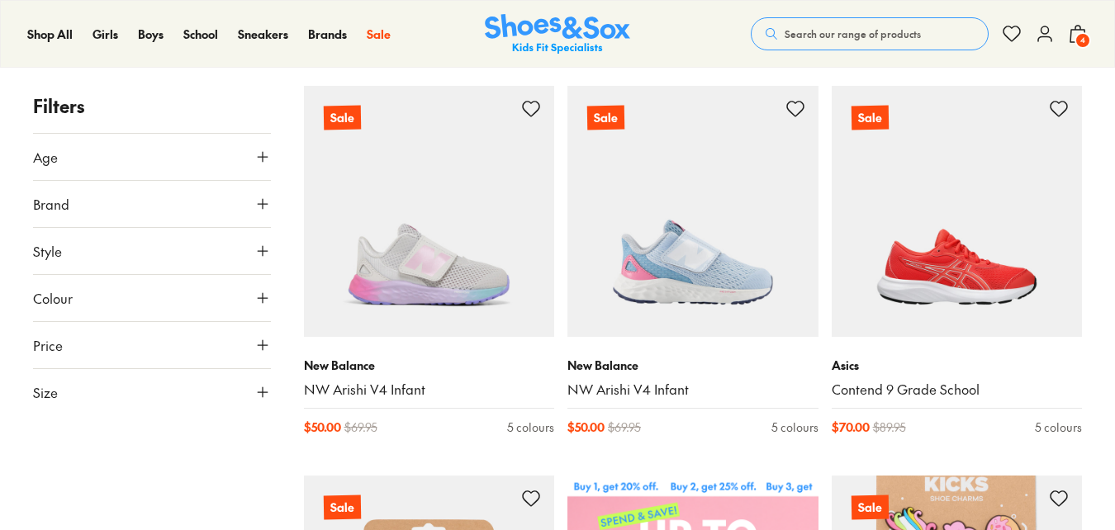
click at [257, 390] on icon at bounding box center [262, 392] width 17 height 17
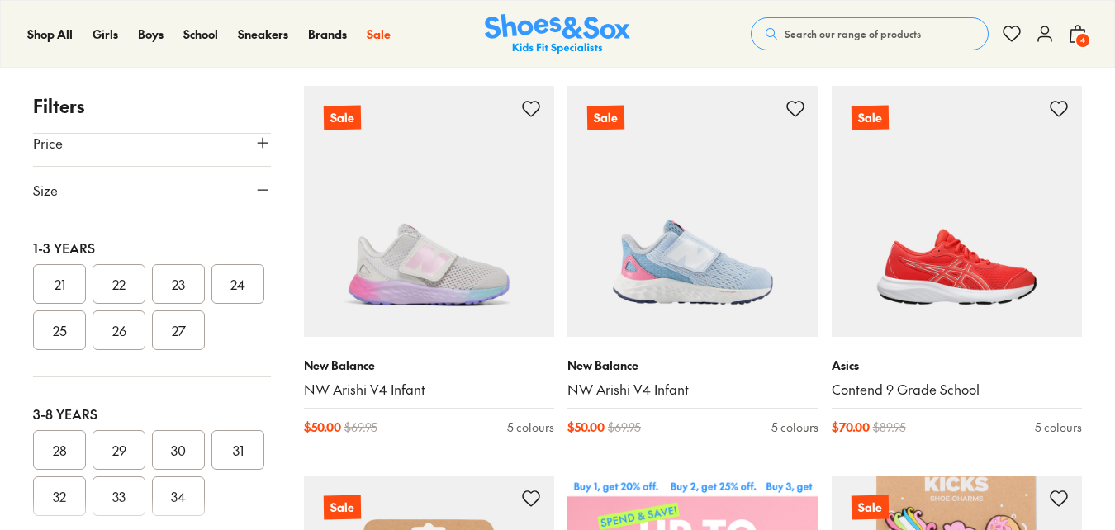
scroll to position [0, 0]
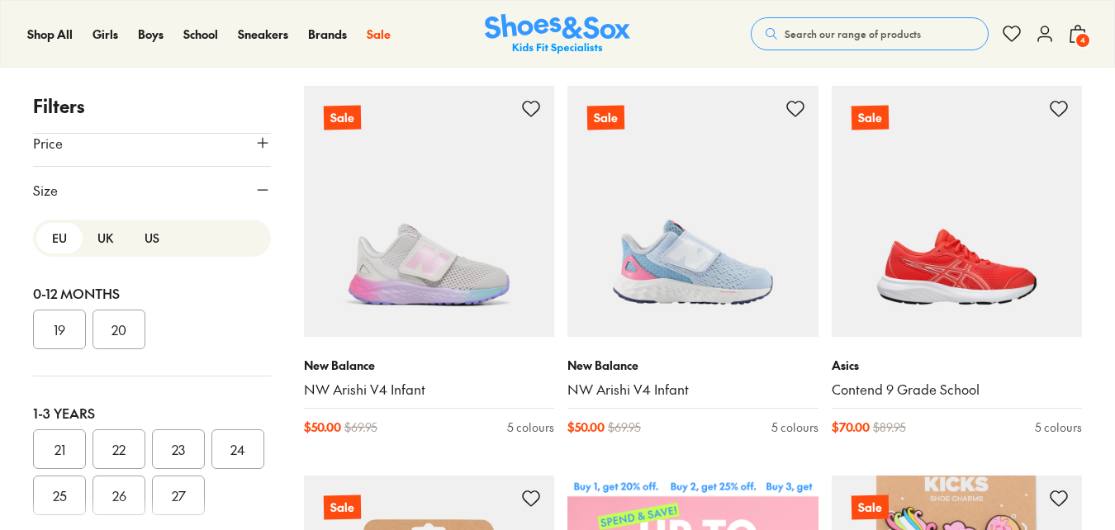
click at [147, 243] on button "US" at bounding box center [152, 238] width 46 height 31
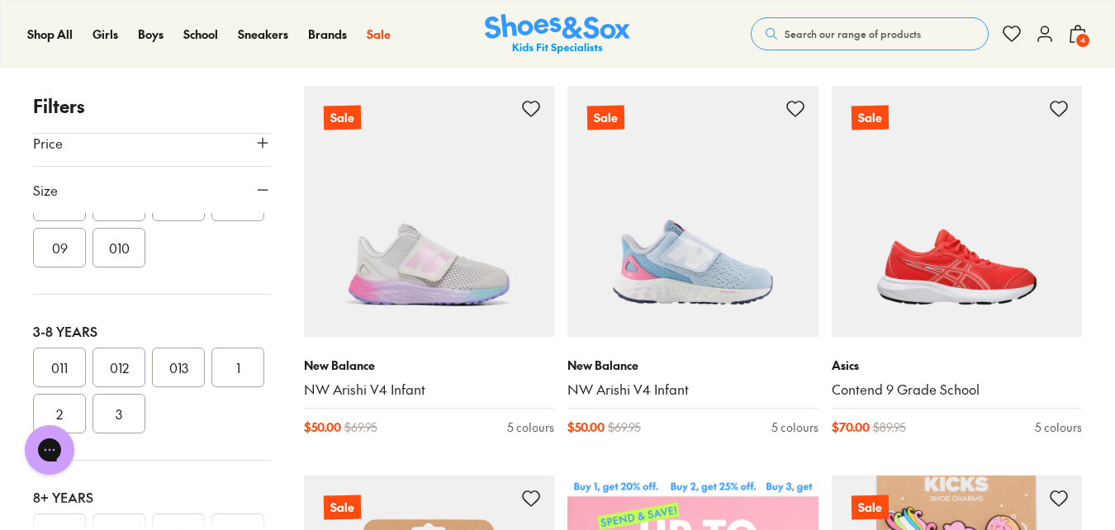
click at [211, 387] on button "1" at bounding box center [237, 368] width 53 height 40
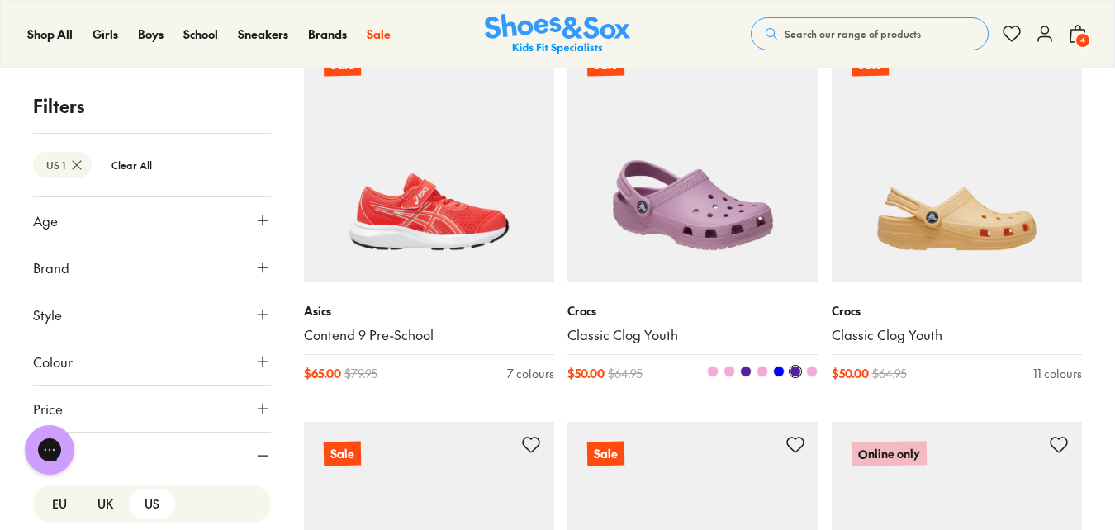
click at [608, 326] on link "Classic Clog Youth" at bounding box center [693, 335] width 251 height 18
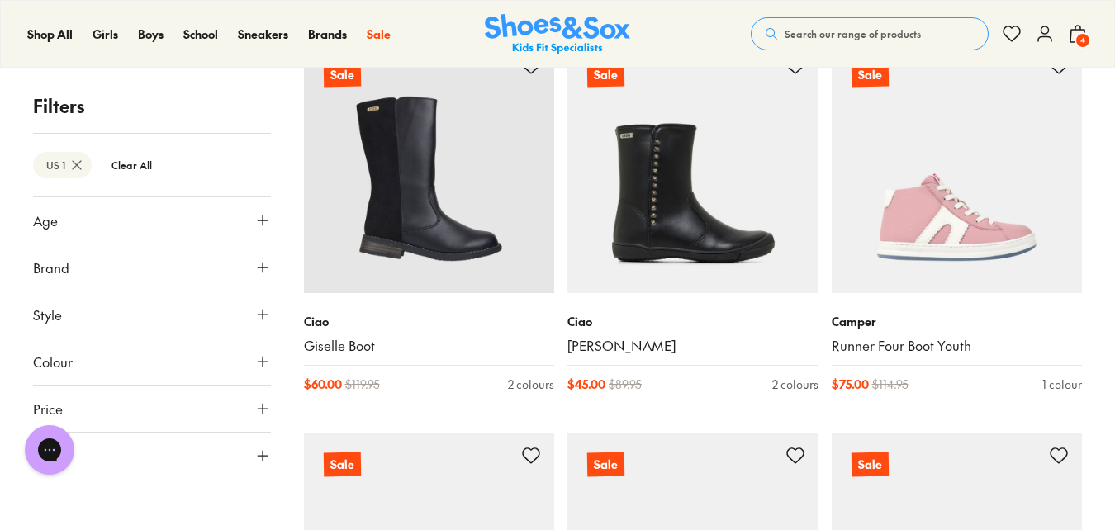
scroll to position [1074, 0]
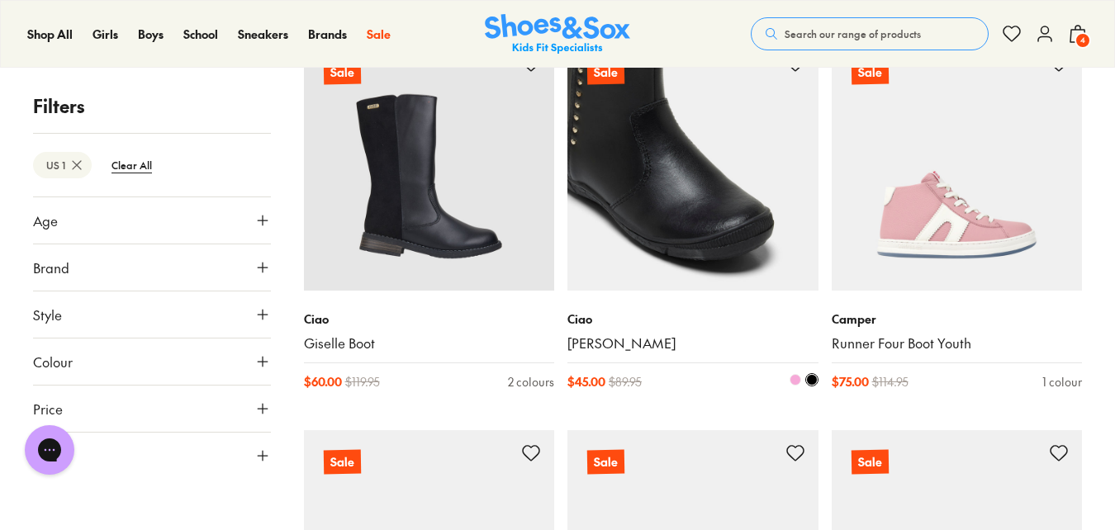
click at [596, 340] on link "[PERSON_NAME]" at bounding box center [693, 344] width 251 height 18
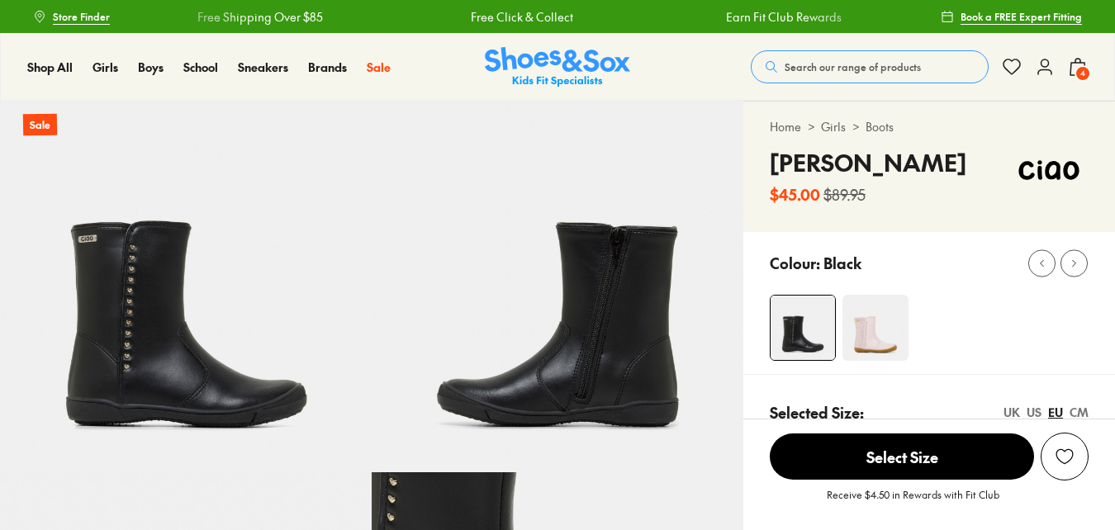
select select "*"
click at [874, 349] on img at bounding box center [876, 328] width 66 height 66
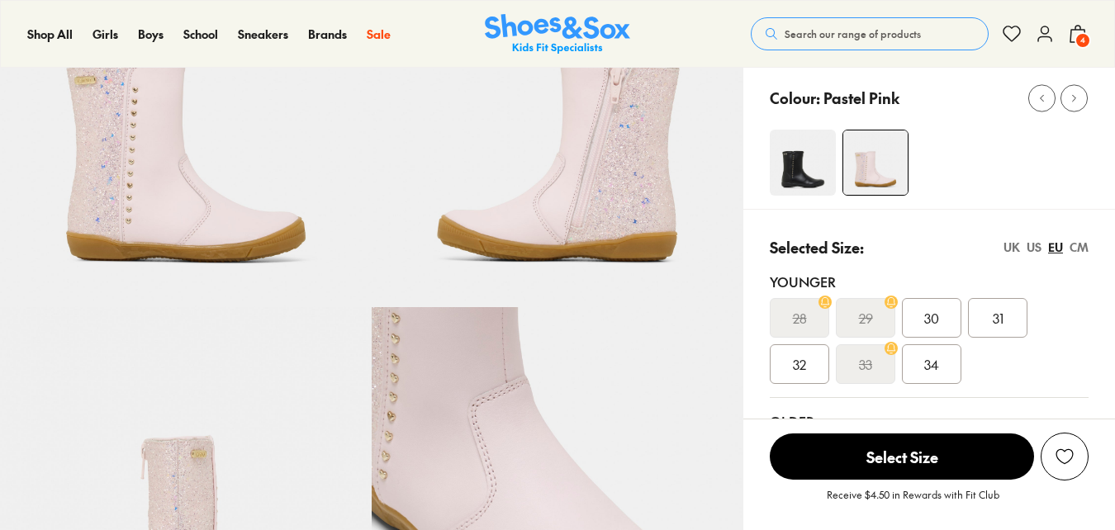
select select "*"
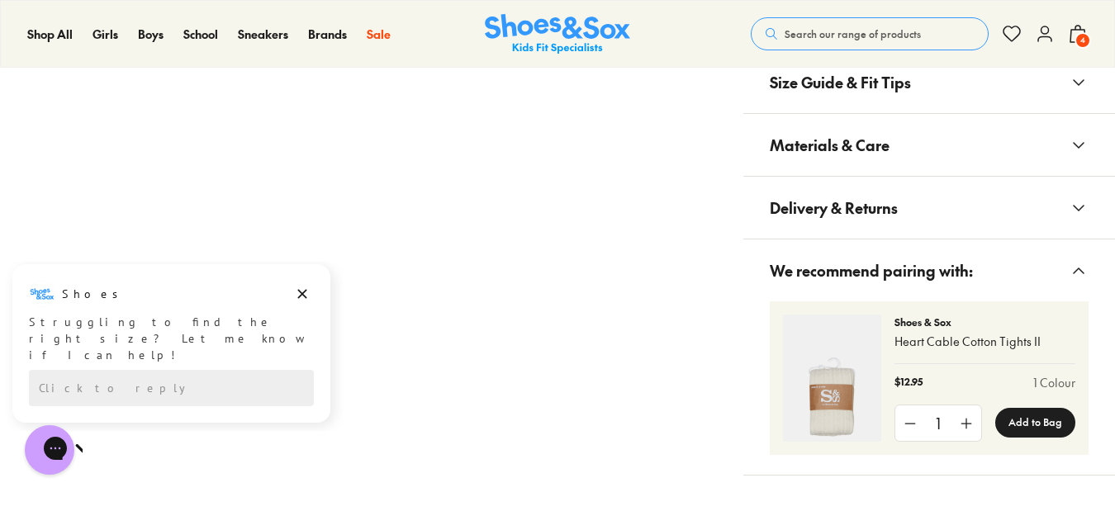
scroll to position [890, 0]
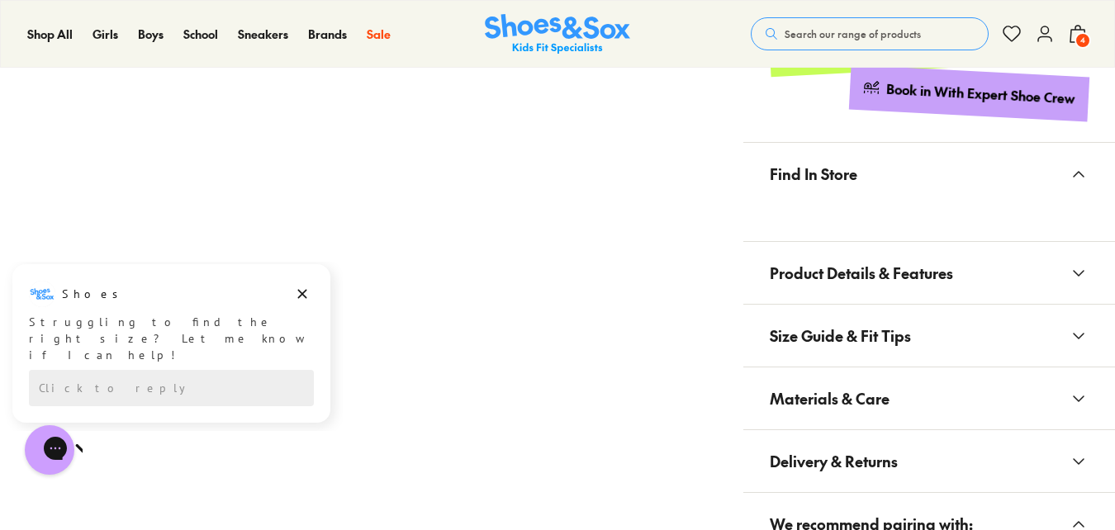
click at [944, 271] on span "Product Details & Features" at bounding box center [861, 273] width 183 height 49
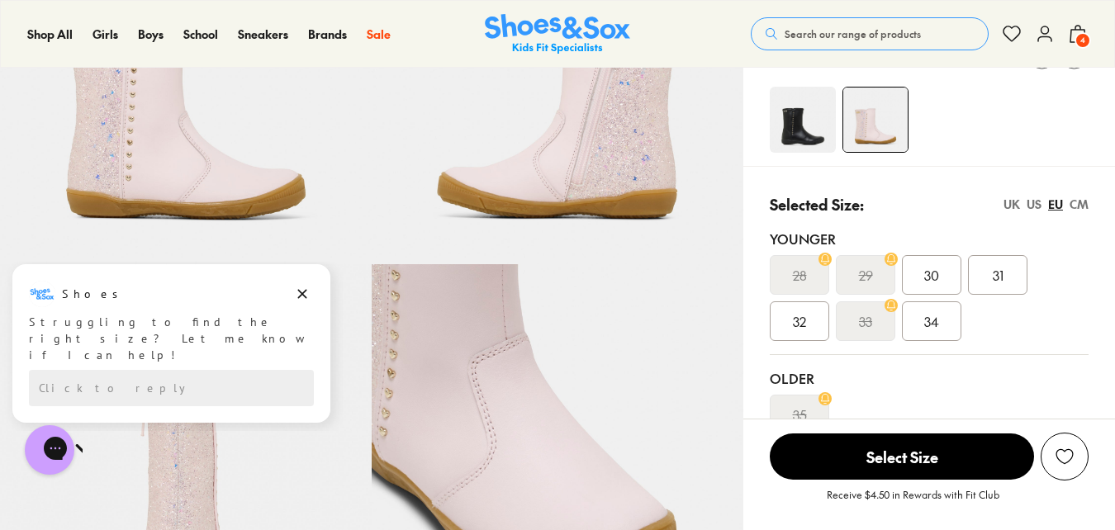
scroll to position [165, 0]
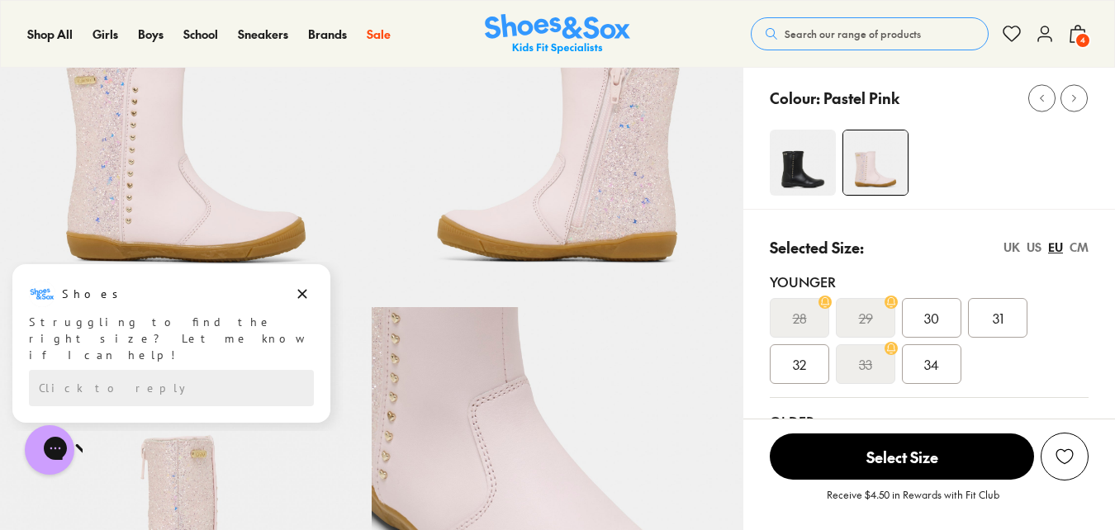
click at [1057, 244] on div "EU" at bounding box center [1055, 247] width 15 height 17
click at [1041, 243] on div "US" at bounding box center [1034, 247] width 15 height 17
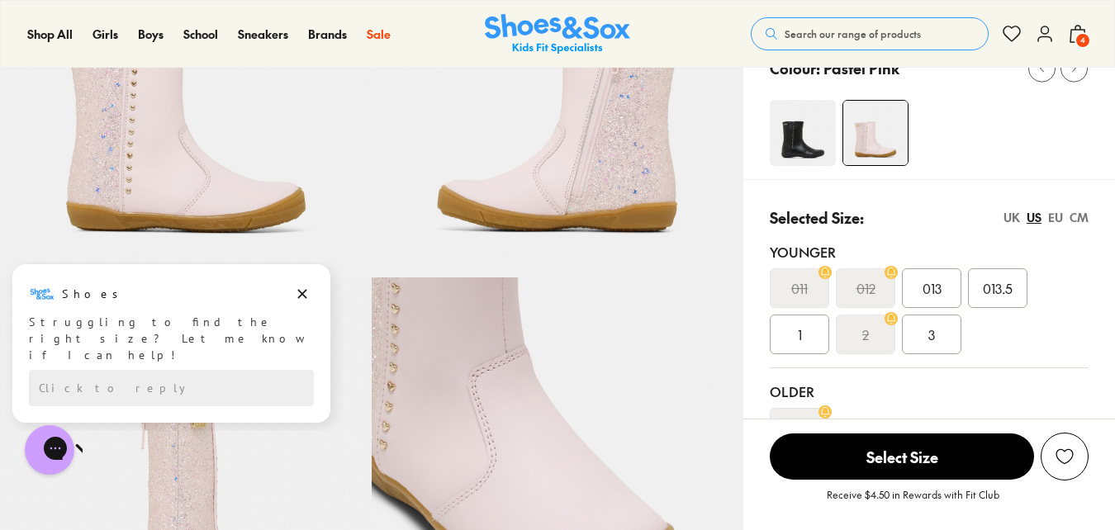
scroll to position [248, 0]
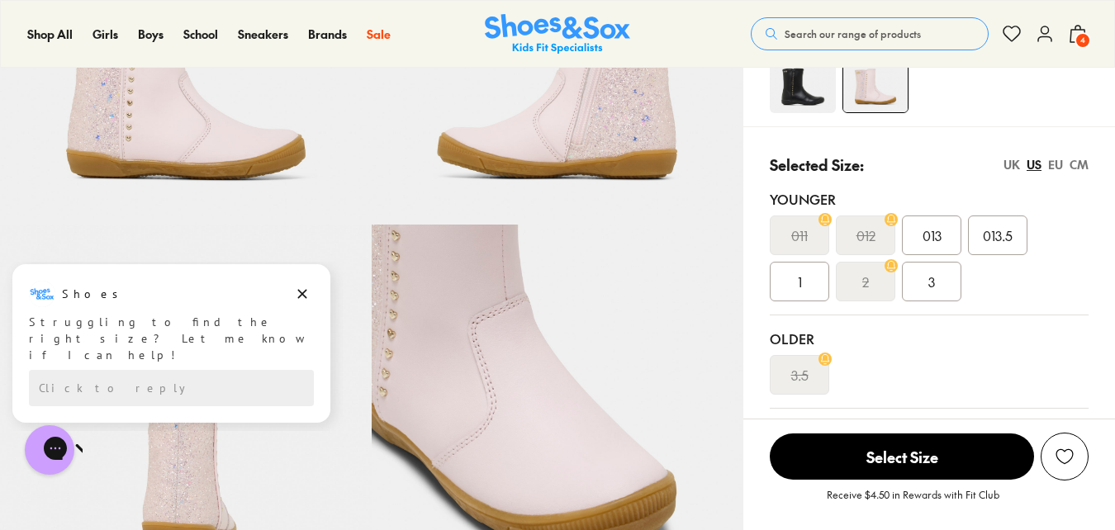
click at [814, 275] on div "1" at bounding box center [799, 282] width 59 height 40
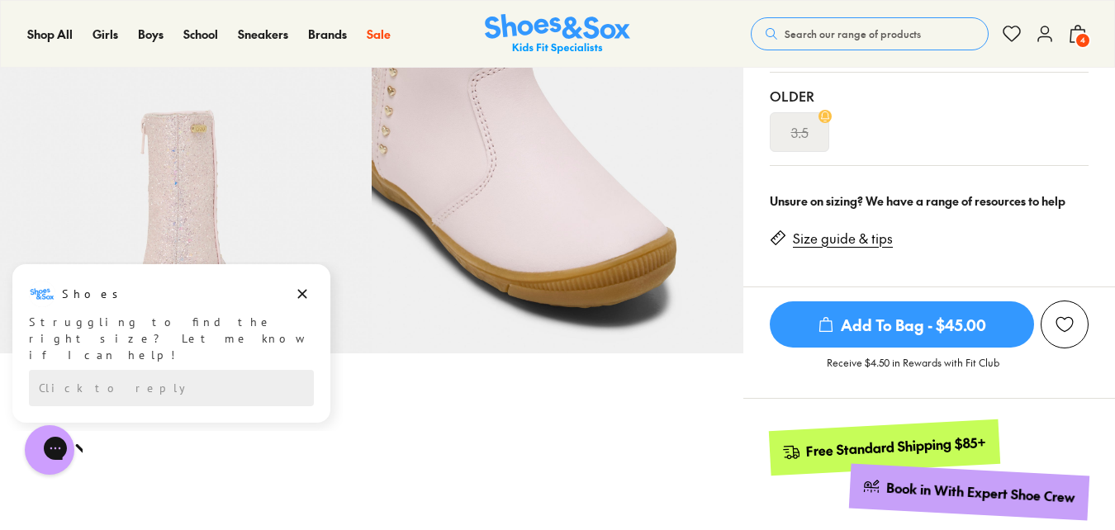
scroll to position [496, 0]
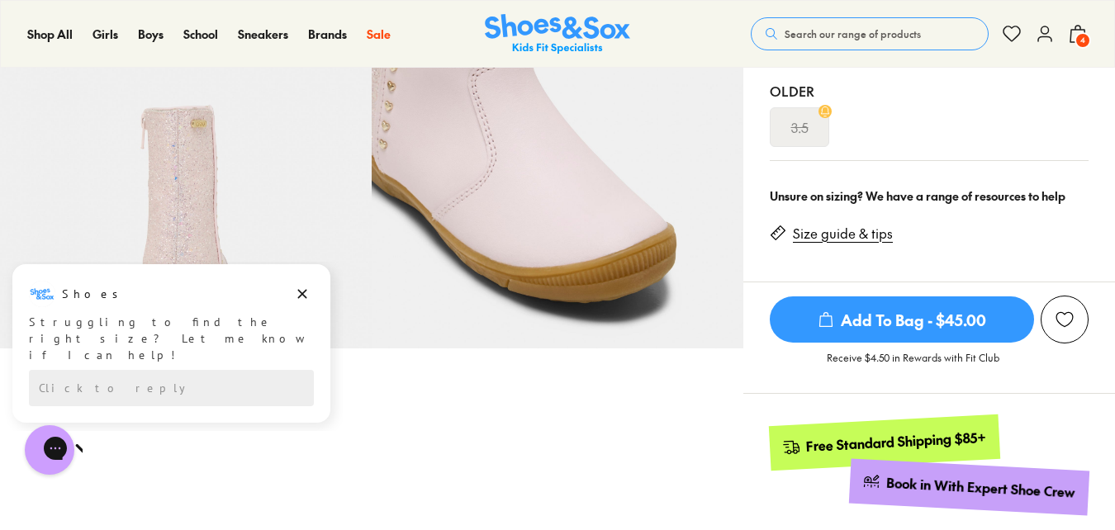
click at [856, 313] on span "Add To Bag - $45.00" at bounding box center [902, 320] width 264 height 46
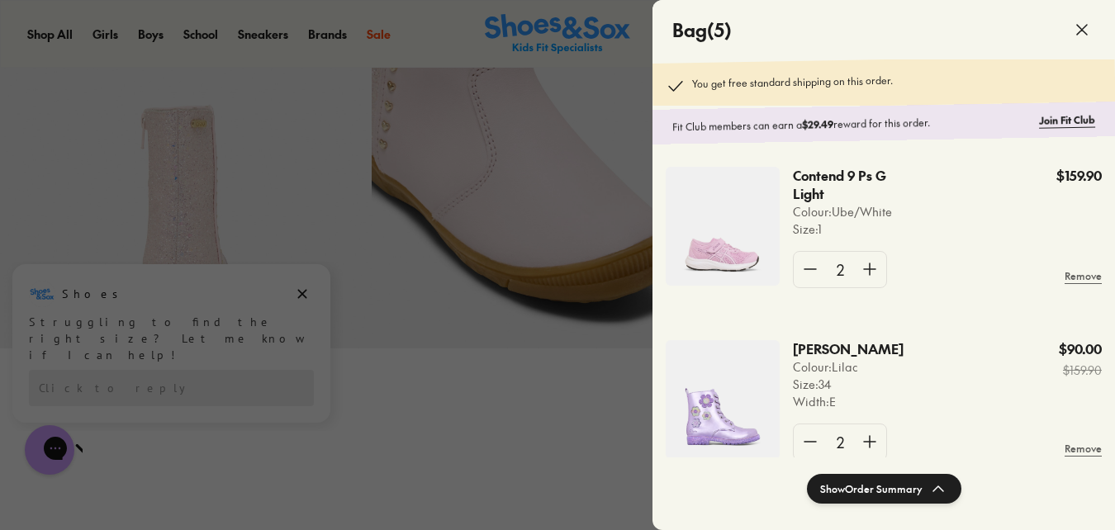
scroll to position [222, 0]
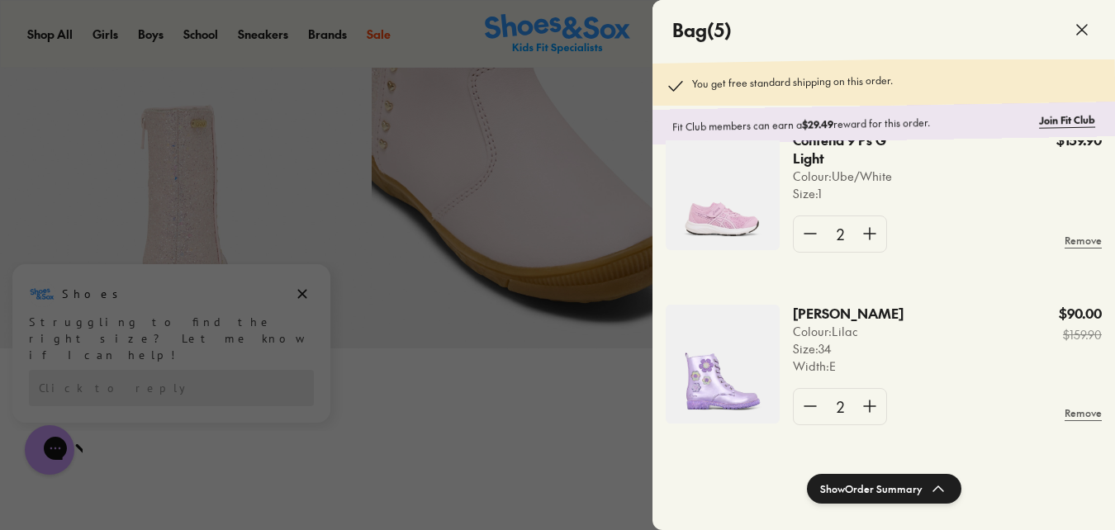
click at [1090, 23] on icon at bounding box center [1082, 30] width 20 height 20
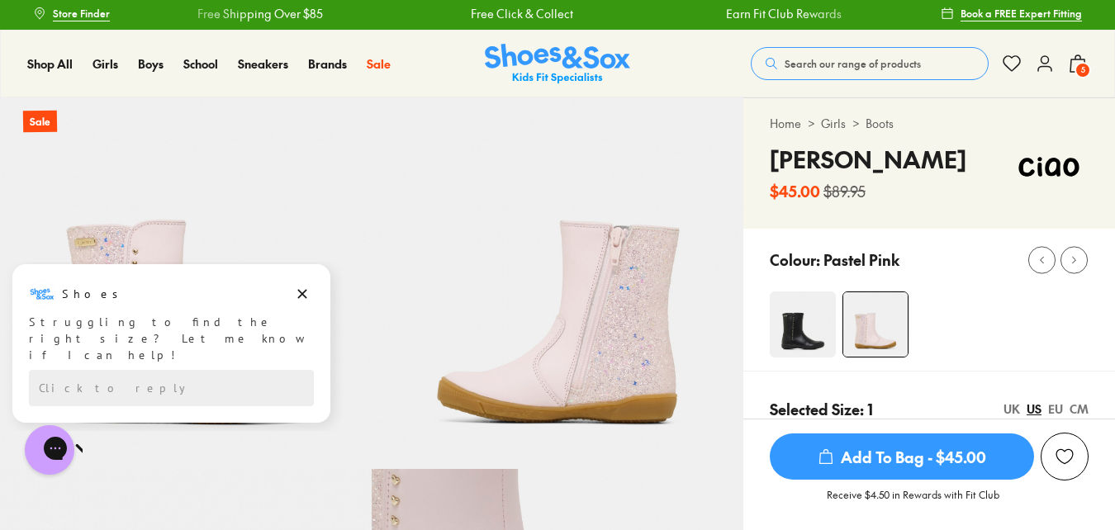
scroll to position [0, 0]
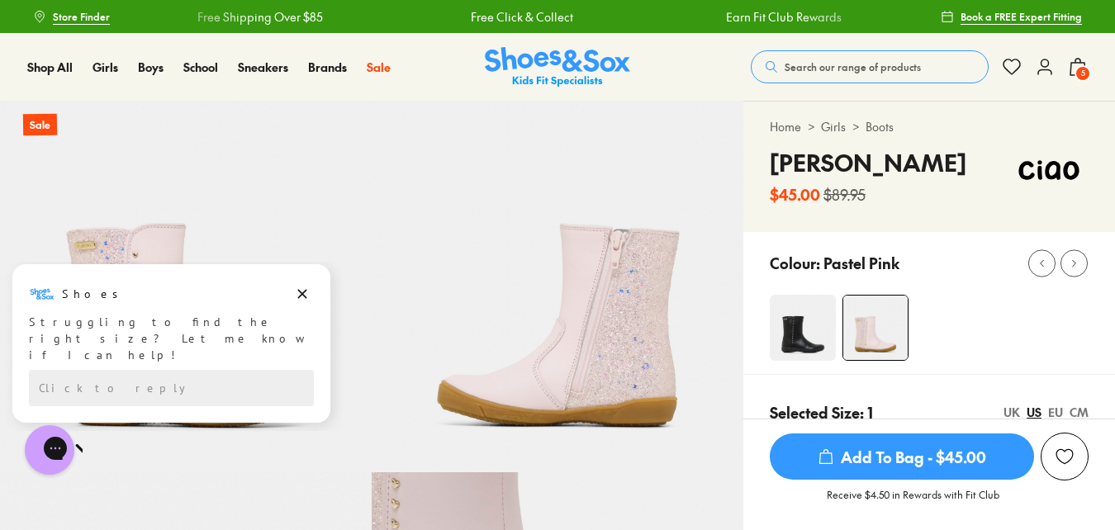
click at [876, 71] on span "Search our range of products" at bounding box center [853, 66] width 136 height 15
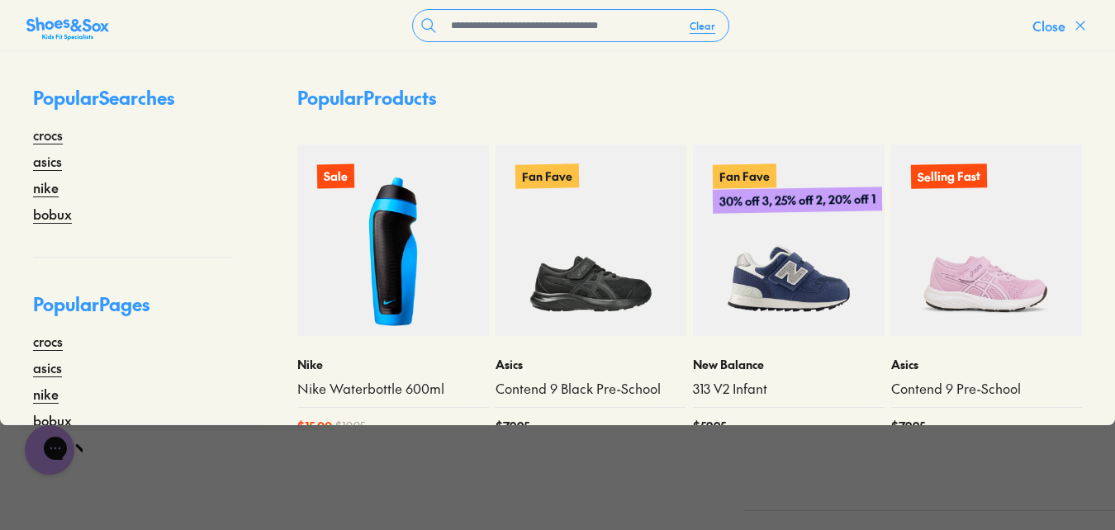
click at [1065, 21] on span "Close" at bounding box center [1049, 26] width 33 height 20
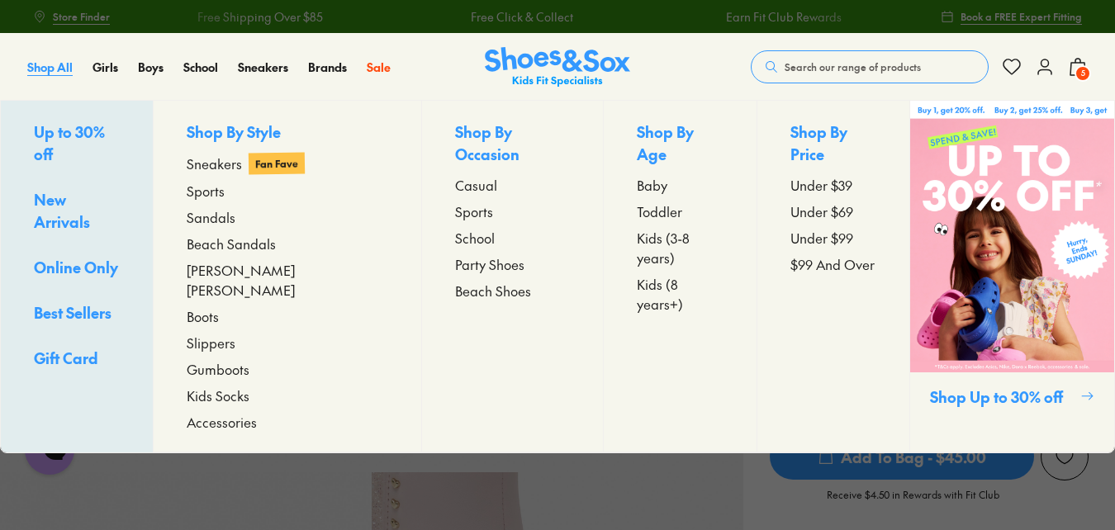
click at [46, 66] on span "Shop All" at bounding box center [49, 67] width 45 height 17
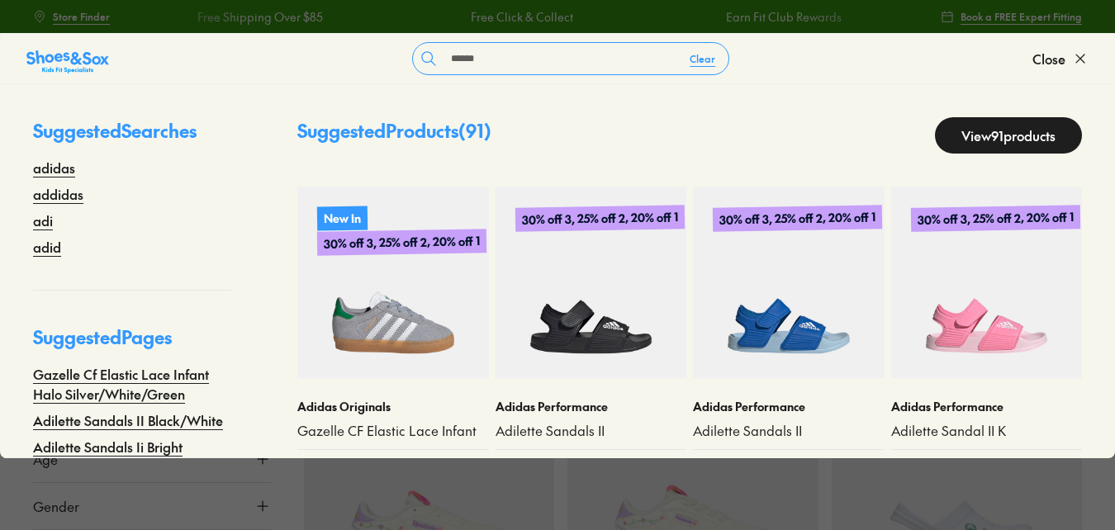
type input "******"
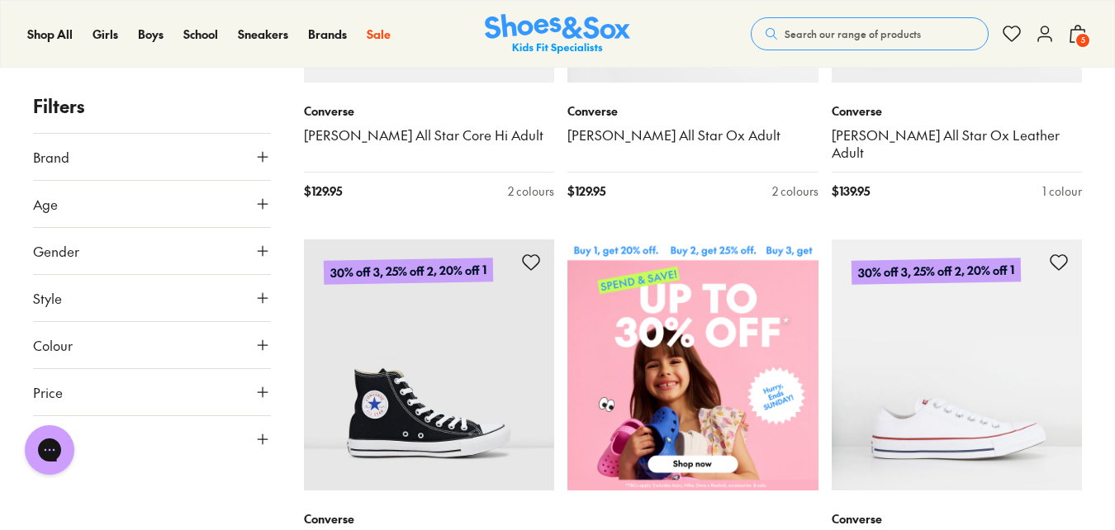
scroll to position [578, 0]
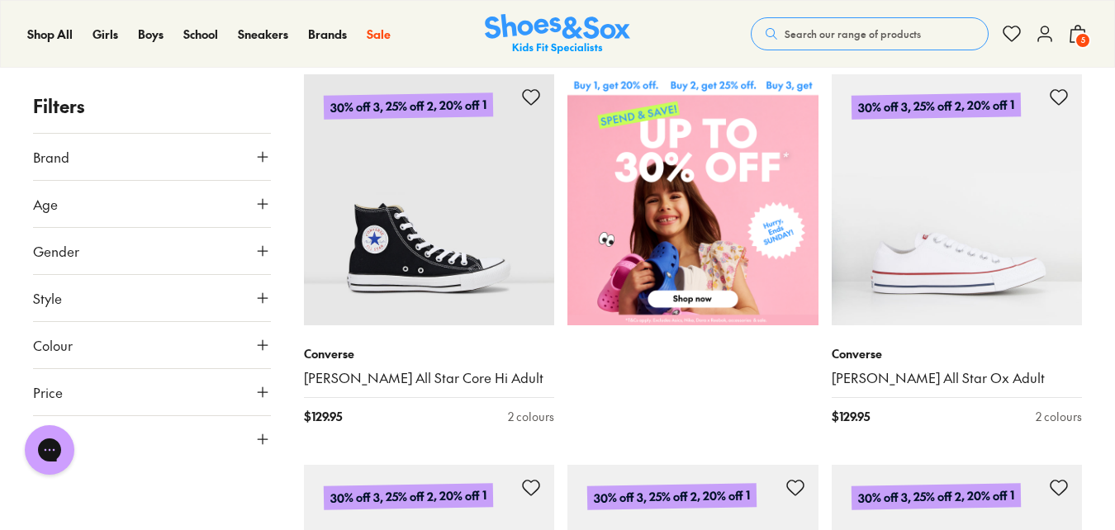
click at [263, 207] on use at bounding box center [263, 204] width 10 height 10
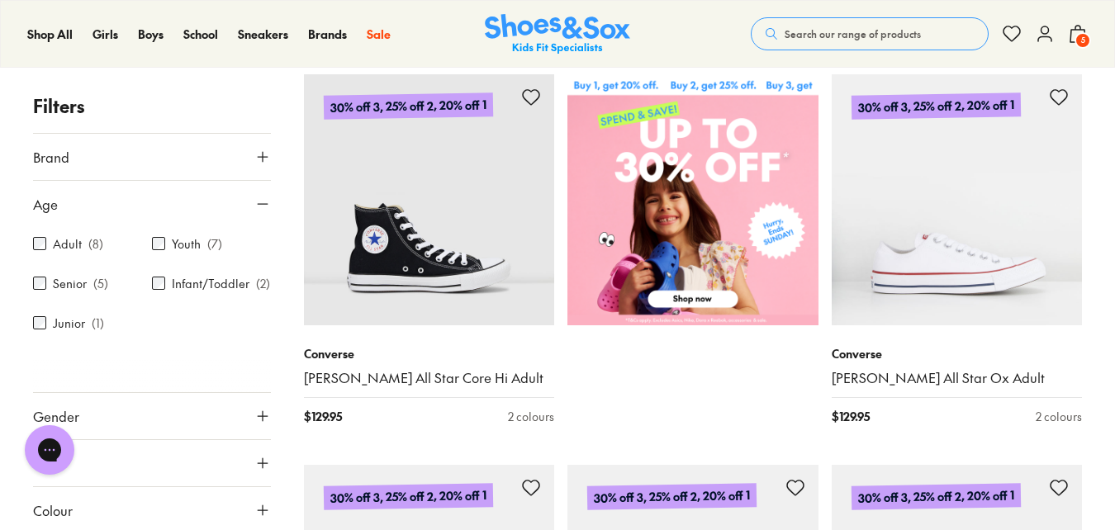
click at [63, 243] on label "Adult" at bounding box center [67, 243] width 29 height 17
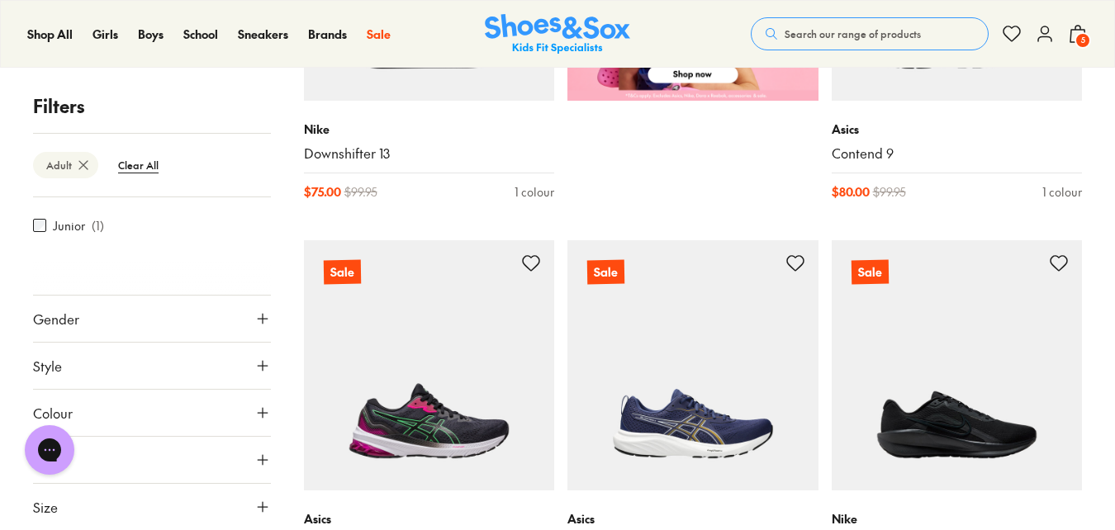
scroll to position [865, 0]
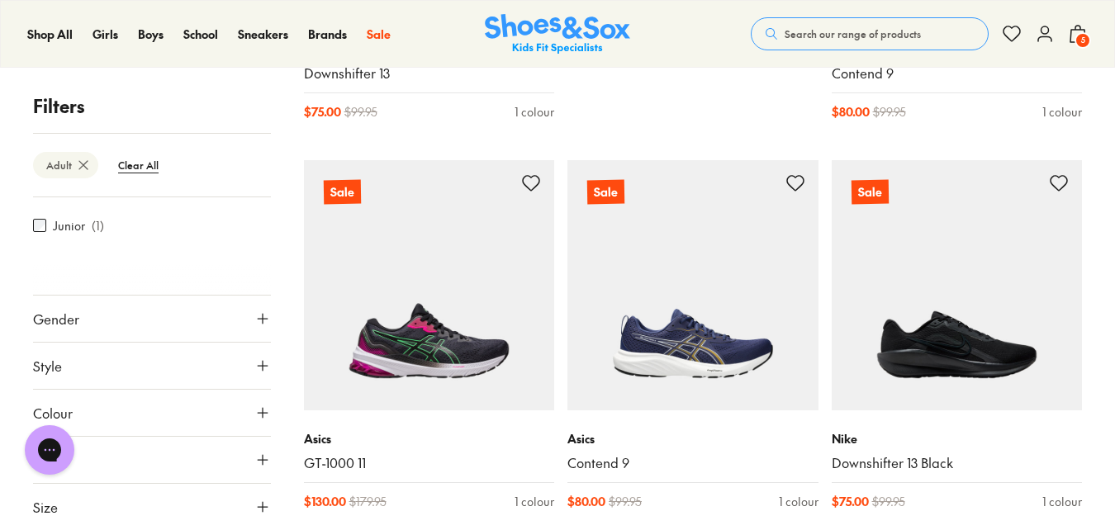
click at [258, 507] on use at bounding box center [263, 507] width 10 height 10
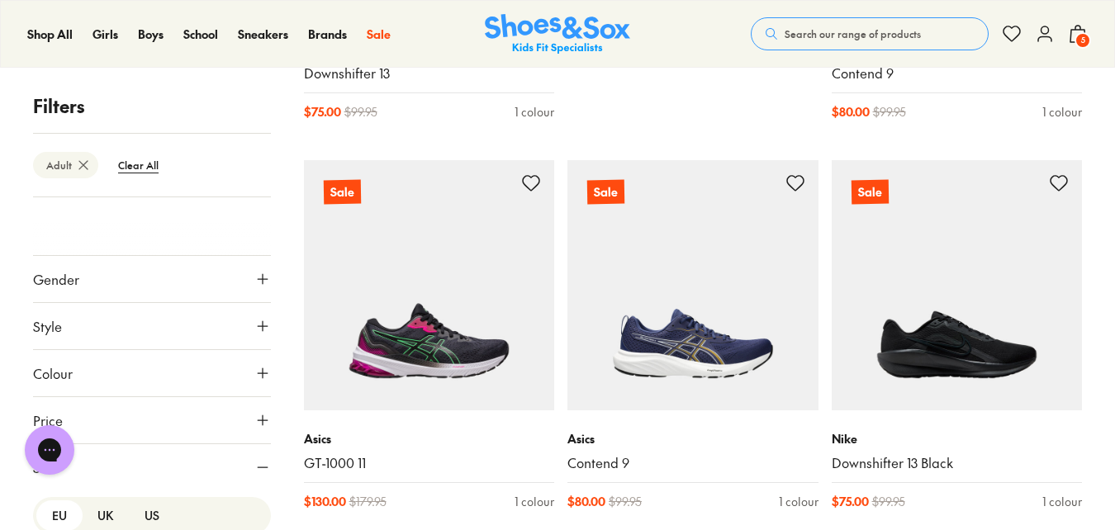
scroll to position [518, 0]
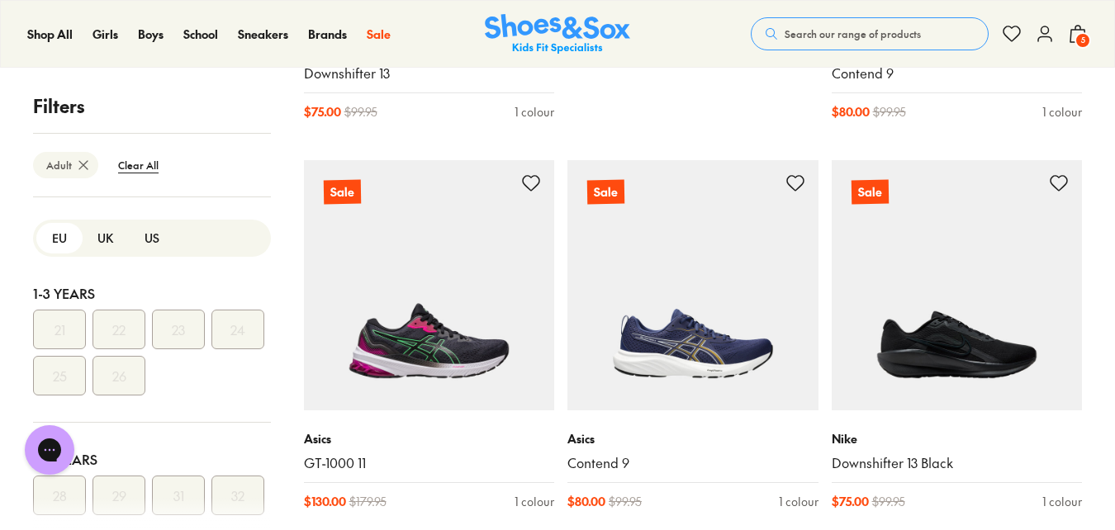
click at [137, 239] on button "US" at bounding box center [152, 238] width 46 height 31
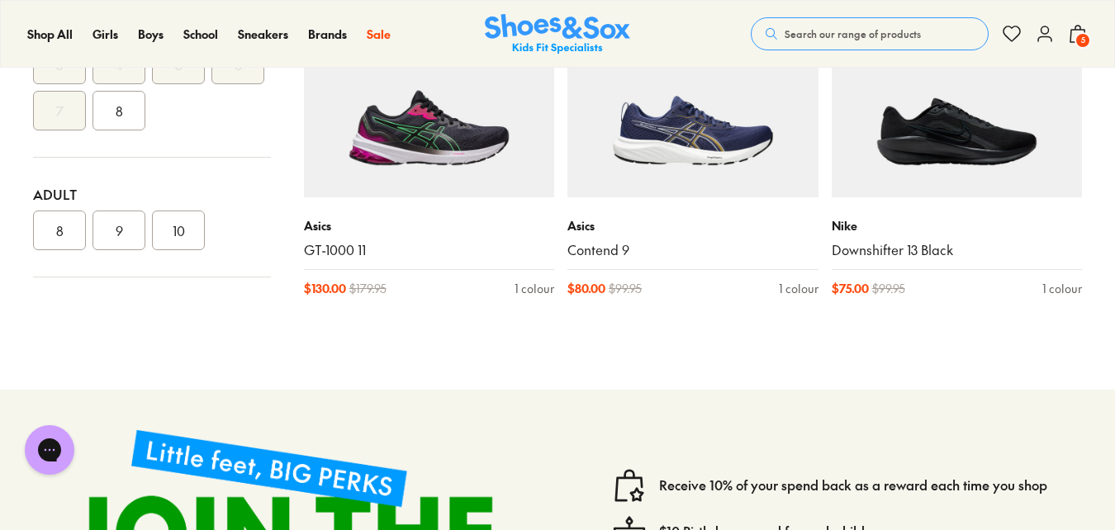
scroll to position [1113, 0]
